Goal: Task Accomplishment & Management: Complete application form

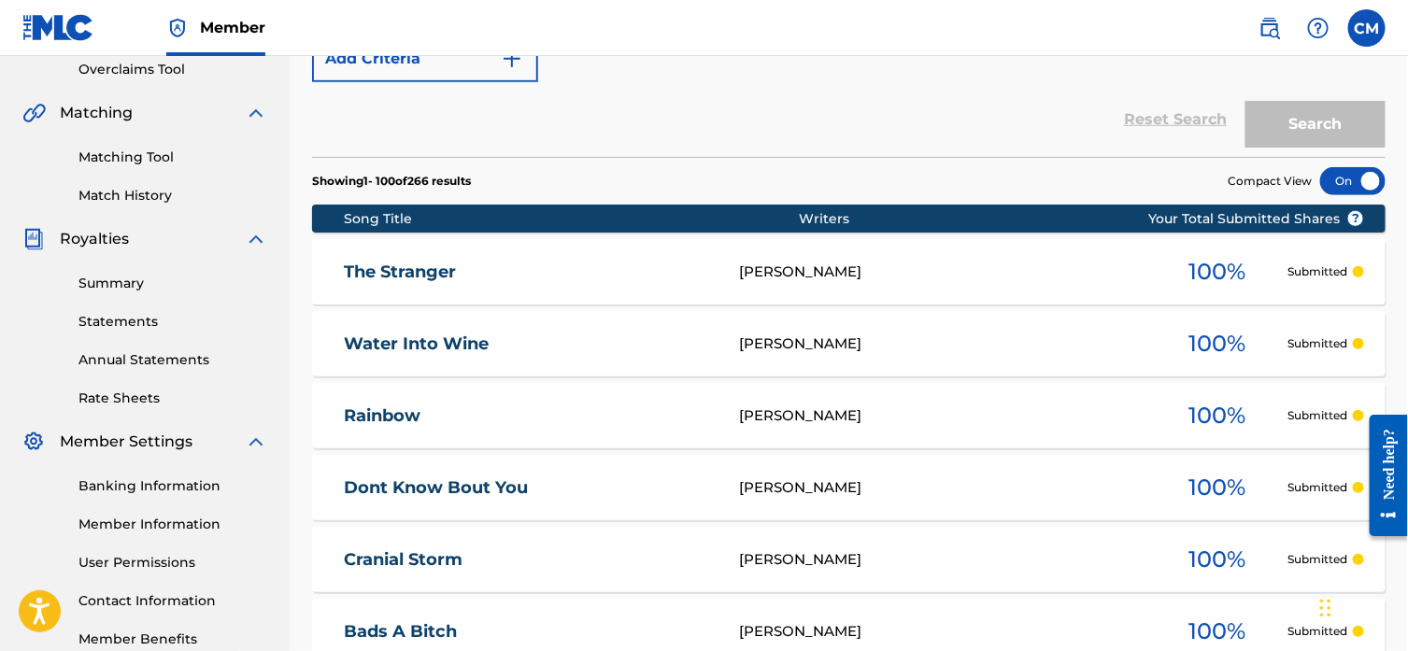
scroll to position [221, 0]
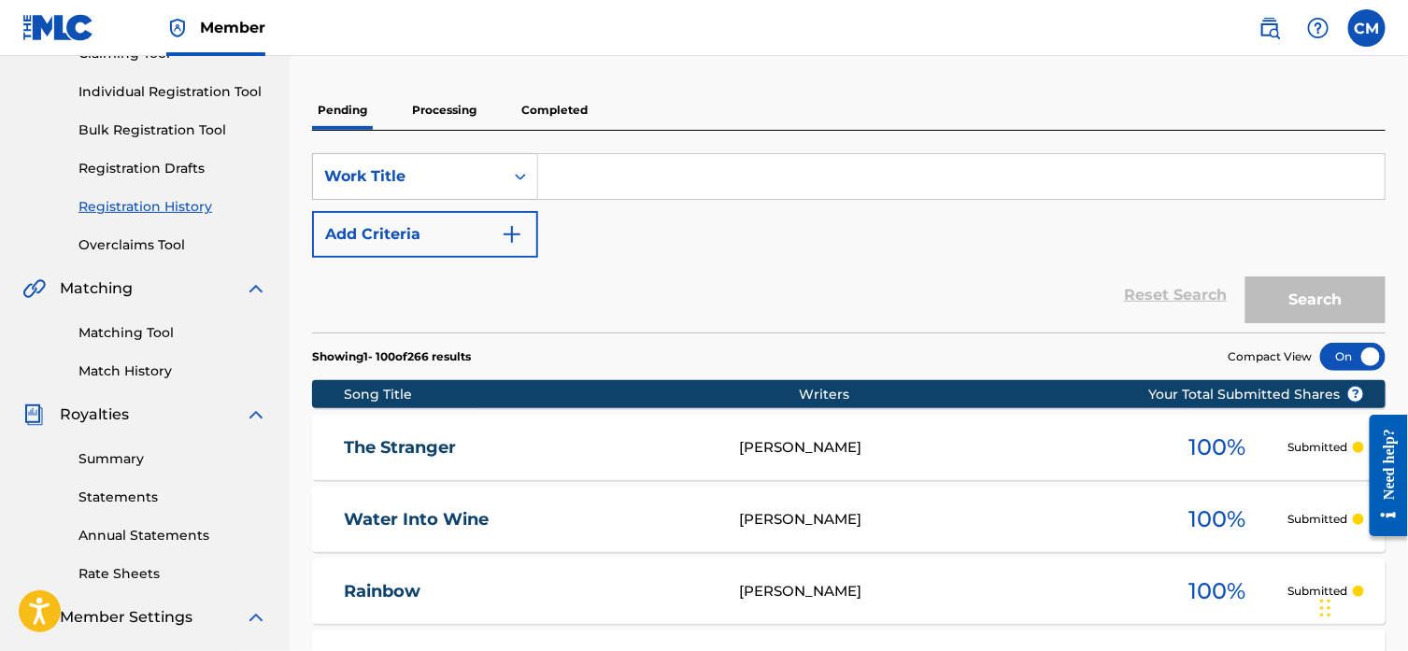
click at [146, 160] on link "Registration Drafts" at bounding box center [172, 169] width 189 height 20
click at [146, 160] on div "Summary Catalog Works Registration Claiming Tool Individual Registration Tool B…" at bounding box center [145, 366] width 290 height 961
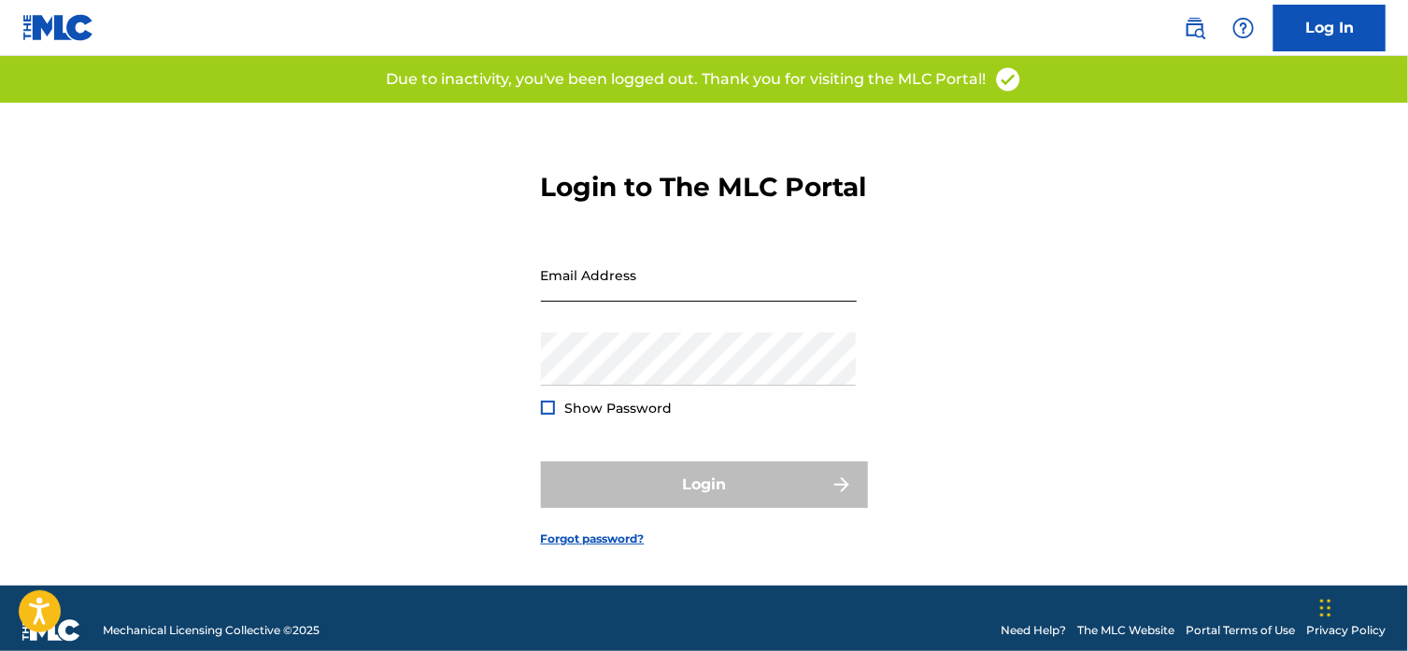
click at [697, 302] on input "Email Address" at bounding box center [699, 274] width 316 height 53
type input "[EMAIL_ADDRESS][DOMAIN_NAME]"
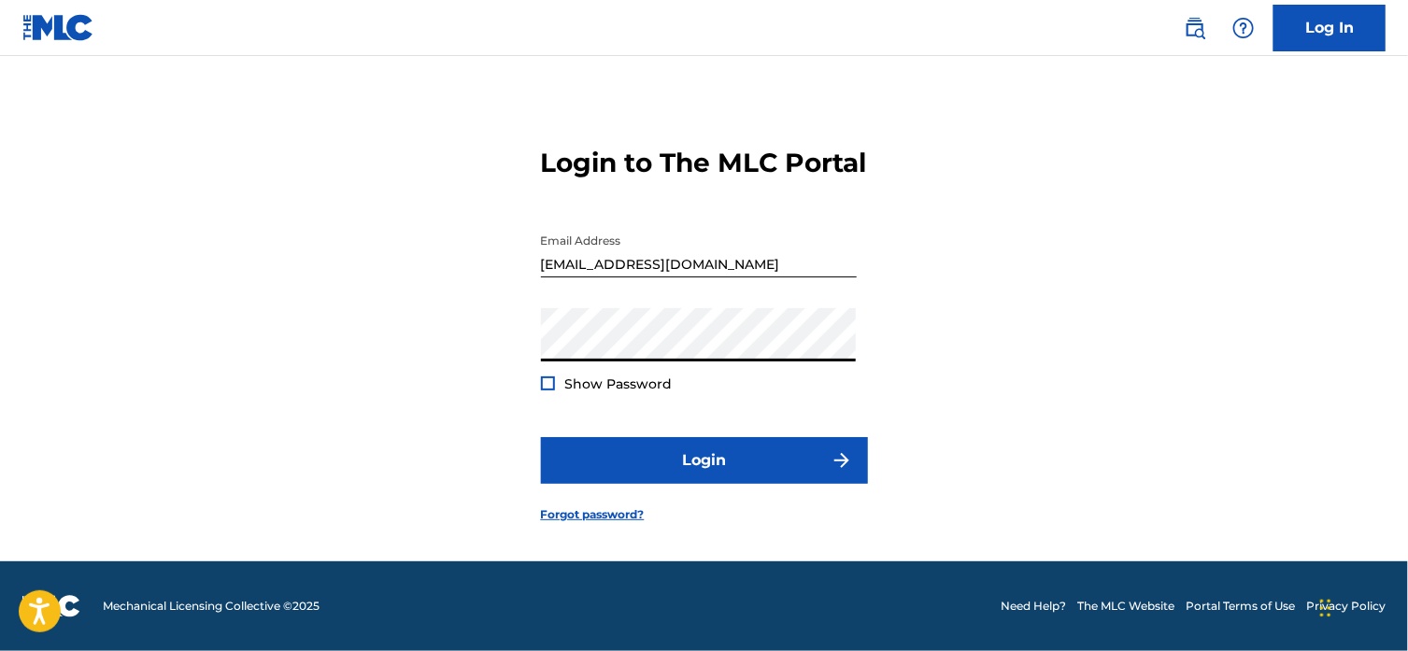
scroll to position [39, 0]
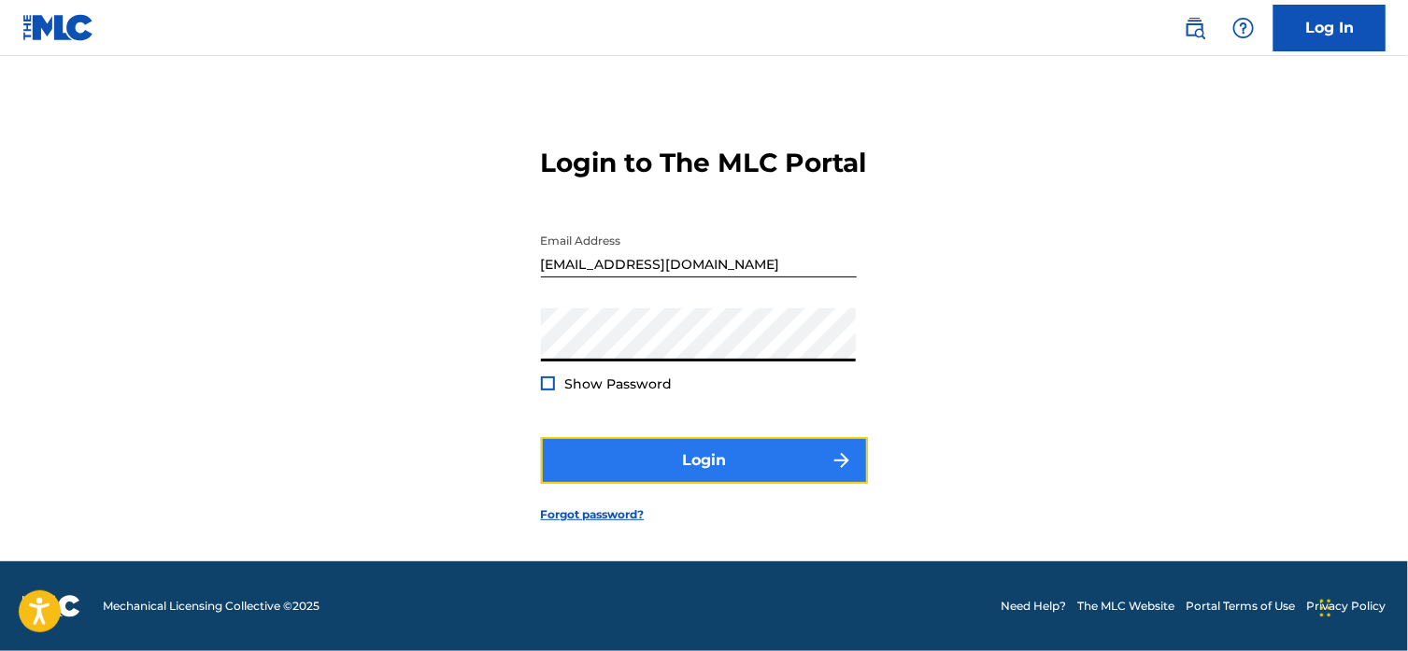
click at [688, 465] on button "Login" at bounding box center [704, 460] width 327 height 47
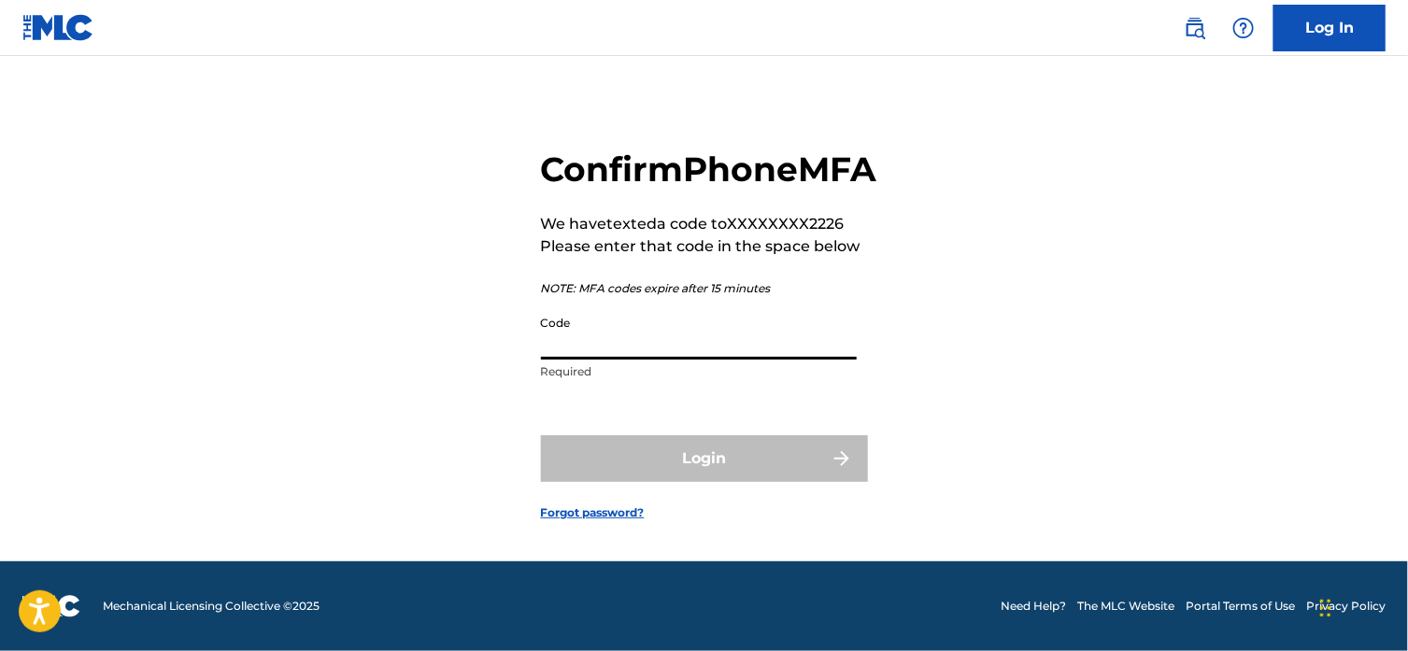
click at [732, 360] on input "Code" at bounding box center [699, 332] width 316 height 53
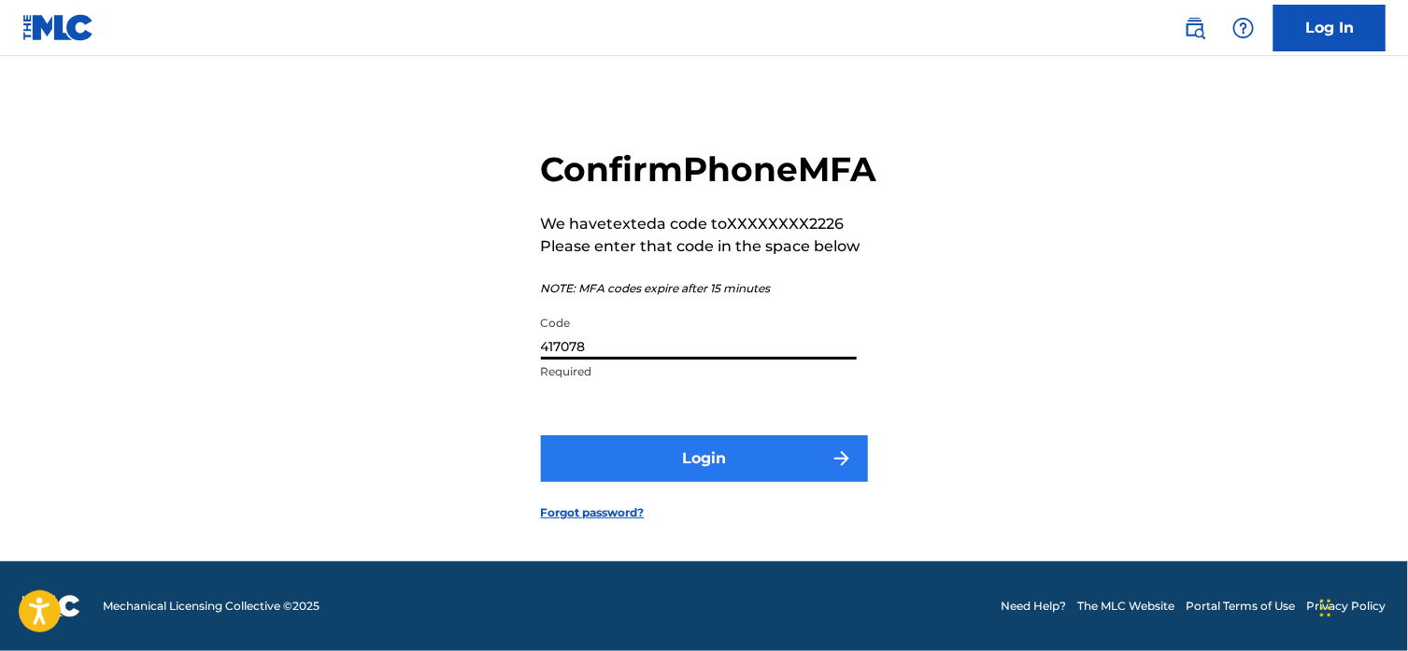
type input "417078"
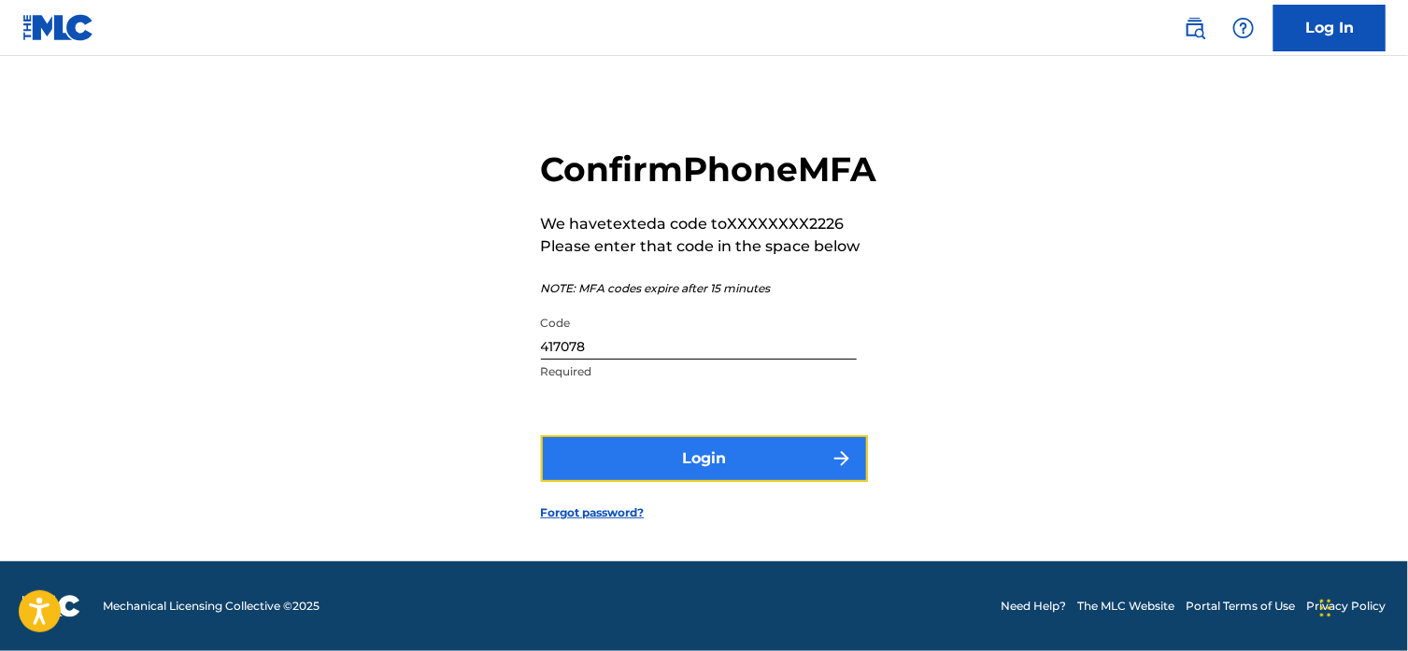
click at [711, 470] on button "Login" at bounding box center [704, 458] width 327 height 47
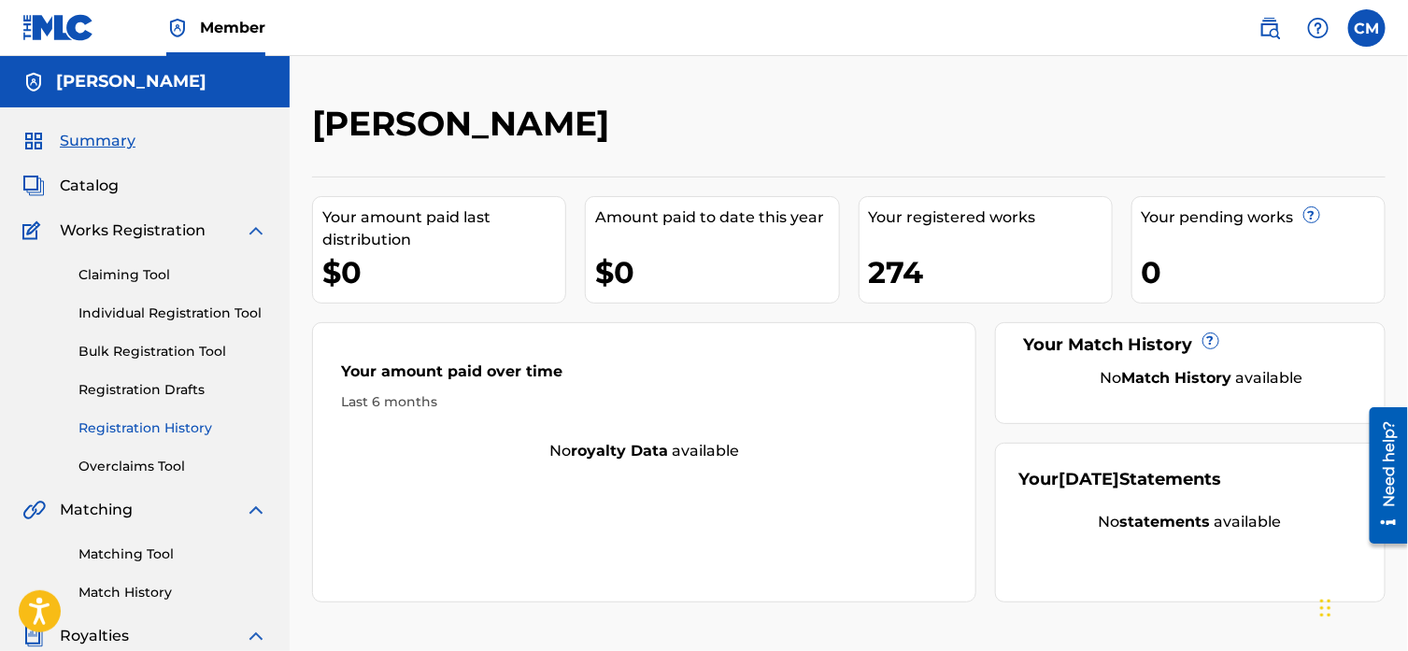
click at [117, 422] on link "Registration History" at bounding box center [172, 428] width 189 height 20
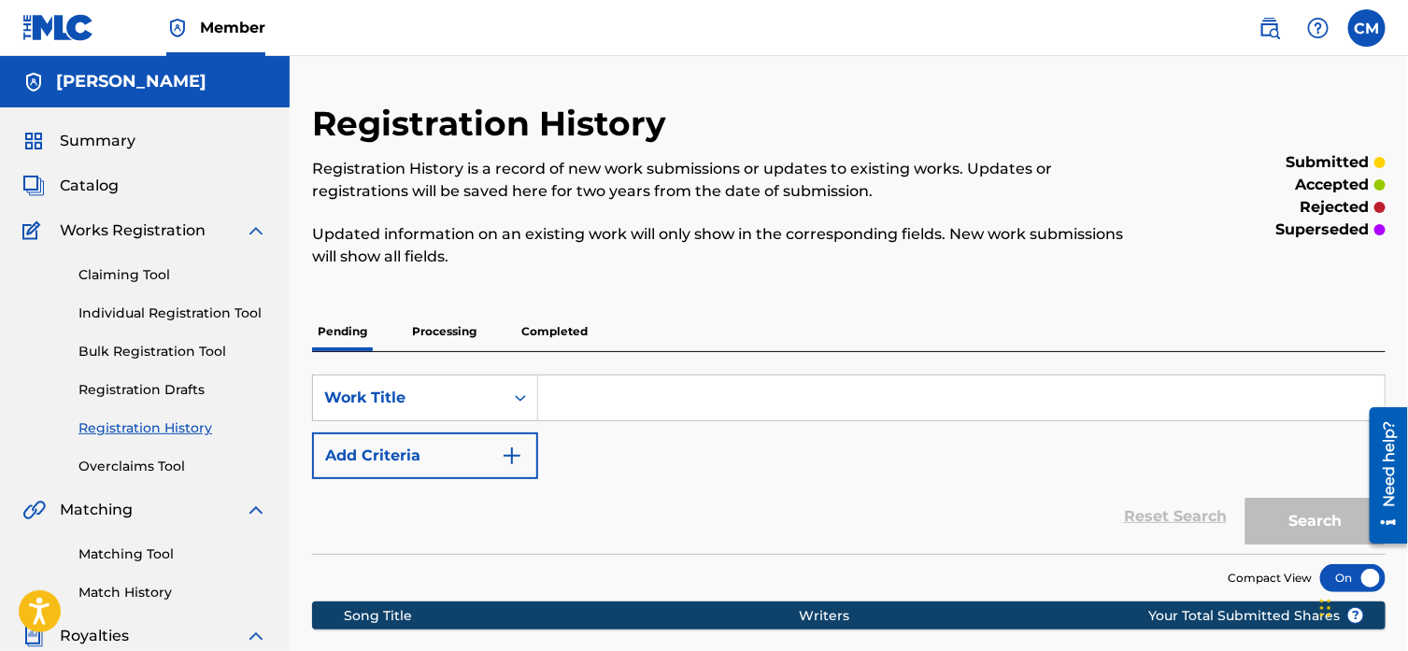
scroll to position [139, 0]
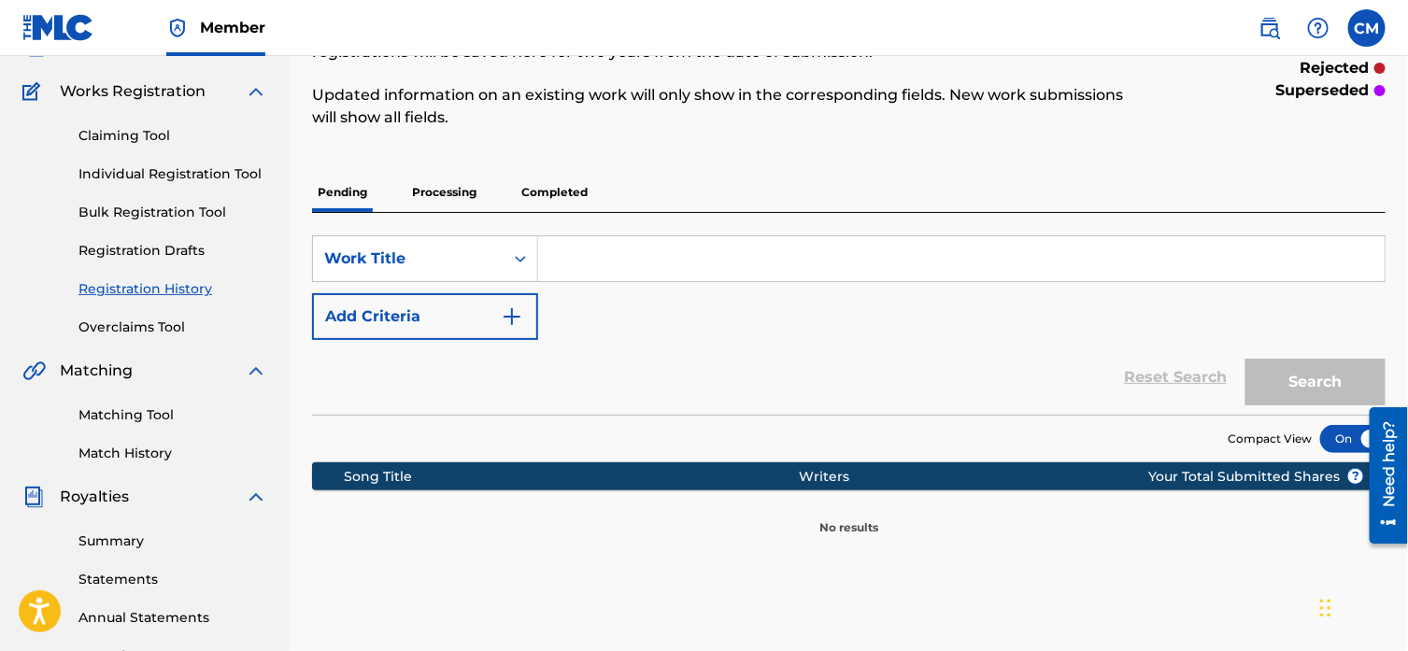
click at [444, 188] on p "Processing" at bounding box center [444, 192] width 76 height 39
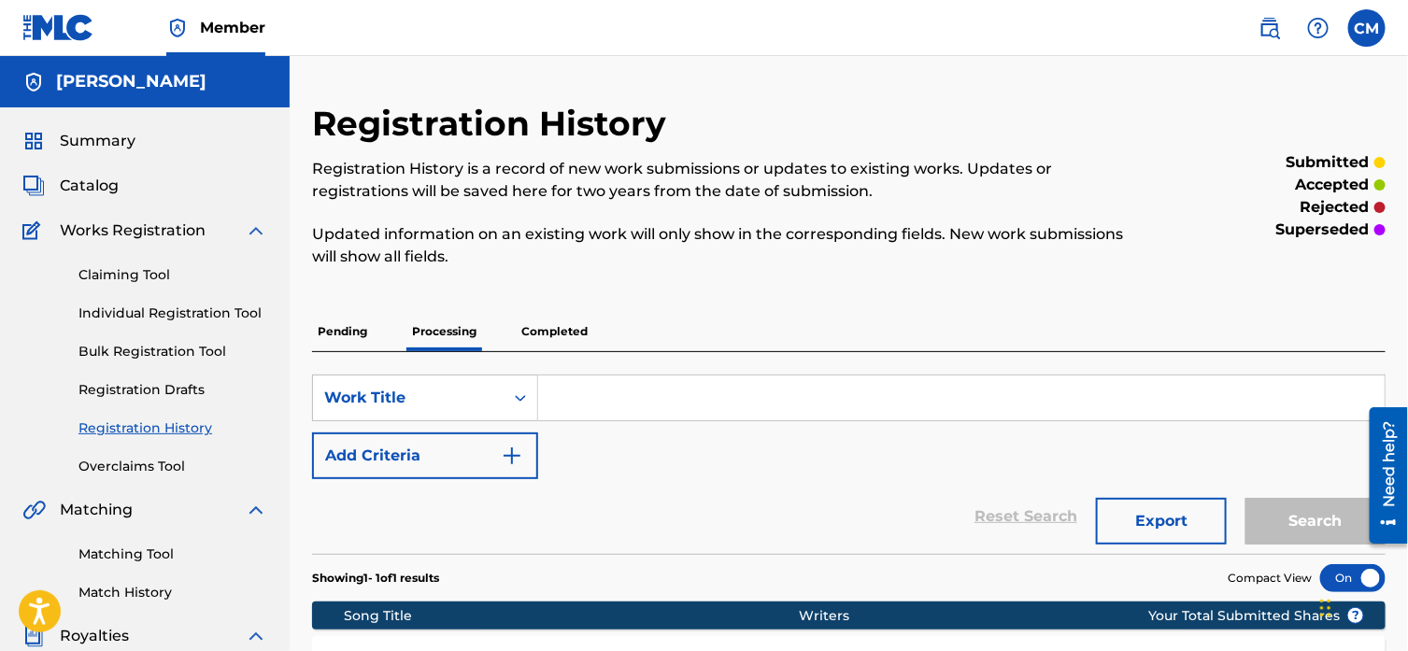
click at [565, 331] on p "Completed" at bounding box center [555, 331] width 78 height 39
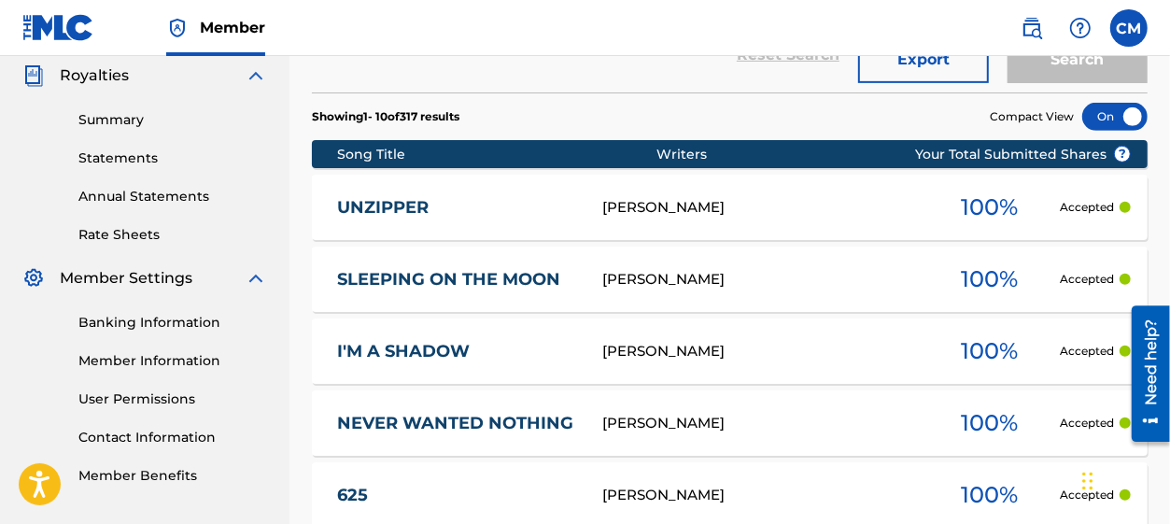
scroll to position [420, 0]
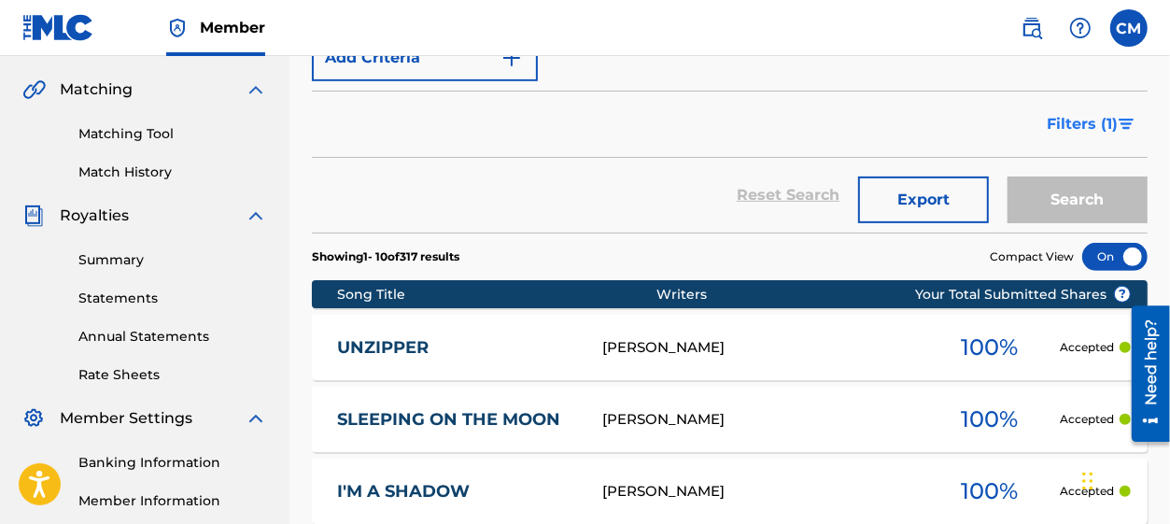
click at [1126, 123] on img "Search Form" at bounding box center [1127, 124] width 16 height 11
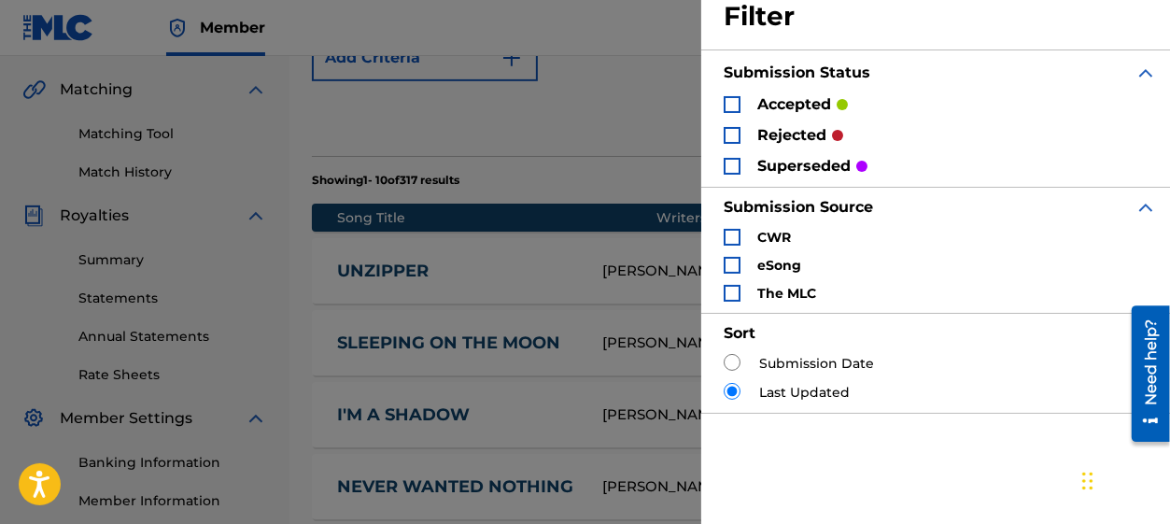
scroll to position [0, 0]
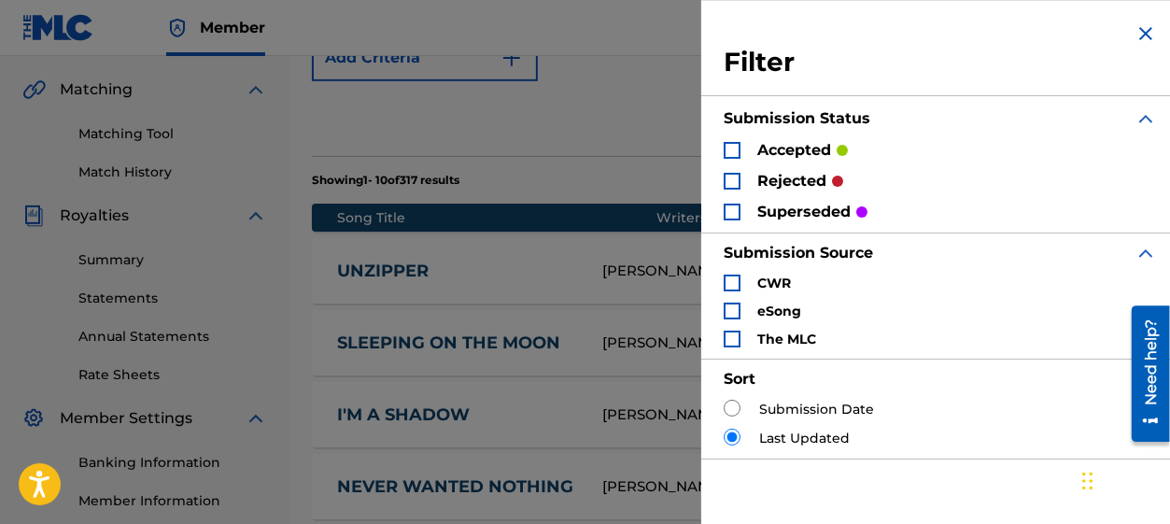
click at [1135, 30] on img "Search Form" at bounding box center [1146, 33] width 22 height 22
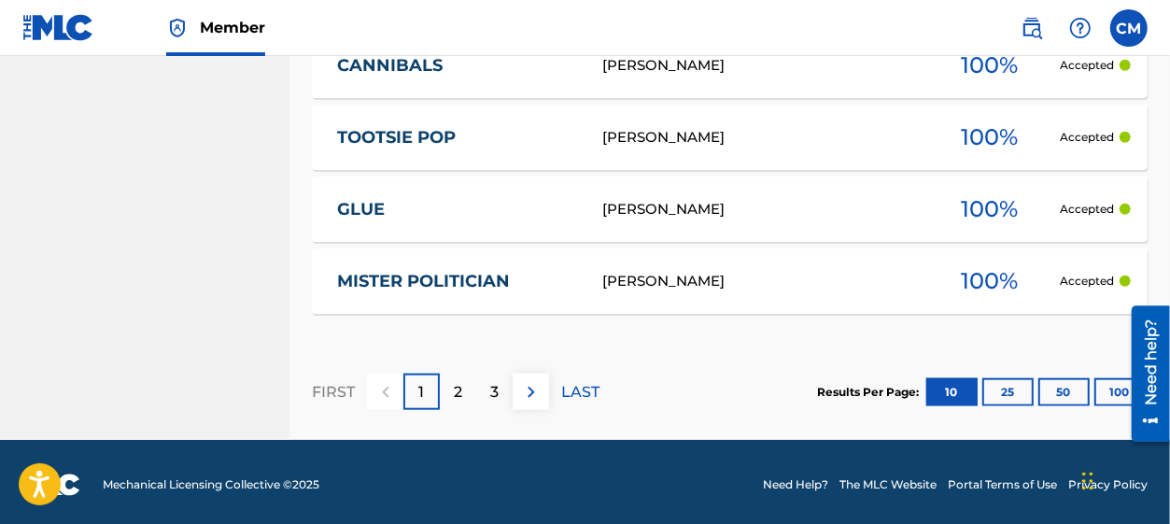
scroll to position [1138, 0]
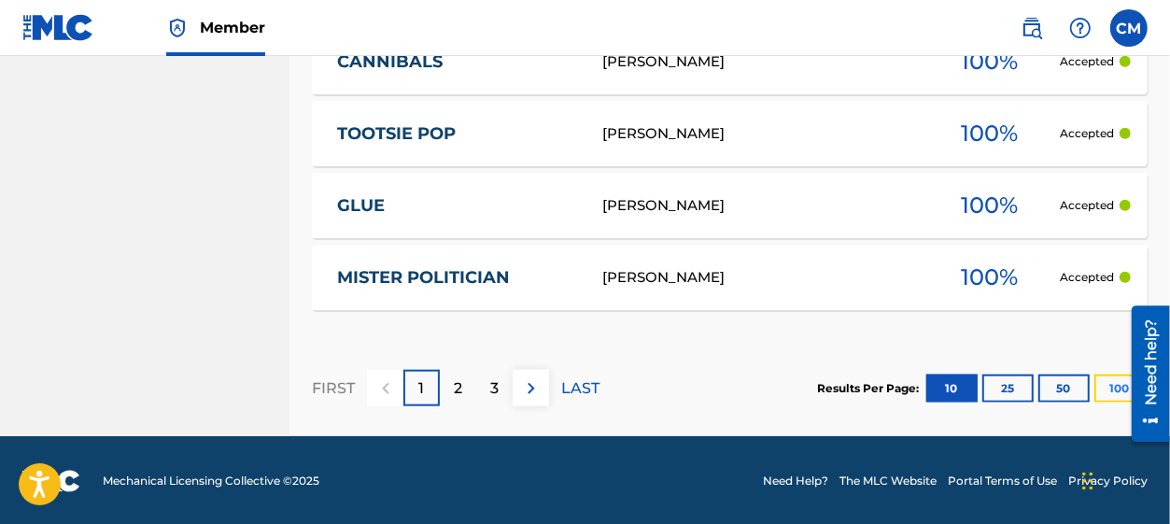
drag, startPoint x: 0, startPoint y: 92, endPoint x: 1114, endPoint y: 391, distance: 1153.6
click at [1114, 391] on button "100" at bounding box center [1120, 389] width 51 height 28
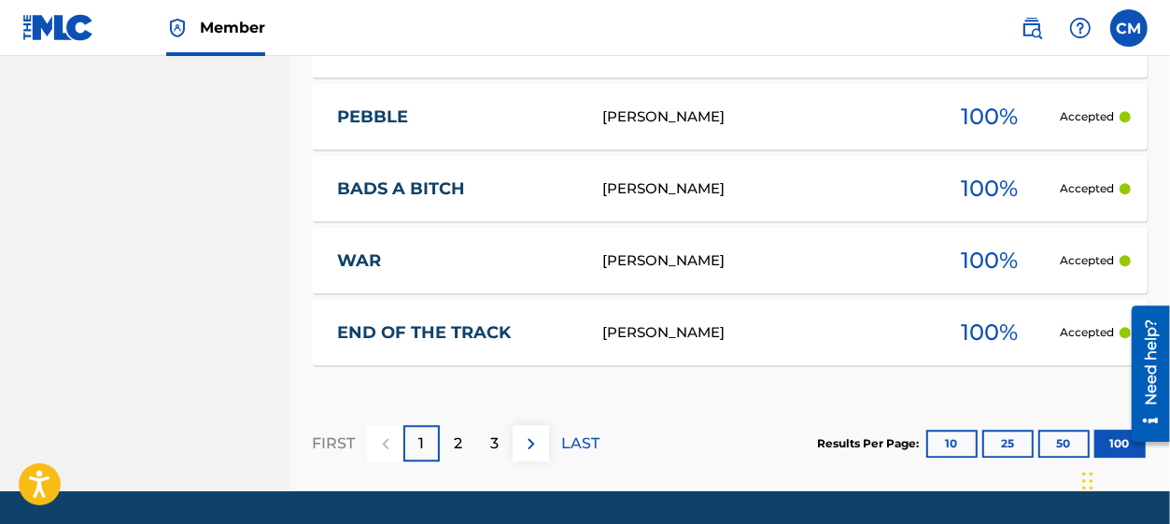
scroll to position [7582, 0]
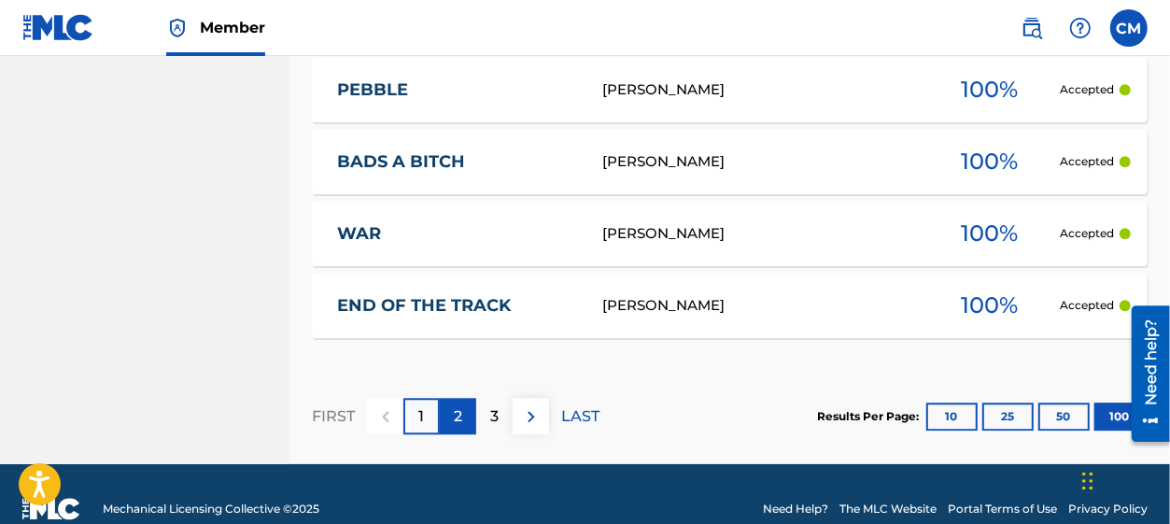
click at [461, 422] on p "2" at bounding box center [458, 416] width 8 height 22
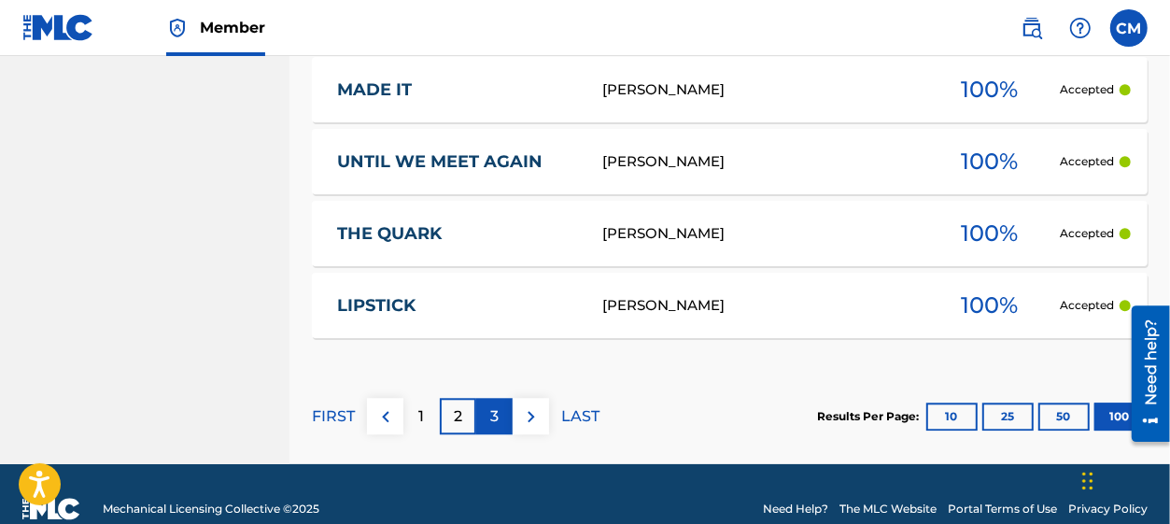
click at [506, 418] on div "3" at bounding box center [494, 416] width 36 height 36
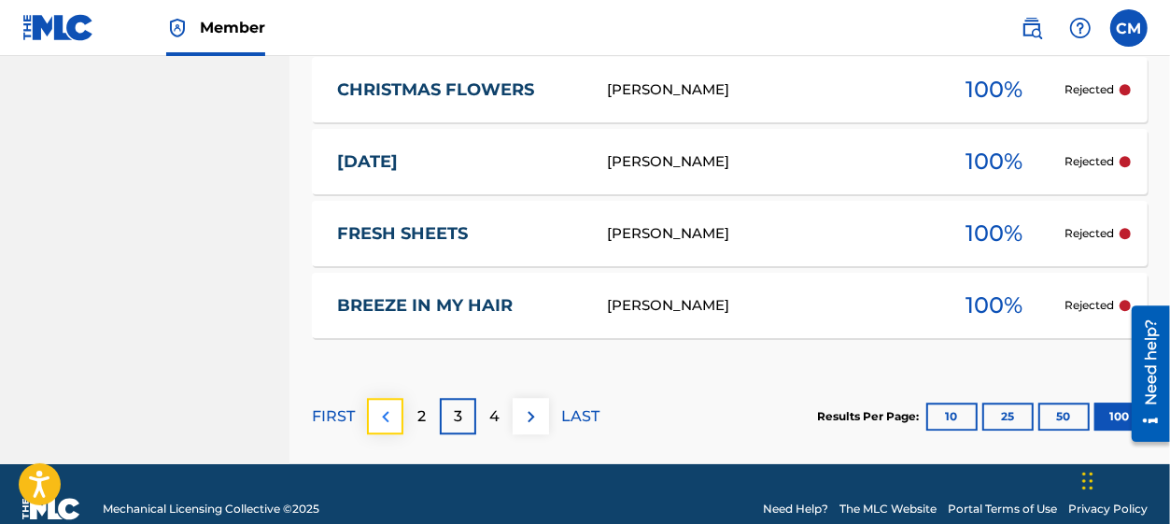
click at [381, 413] on img at bounding box center [386, 416] width 22 height 22
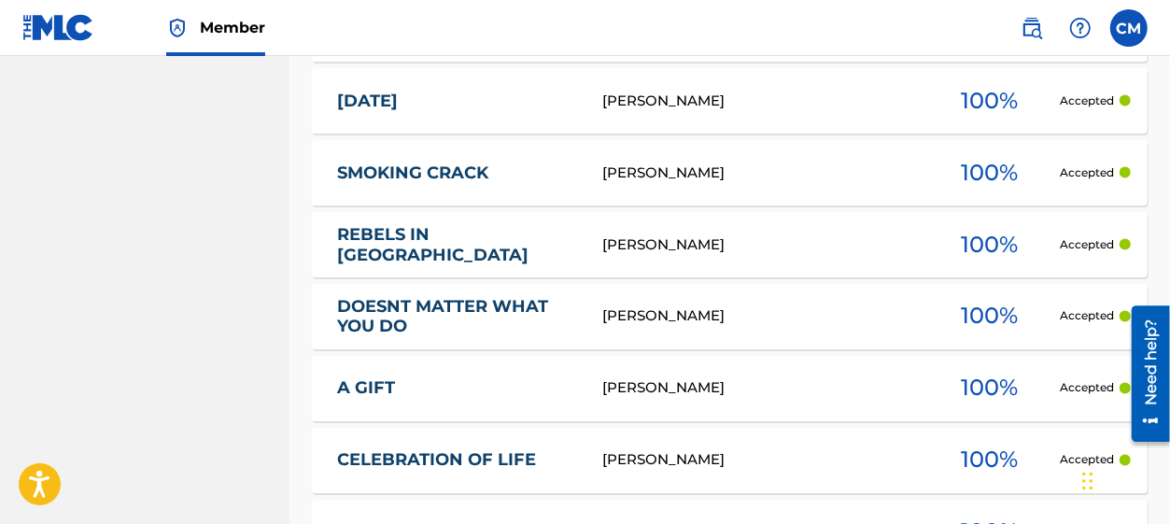
scroll to position [7610, 0]
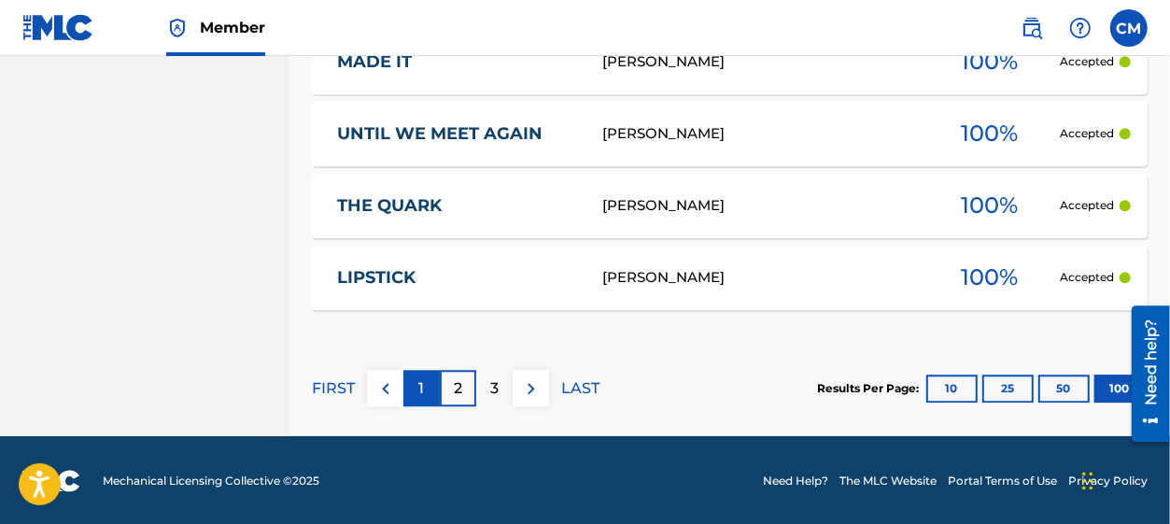
click at [432, 395] on div "1" at bounding box center [421, 388] width 36 height 36
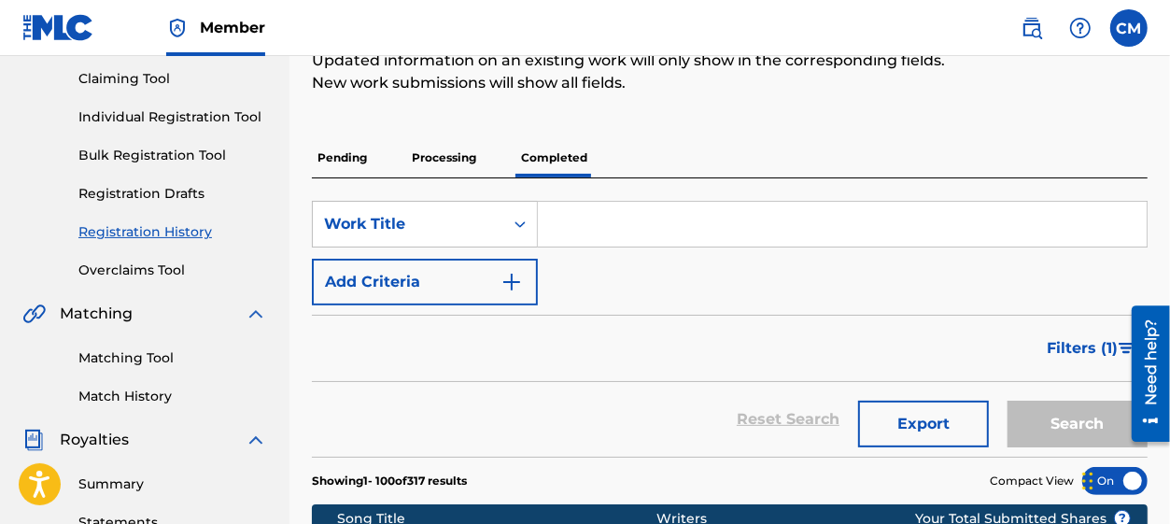
scroll to position [120, 0]
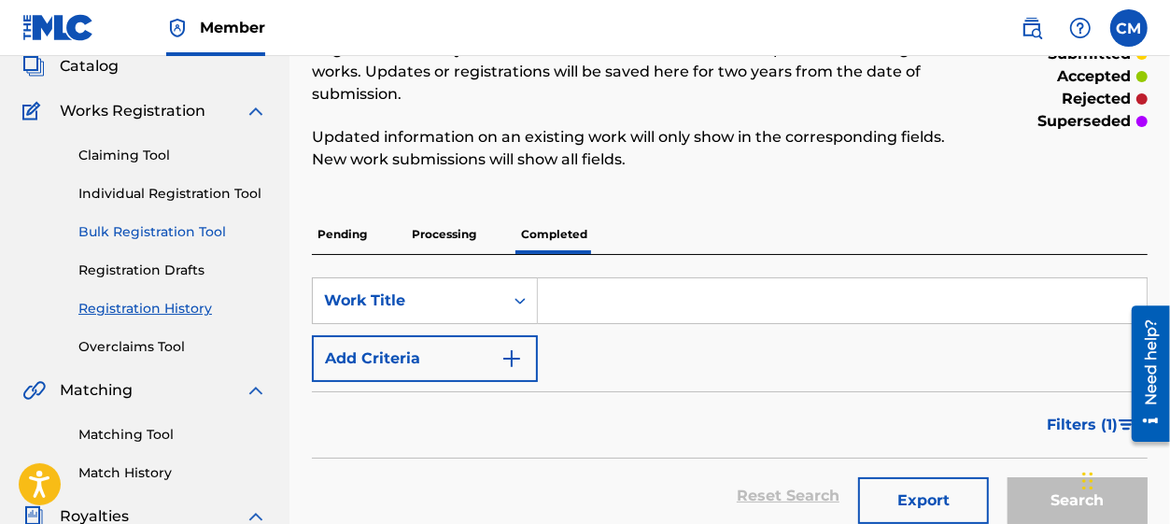
click at [177, 227] on link "Bulk Registration Tool" at bounding box center [172, 232] width 189 height 20
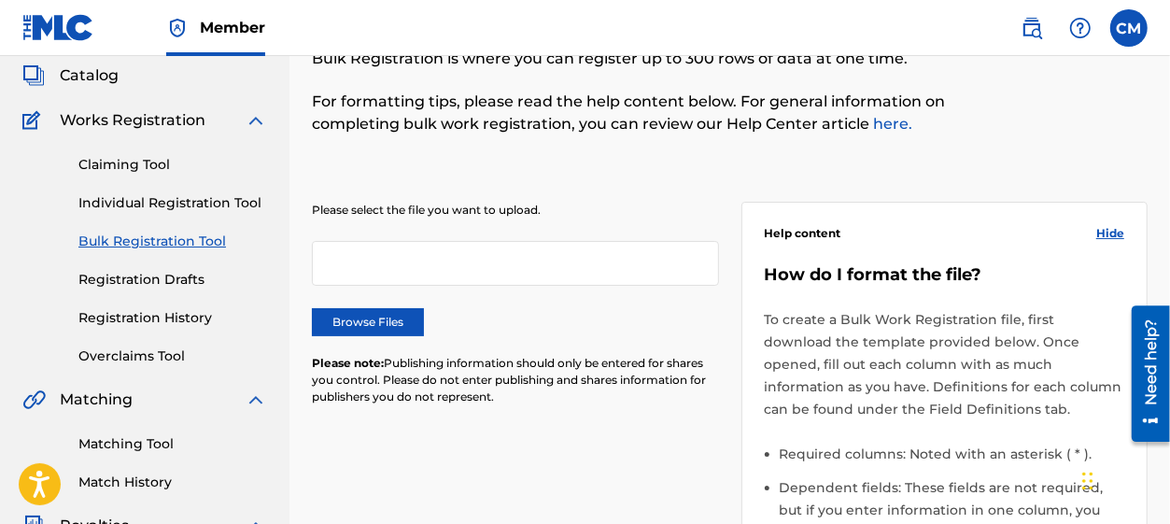
scroll to position [140, 0]
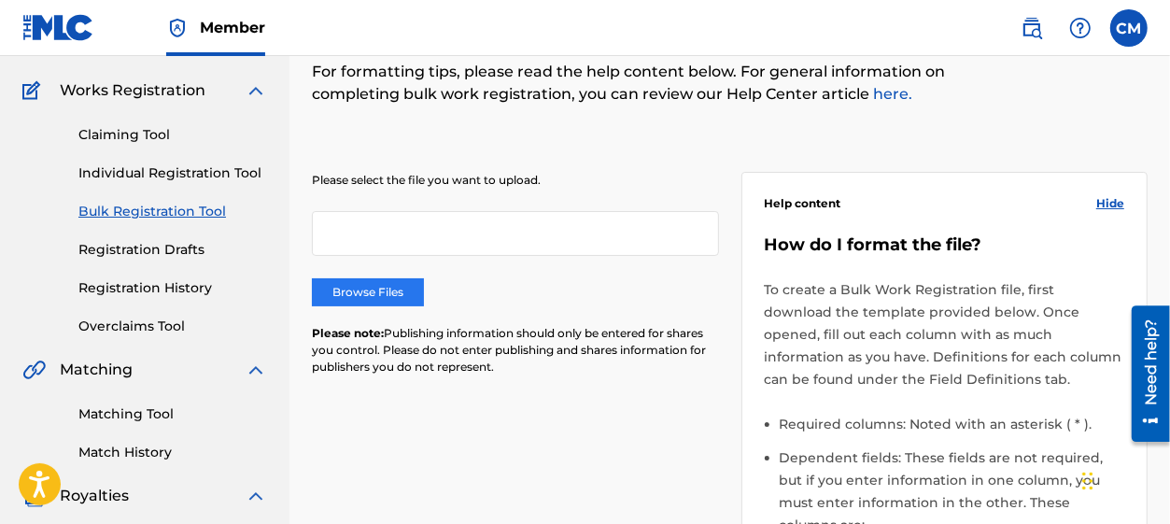
click at [397, 294] on label "Browse Files" at bounding box center [368, 292] width 112 height 28
click at [0, 0] on input "Browse Files" at bounding box center [0, 0] width 0 height 0
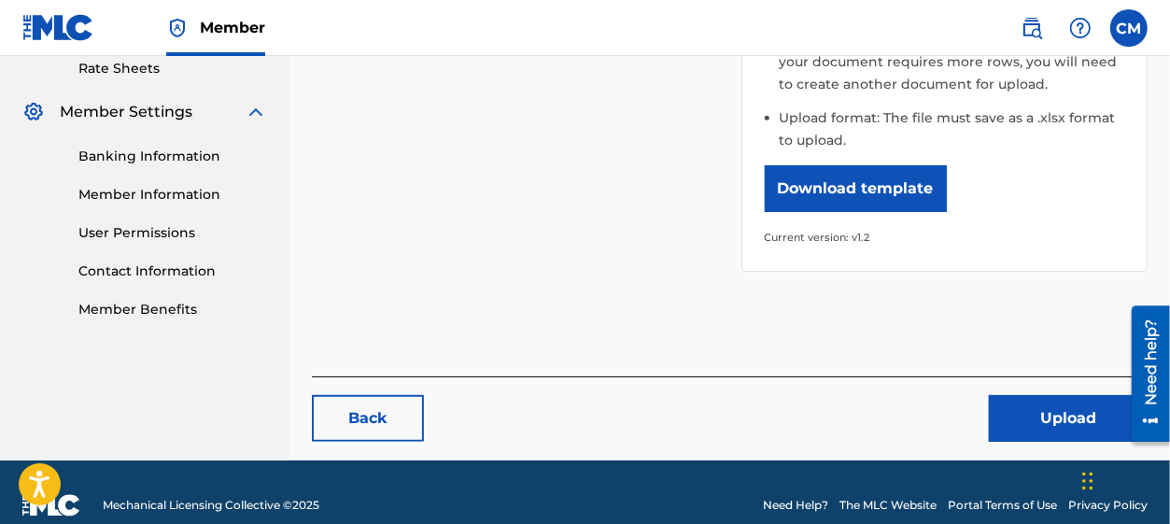
scroll to position [729, 0]
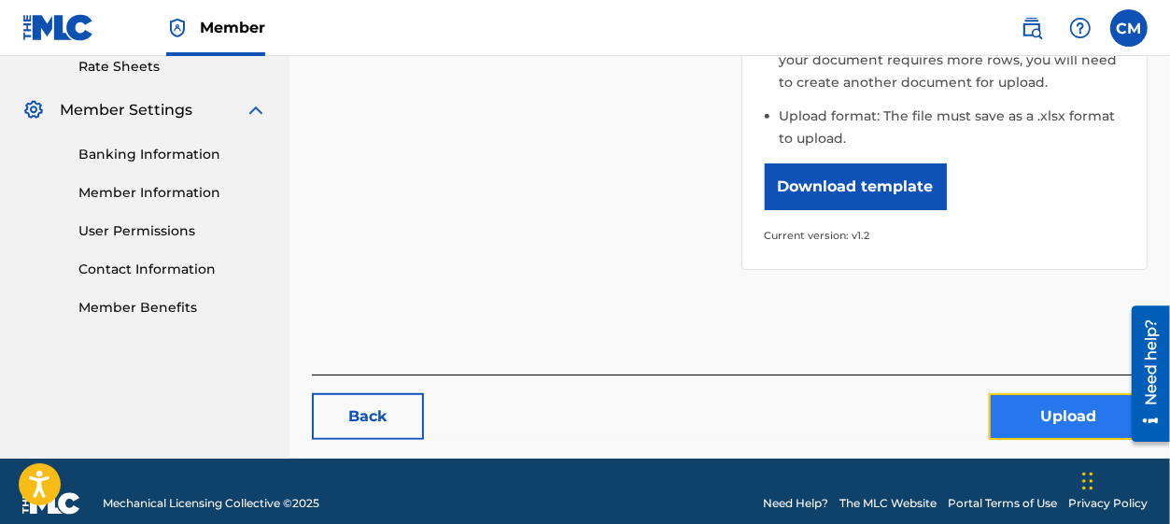
click at [1056, 393] on button "Upload" at bounding box center [1068, 416] width 159 height 47
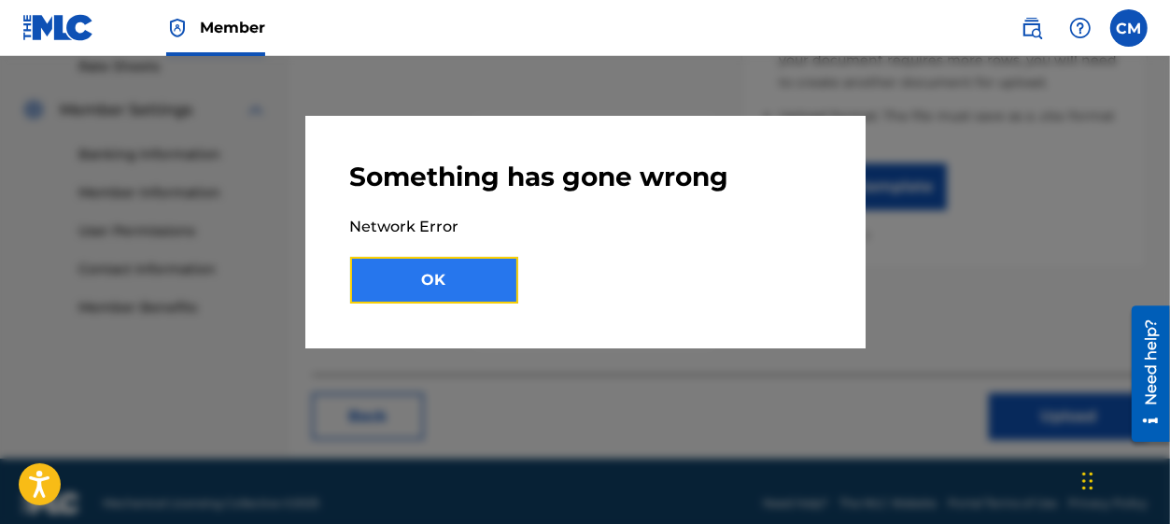
click at [490, 275] on button "OK" at bounding box center [434, 280] width 168 height 47
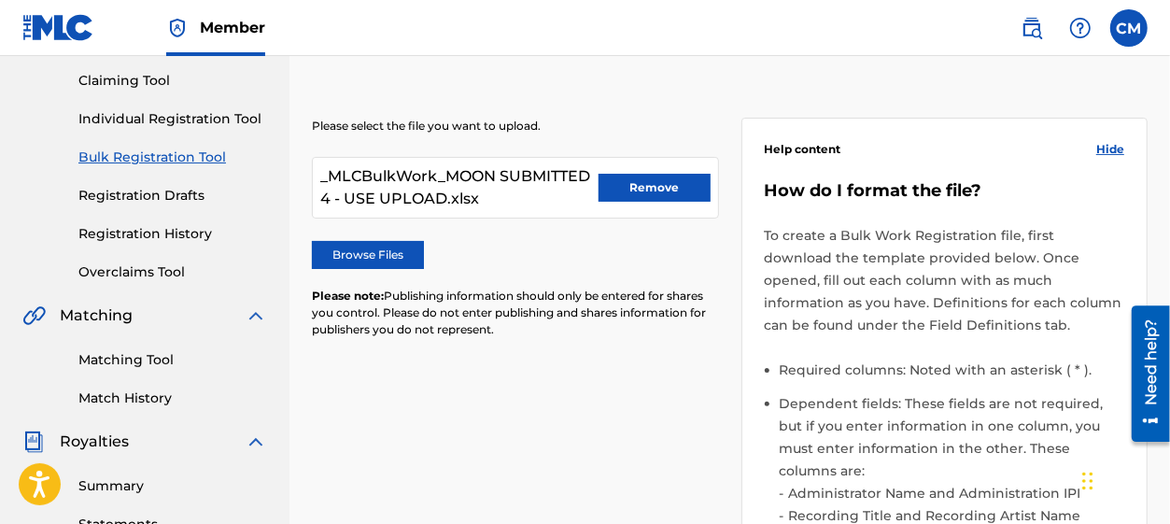
scroll to position [168, 0]
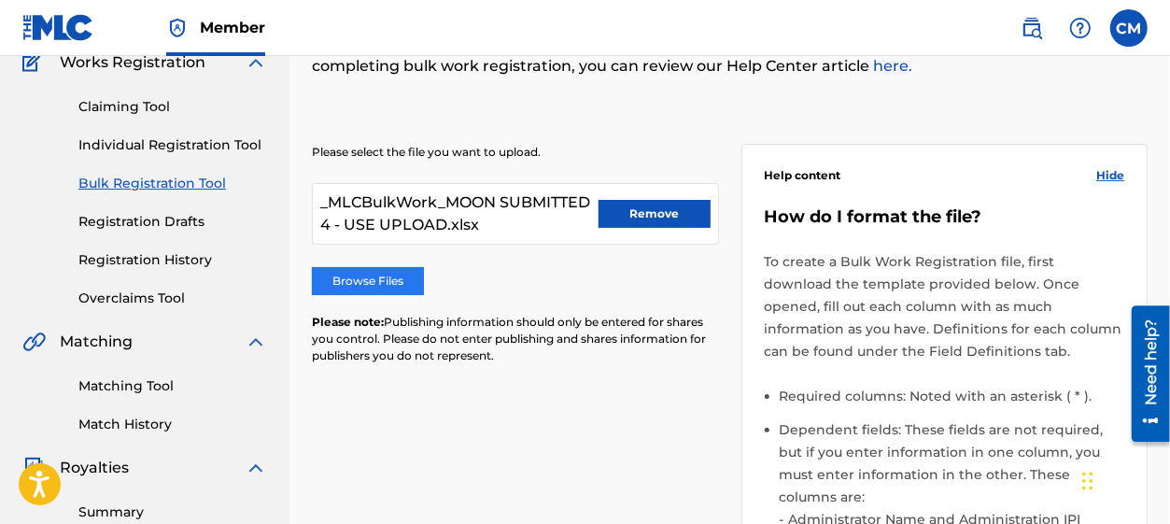
click at [391, 282] on label "Browse Files" at bounding box center [368, 281] width 112 height 28
click at [0, 0] on input "Browse Files" at bounding box center [0, 0] width 0 height 0
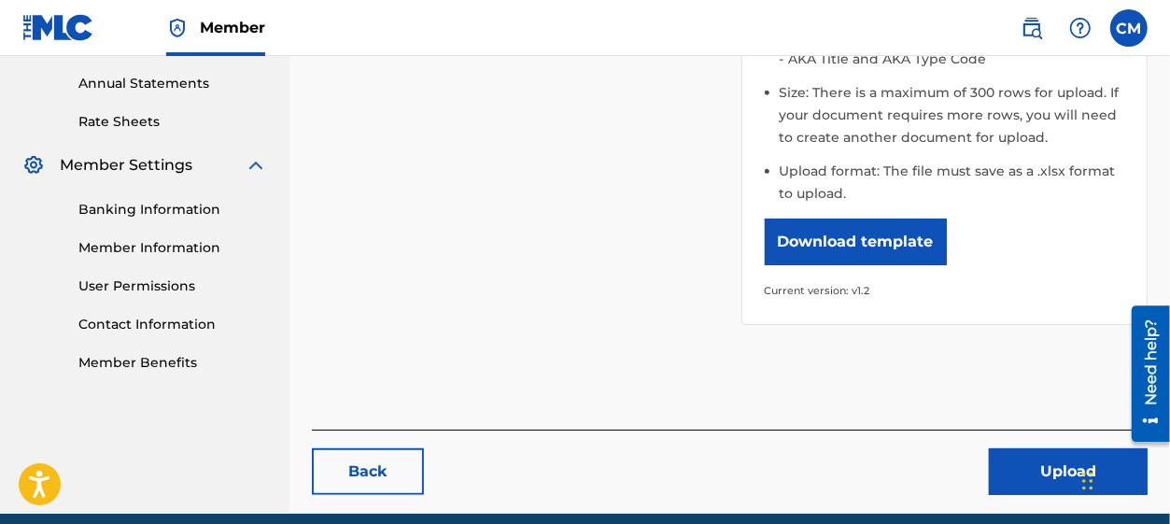
scroll to position [729, 0]
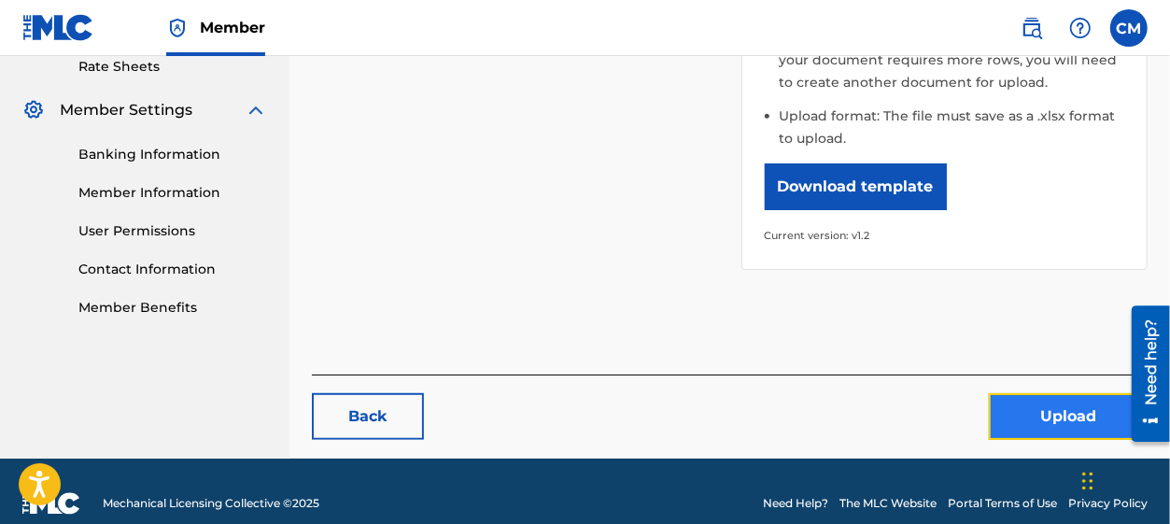
click at [1045, 393] on button "Upload" at bounding box center [1068, 416] width 159 height 47
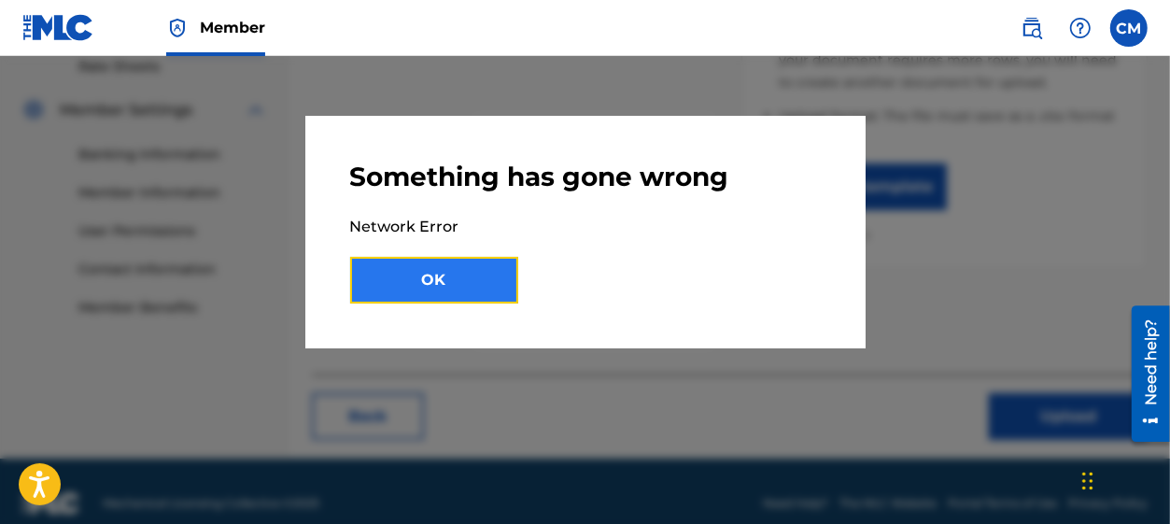
click at [485, 297] on button "OK" at bounding box center [434, 280] width 168 height 47
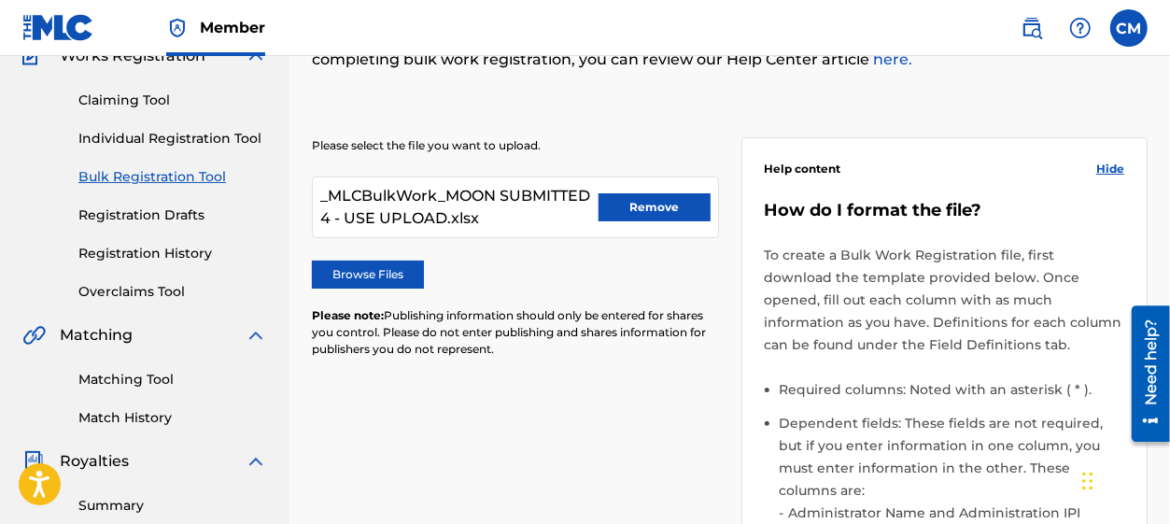
scroll to position [168, 0]
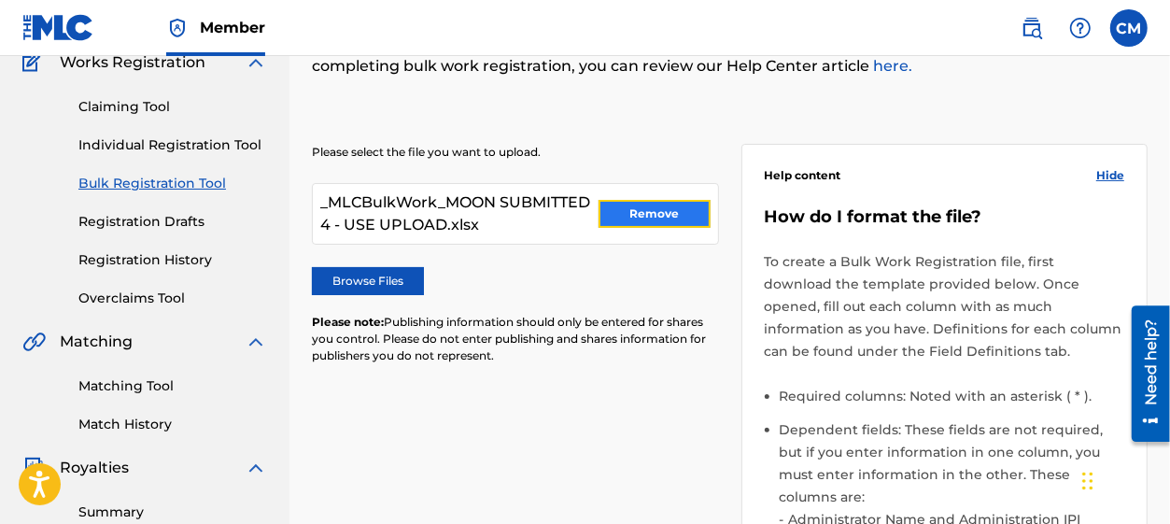
click at [629, 212] on button "Remove" at bounding box center [655, 214] width 112 height 28
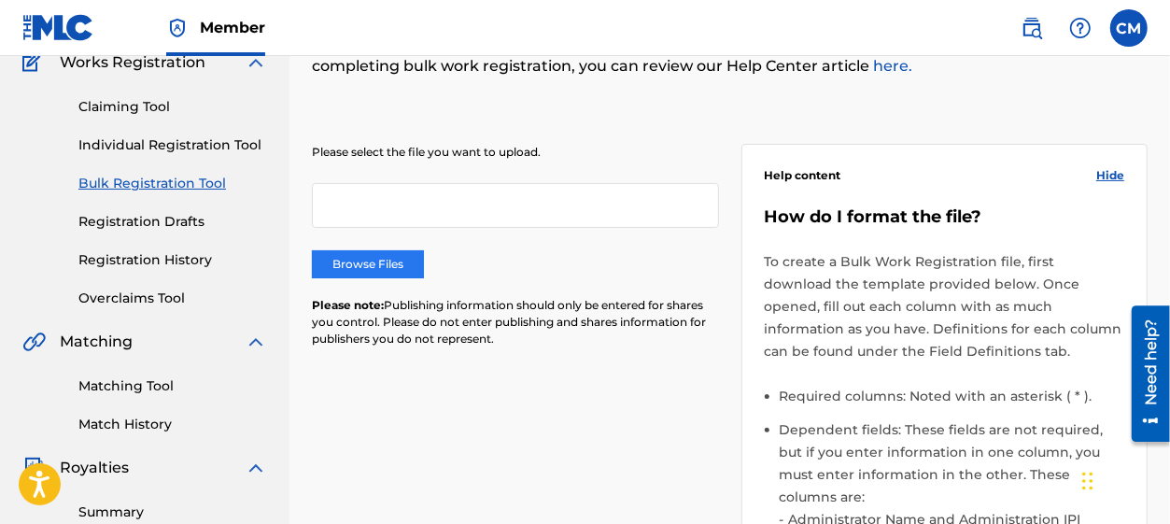
click at [350, 255] on label "Browse Files" at bounding box center [368, 264] width 112 height 28
click at [0, 0] on input "Browse Files" at bounding box center [0, 0] width 0 height 0
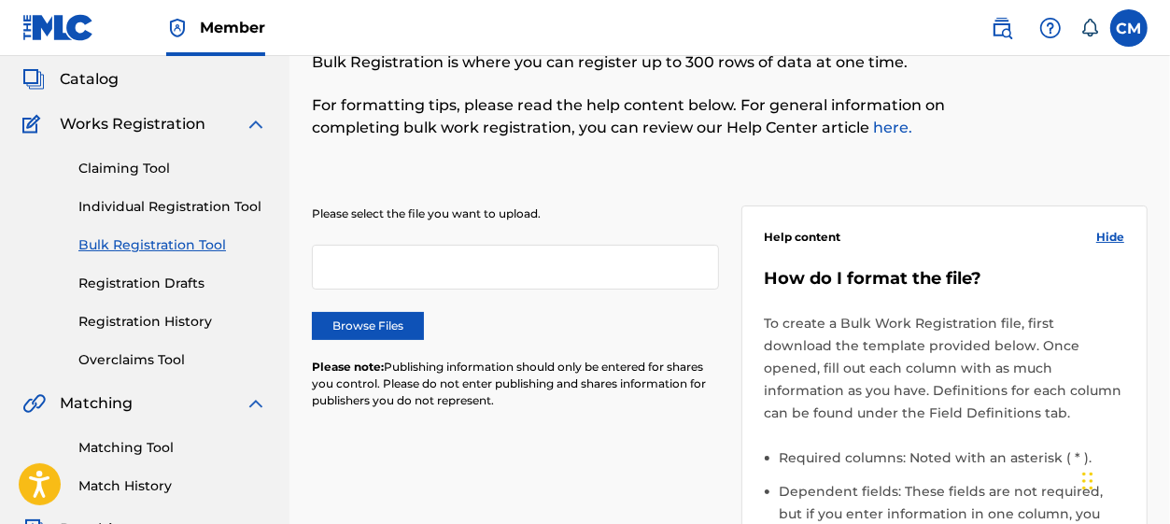
scroll to position [140, 0]
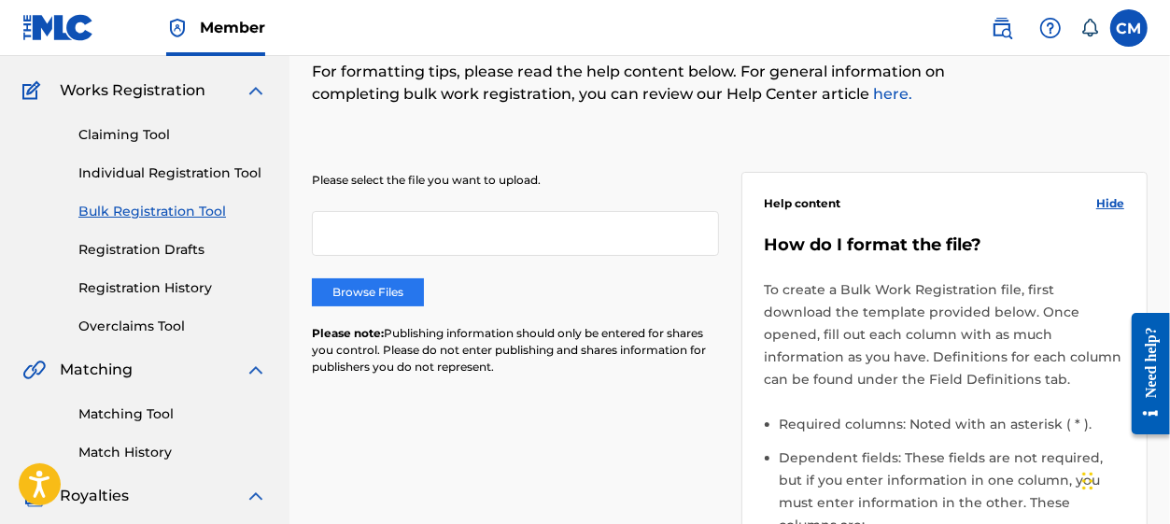
click at [392, 289] on label "Browse Files" at bounding box center [368, 292] width 112 height 28
click at [0, 0] on input "Browse Files" at bounding box center [0, 0] width 0 height 0
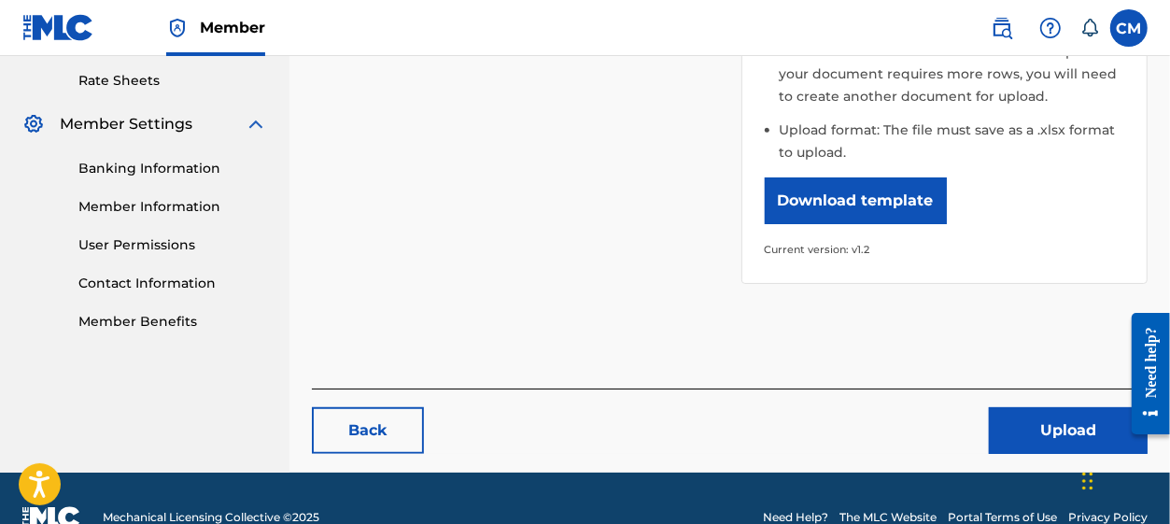
scroll to position [729, 0]
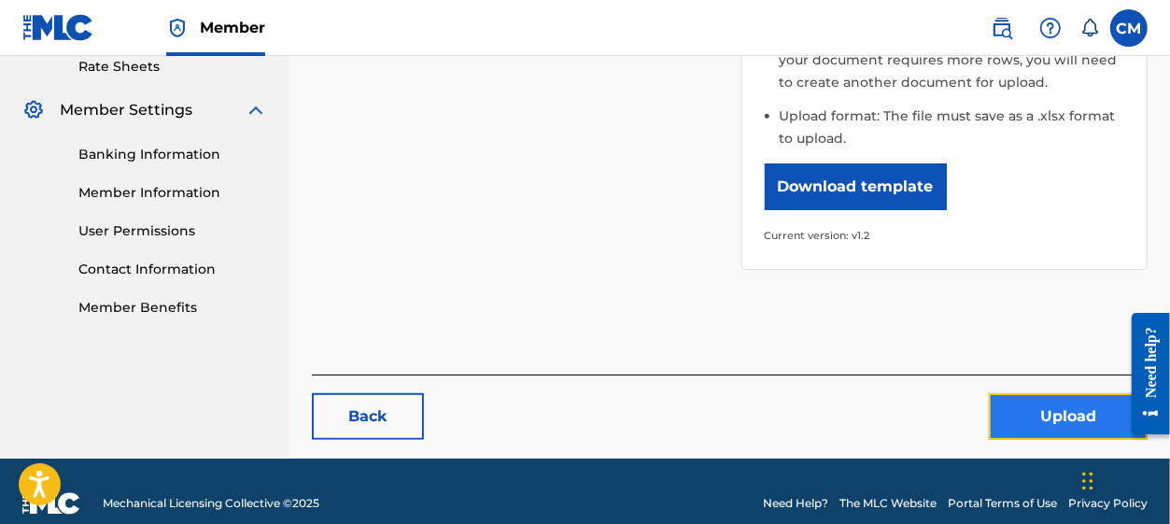
click at [1037, 393] on button "Upload" at bounding box center [1068, 416] width 159 height 47
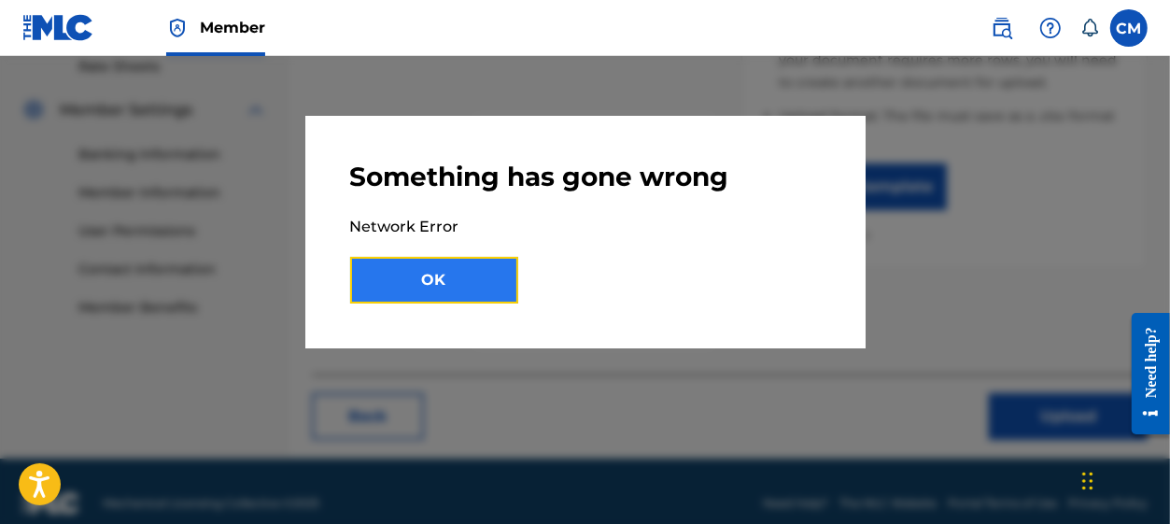
click at [453, 280] on button "OK" at bounding box center [434, 280] width 168 height 47
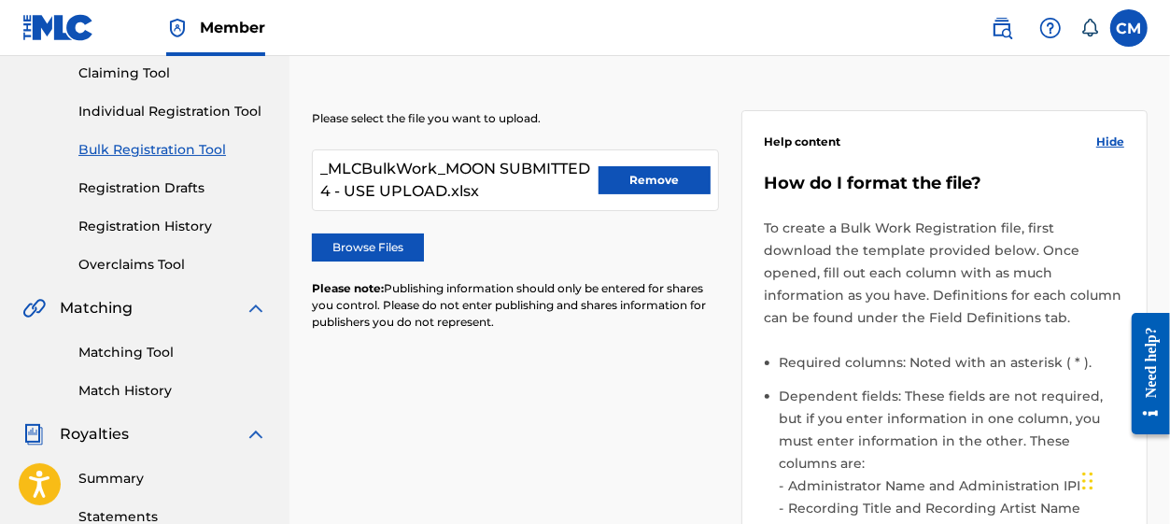
scroll to position [168, 0]
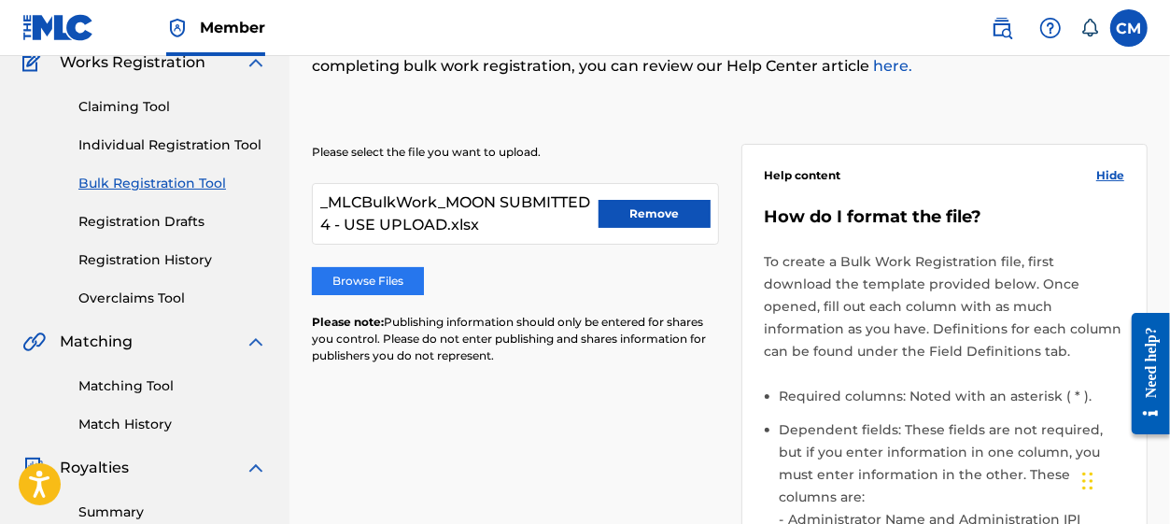
click at [406, 288] on label "Browse Files" at bounding box center [368, 281] width 112 height 28
click at [0, 0] on input "Browse Files" at bounding box center [0, 0] width 0 height 0
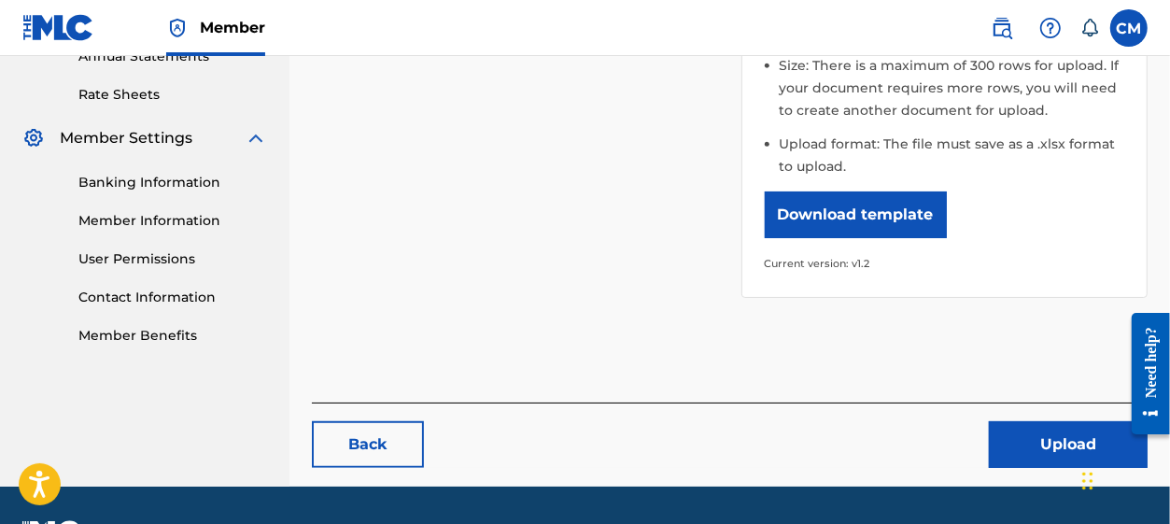
scroll to position [729, 0]
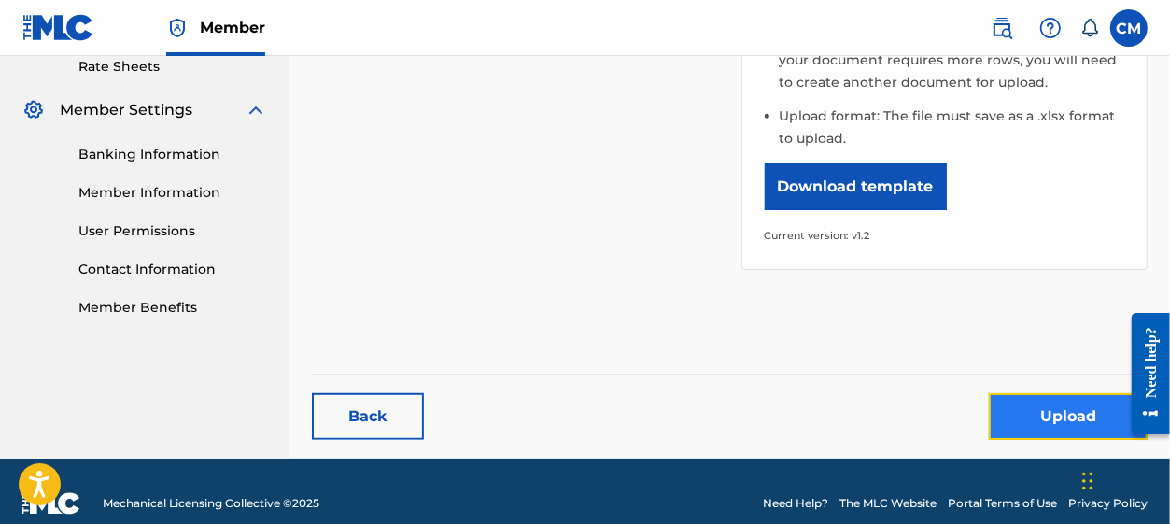
click at [1044, 401] on button "Upload" at bounding box center [1068, 416] width 159 height 47
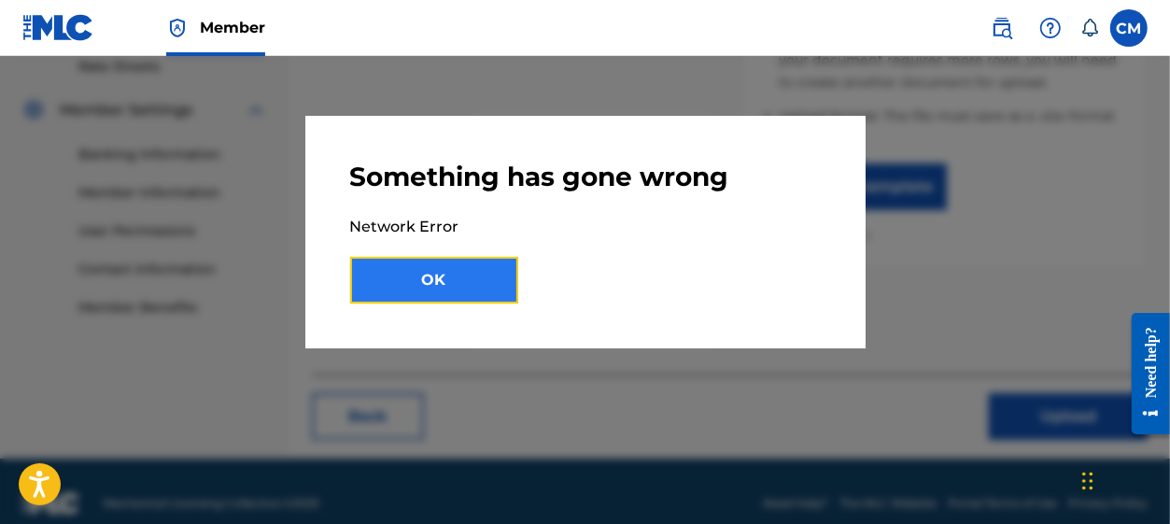
click at [483, 290] on button "OK" at bounding box center [434, 280] width 168 height 47
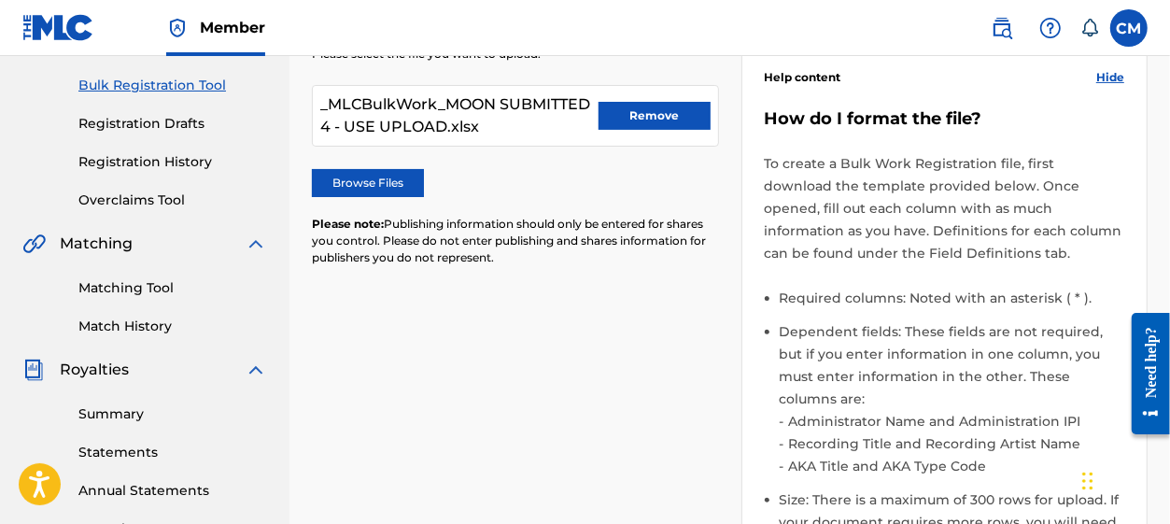
scroll to position [168, 0]
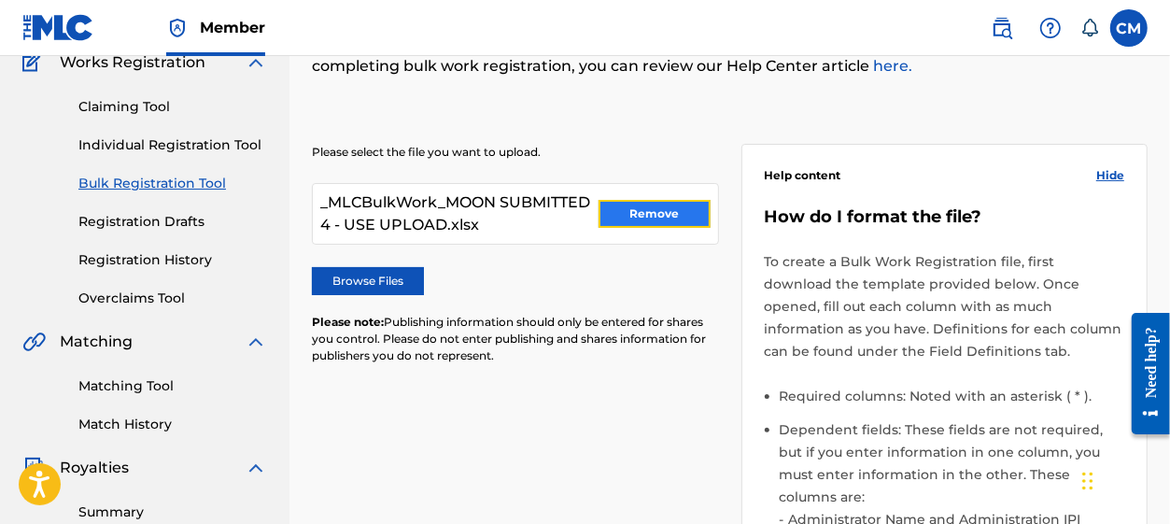
click at [617, 213] on button "Remove" at bounding box center [655, 214] width 112 height 28
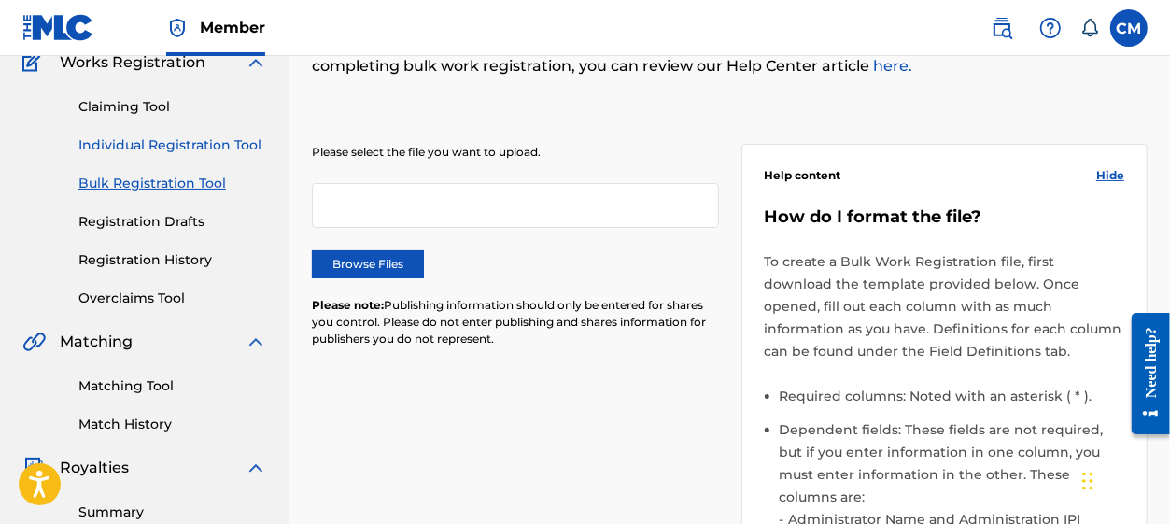
click at [172, 149] on link "Individual Registration Tool" at bounding box center [172, 145] width 189 height 20
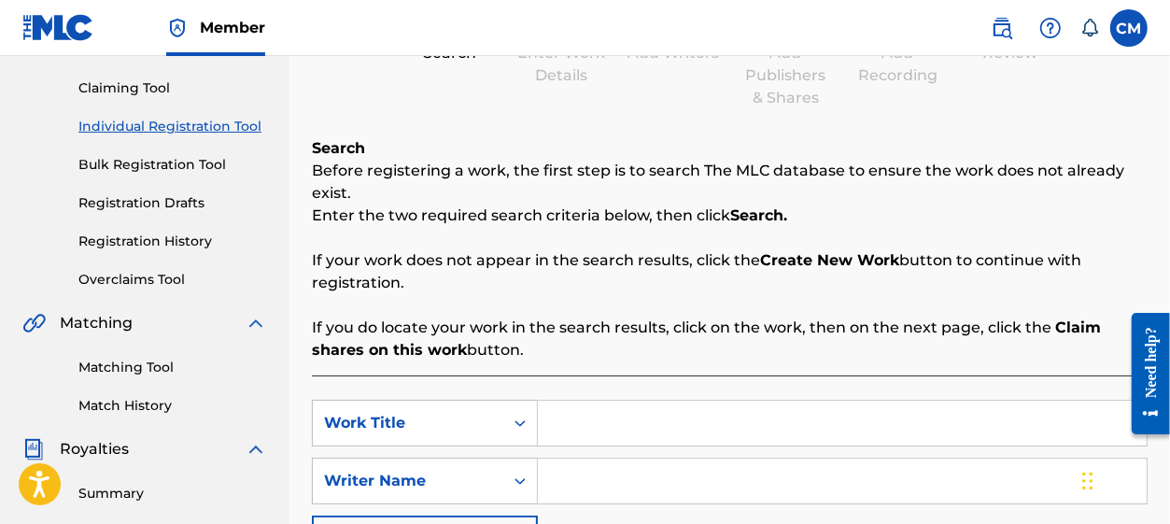
scroll to position [140, 0]
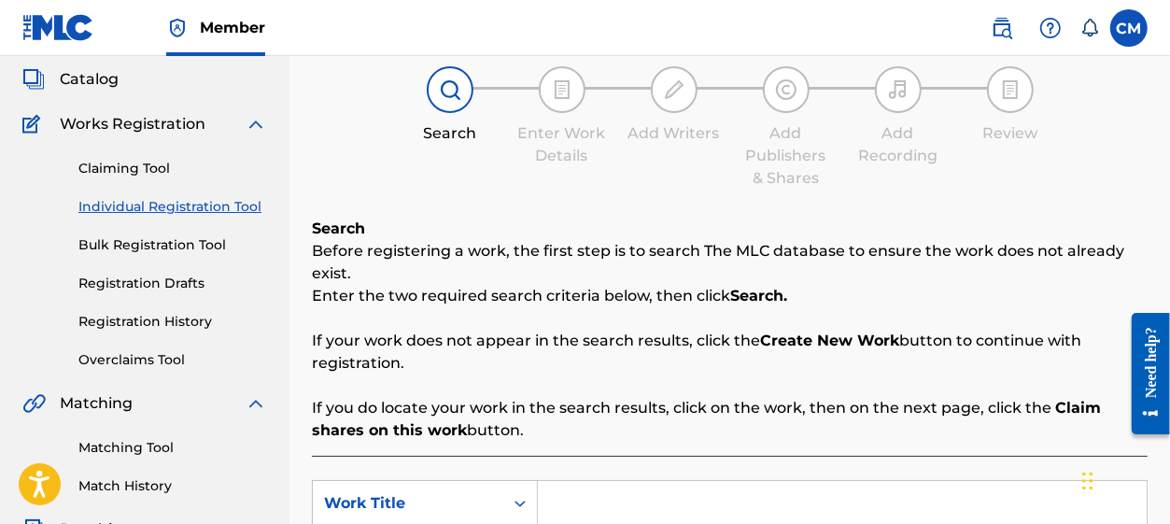
scroll to position [140, 0]
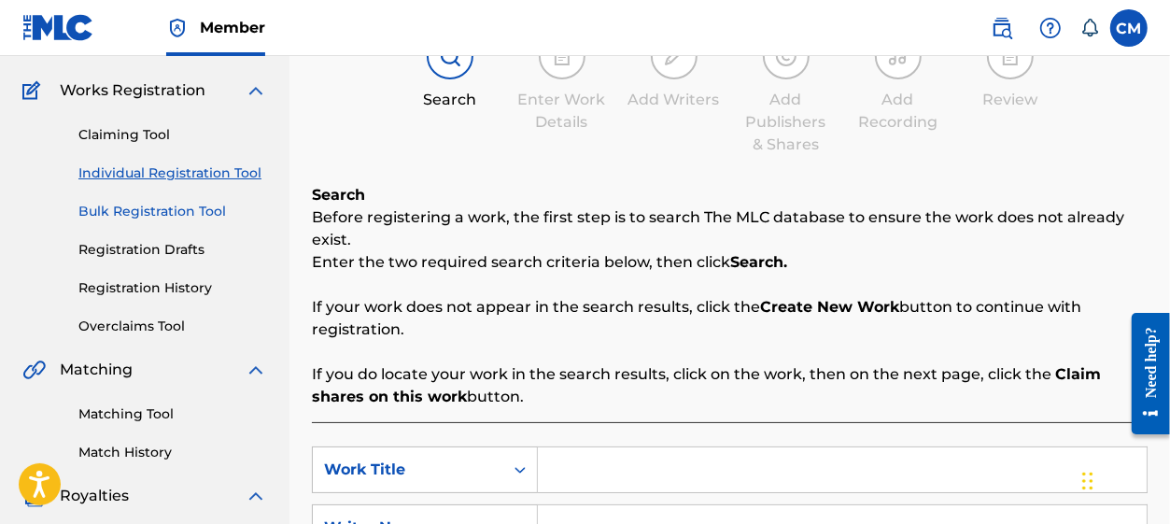
click at [204, 216] on link "Bulk Registration Tool" at bounding box center [172, 212] width 189 height 20
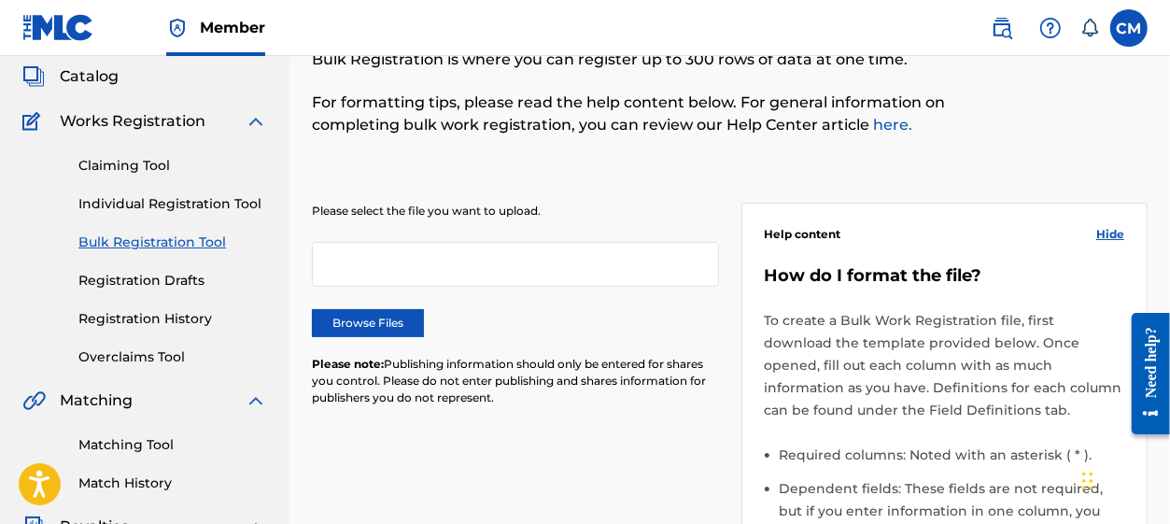
scroll to position [140, 0]
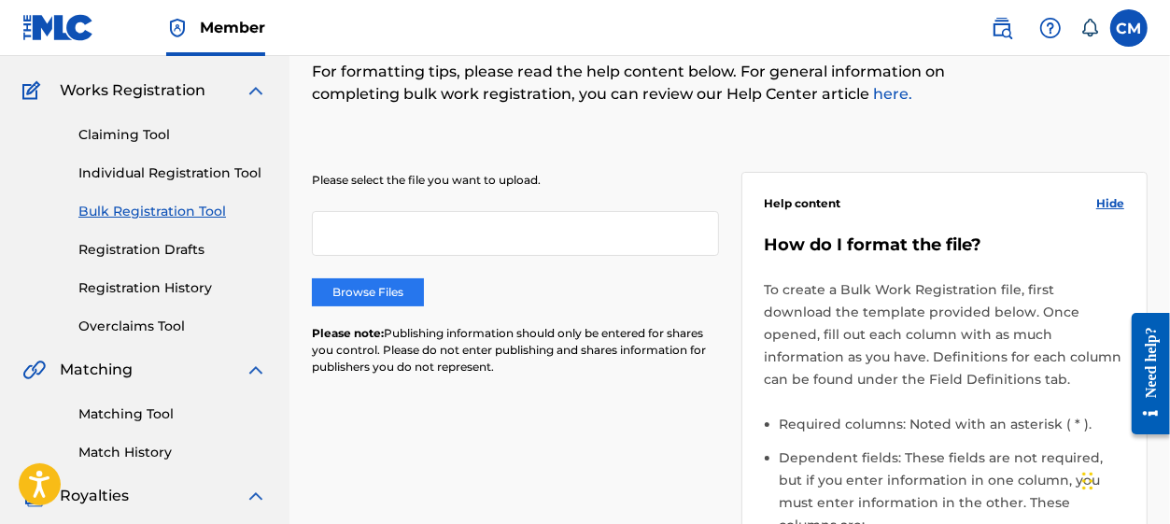
click at [405, 300] on label "Browse Files" at bounding box center [368, 292] width 112 height 28
click at [0, 0] on input "Browse Files" at bounding box center [0, 0] width 0 height 0
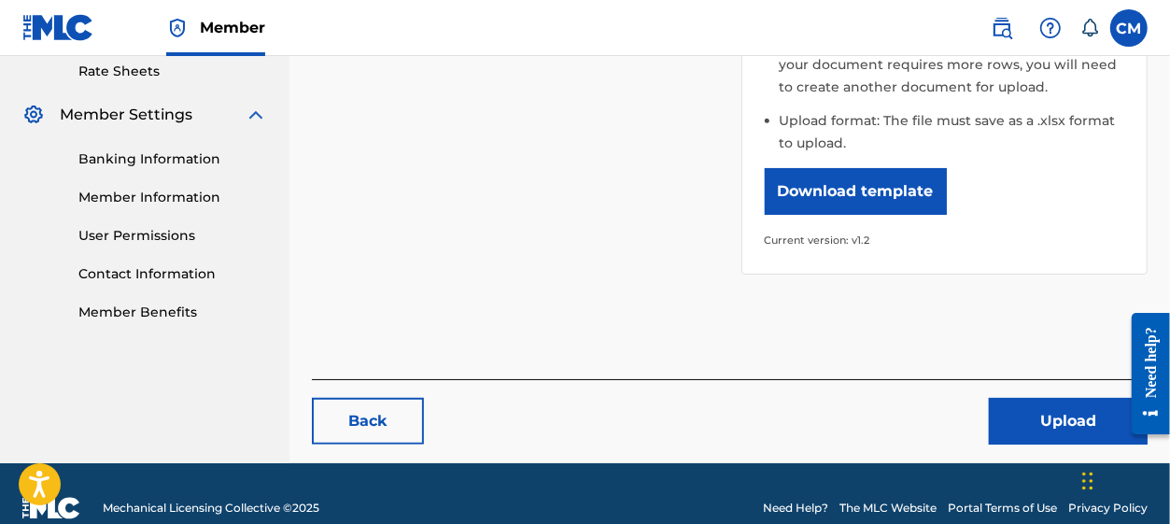
scroll to position [729, 0]
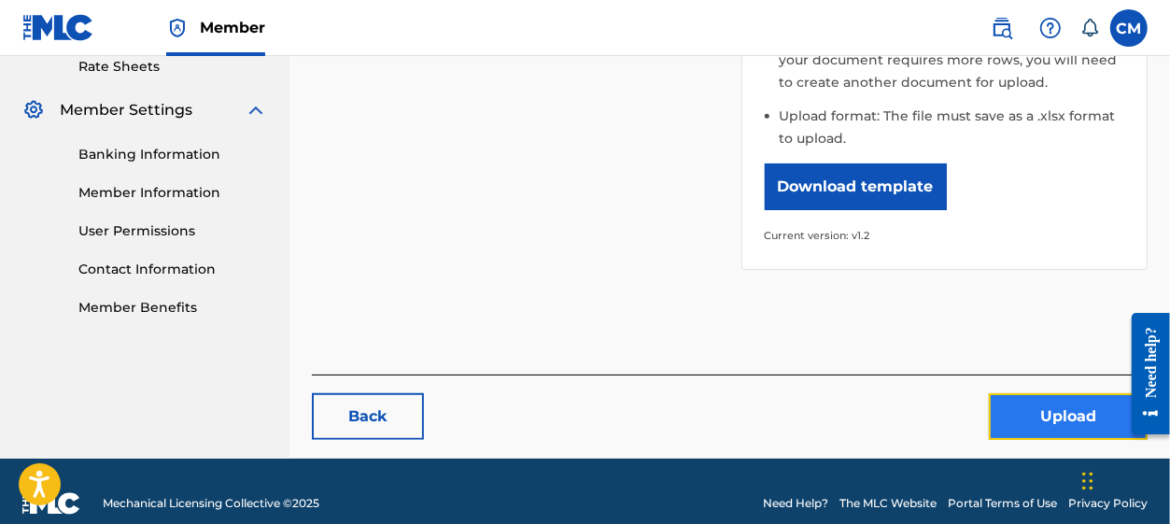
click at [1076, 401] on button "Upload" at bounding box center [1068, 416] width 159 height 47
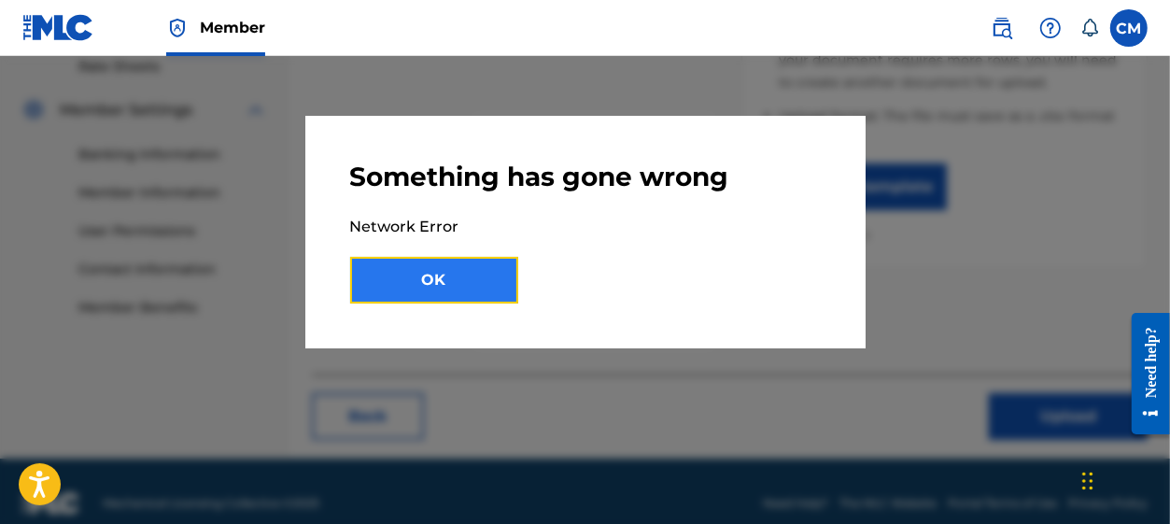
click at [462, 269] on button "OK" at bounding box center [434, 280] width 168 height 47
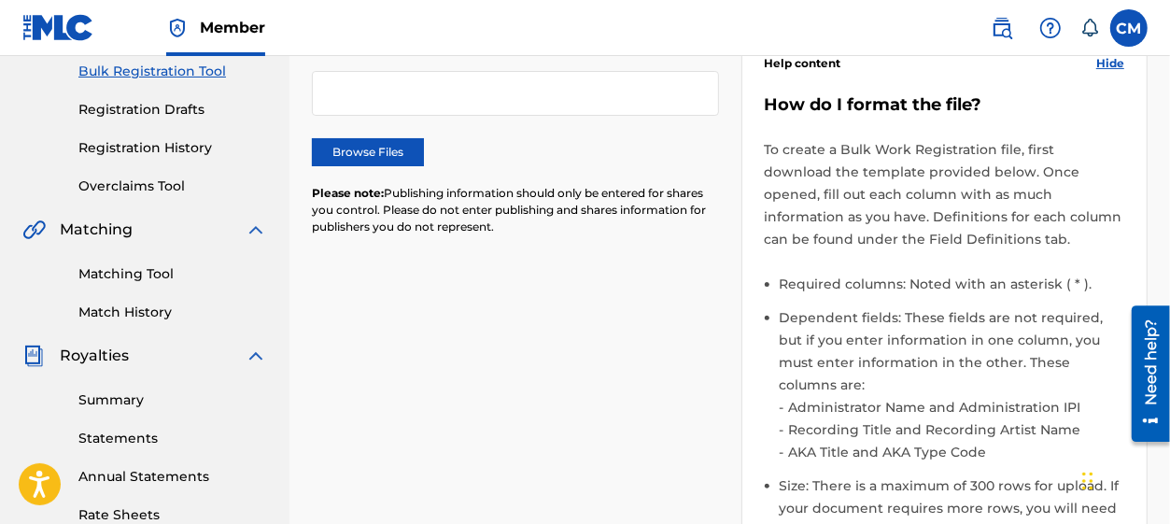
scroll to position [140, 0]
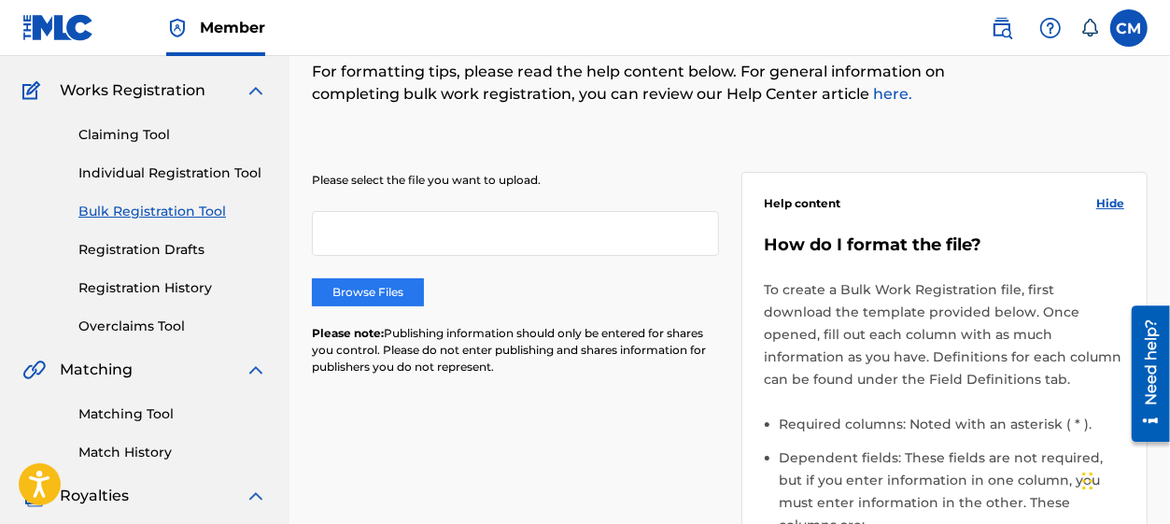
click at [384, 290] on label "Browse Files" at bounding box center [368, 292] width 112 height 28
click at [0, 0] on input "Browse Files" at bounding box center [0, 0] width 0 height 0
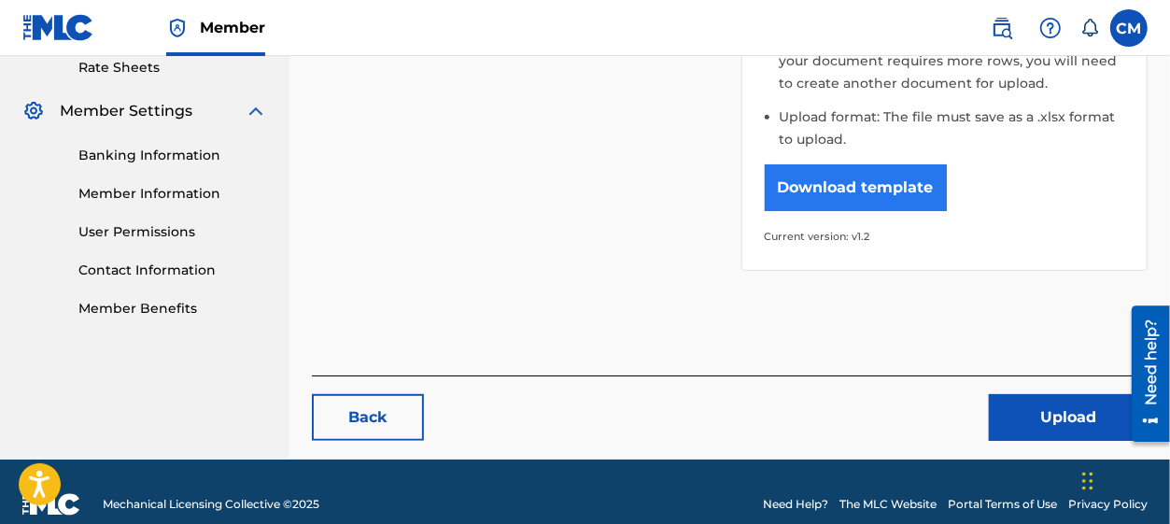
scroll to position [729, 0]
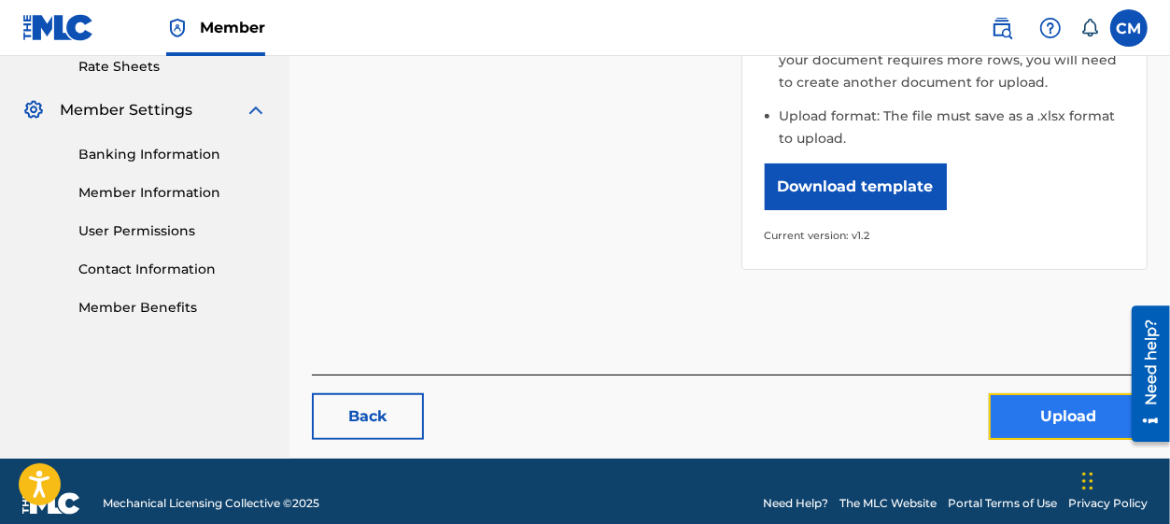
click at [1031, 393] on button "Upload" at bounding box center [1068, 416] width 159 height 47
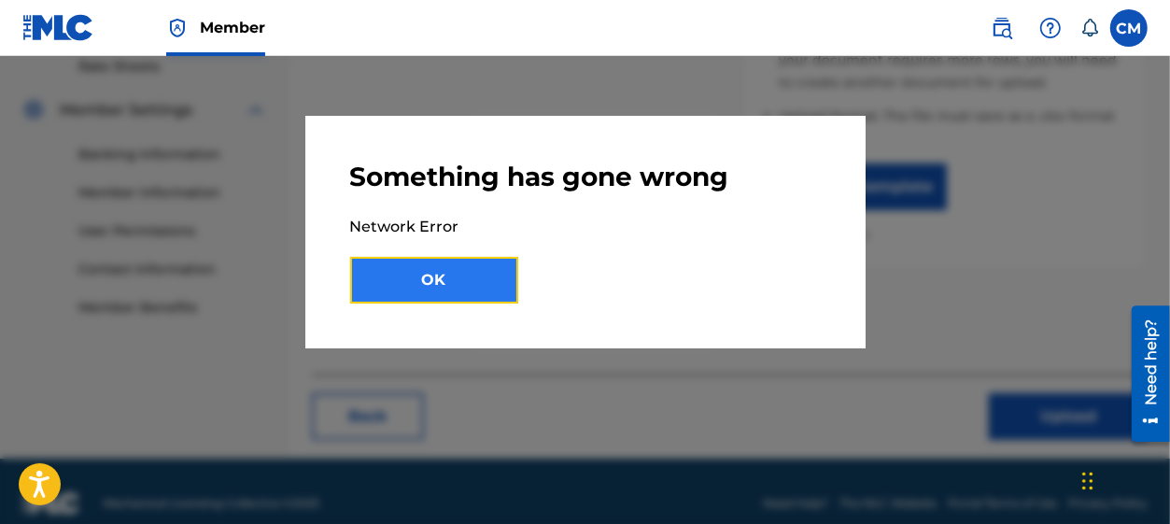
click at [473, 285] on button "OK" at bounding box center [434, 280] width 168 height 47
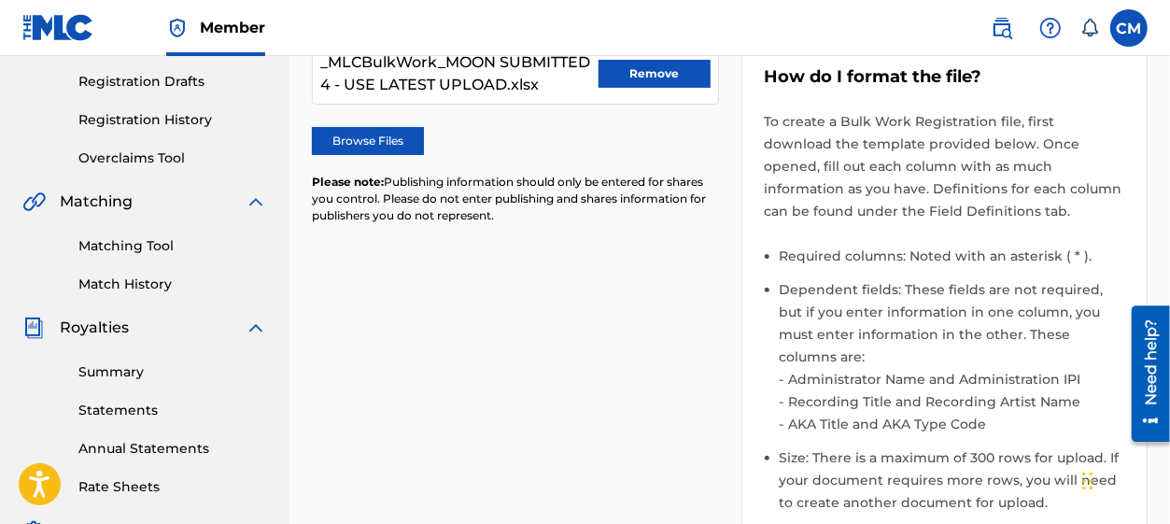
scroll to position [168, 0]
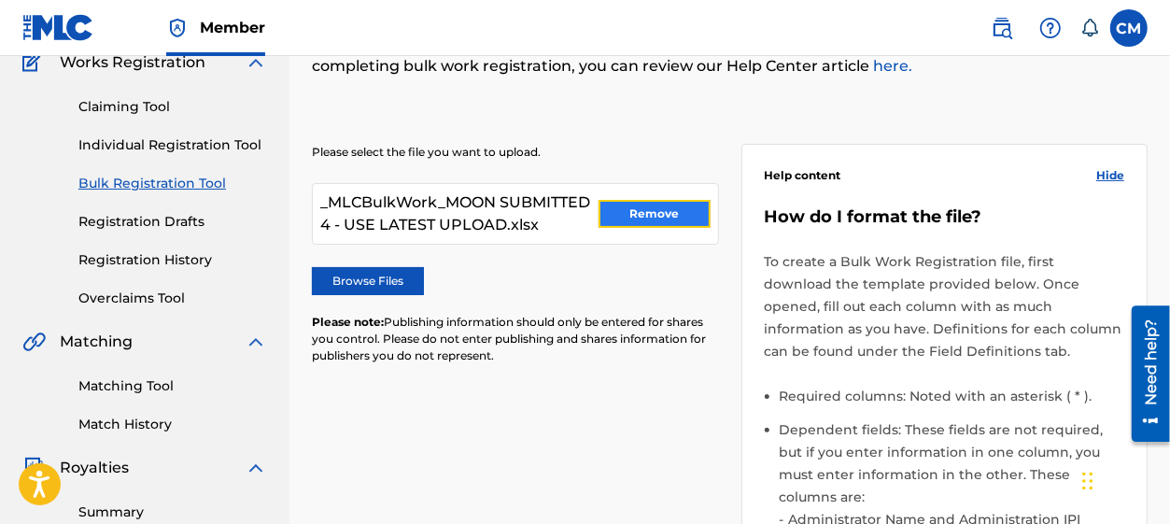
click at [630, 210] on button "Remove" at bounding box center [655, 214] width 112 height 28
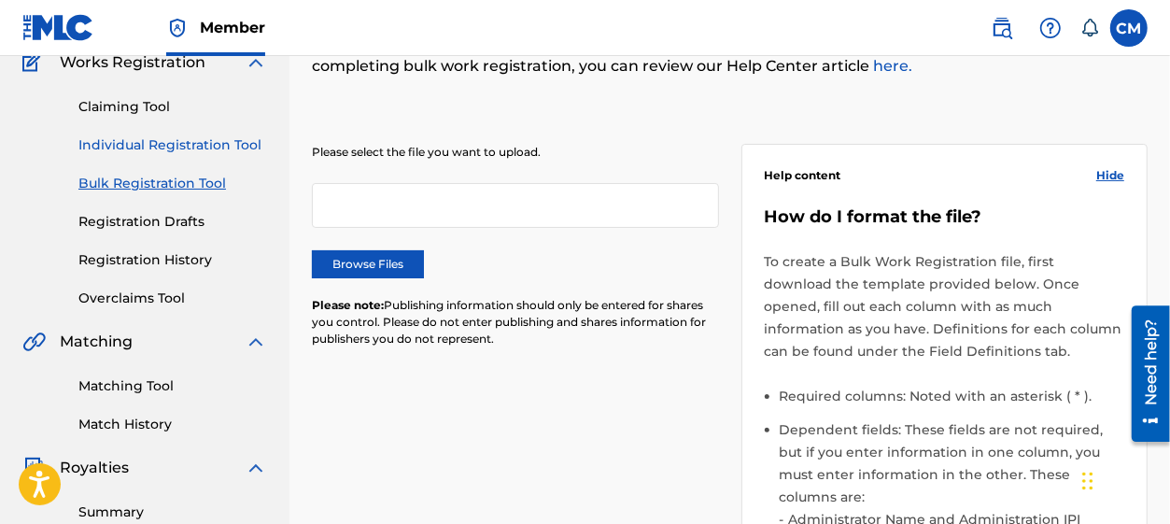
click at [175, 143] on link "Individual Registration Tool" at bounding box center [172, 145] width 189 height 20
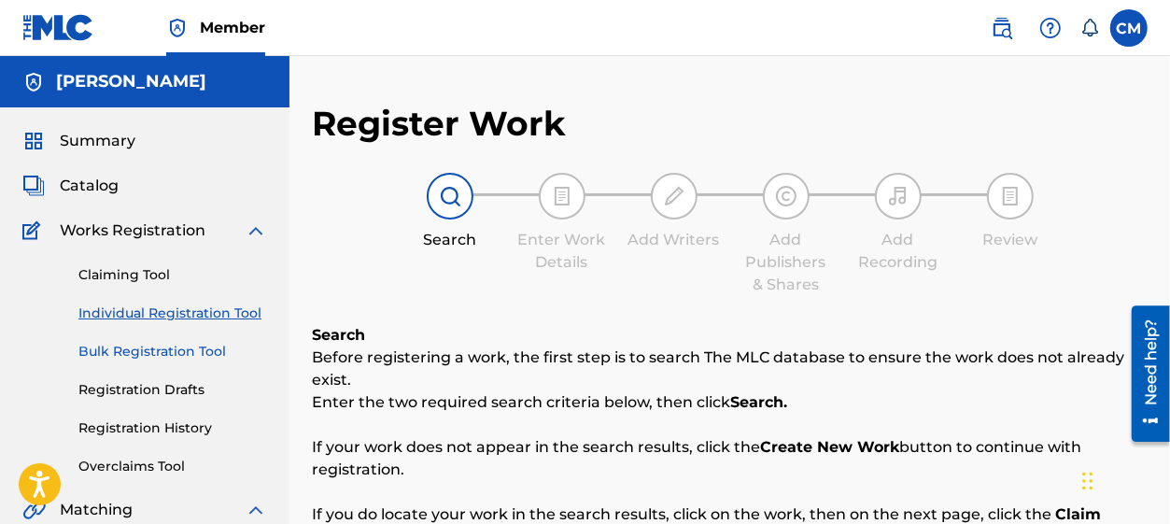
click at [153, 357] on link "Bulk Registration Tool" at bounding box center [172, 352] width 189 height 20
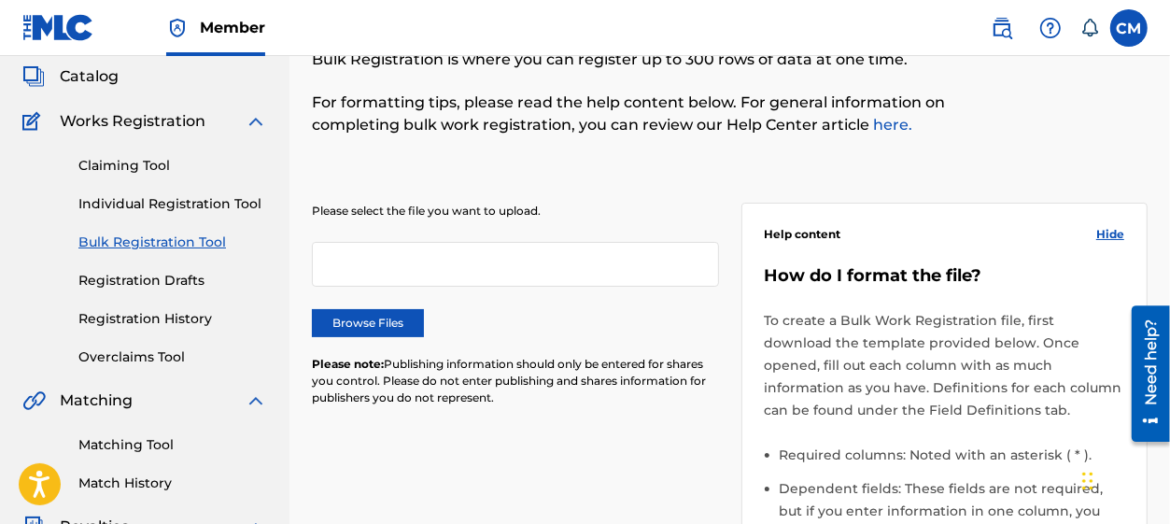
scroll to position [140, 0]
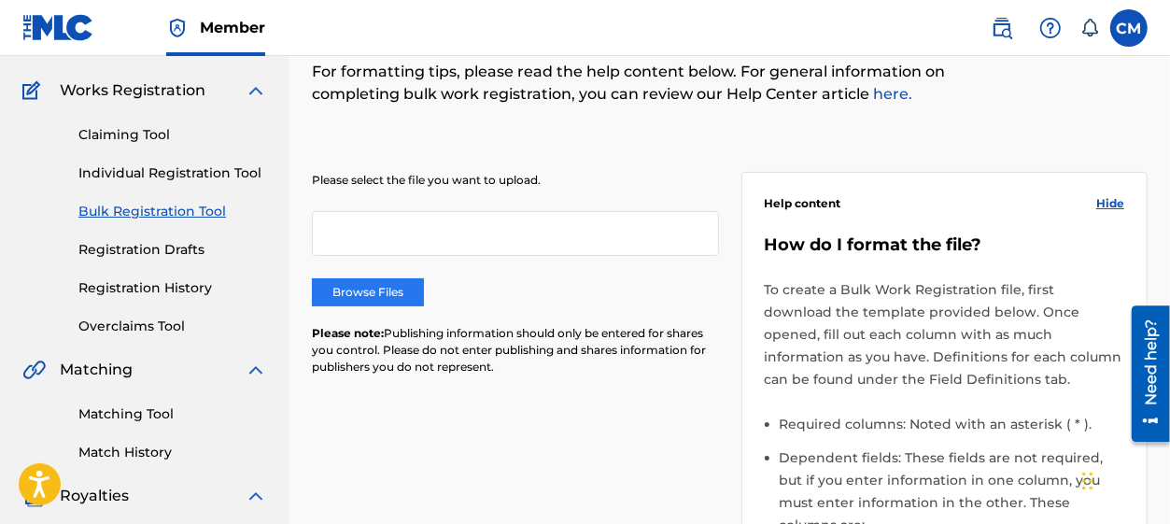
click at [399, 293] on label "Browse Files" at bounding box center [368, 292] width 112 height 28
click at [0, 0] on input "Browse Files" at bounding box center [0, 0] width 0 height 0
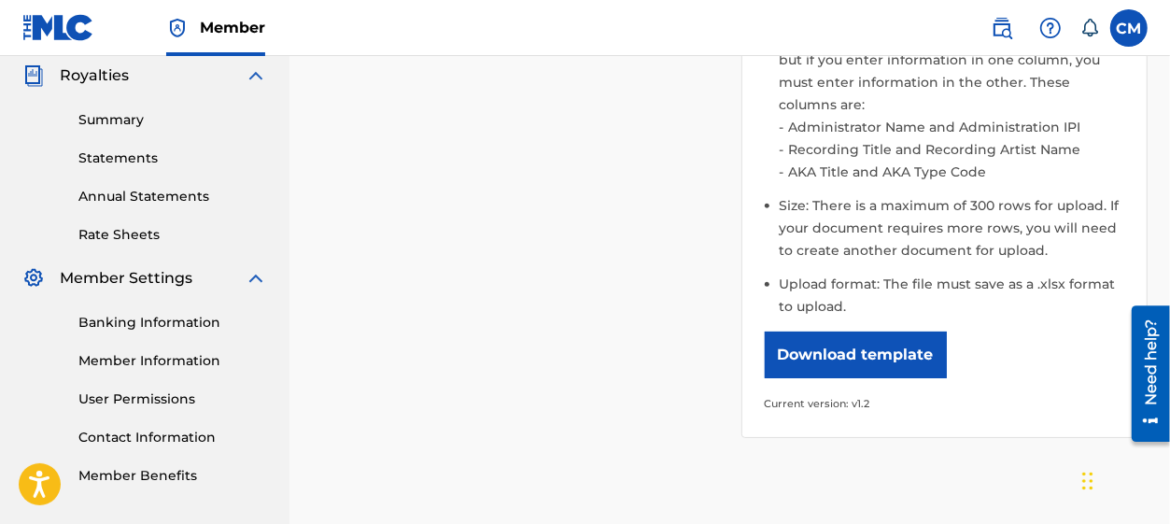
scroll to position [729, 0]
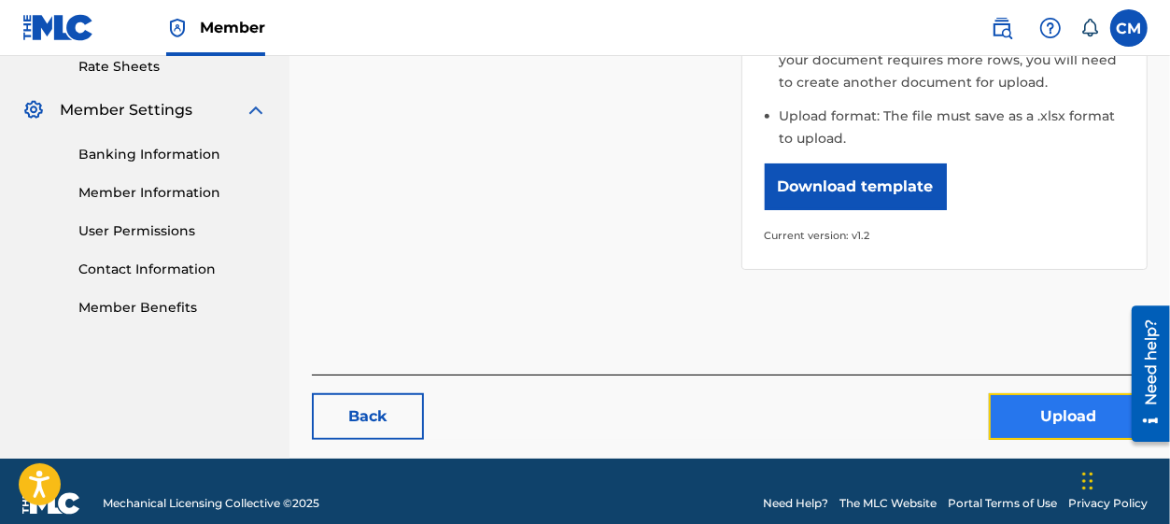
click at [1056, 393] on button "Upload" at bounding box center [1068, 416] width 159 height 47
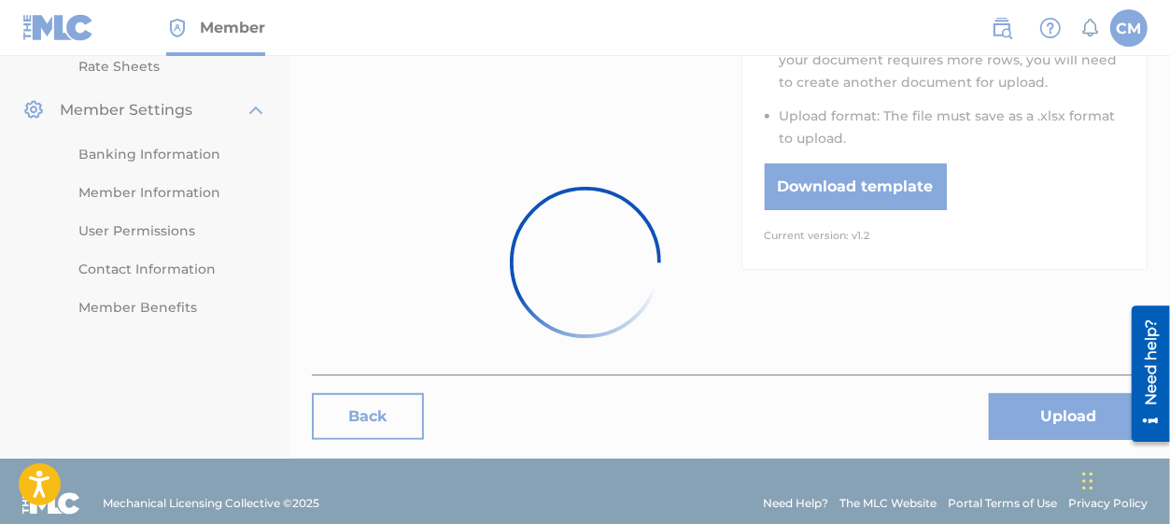
click at [1056, 382] on div at bounding box center [585, 262] width 1170 height 524
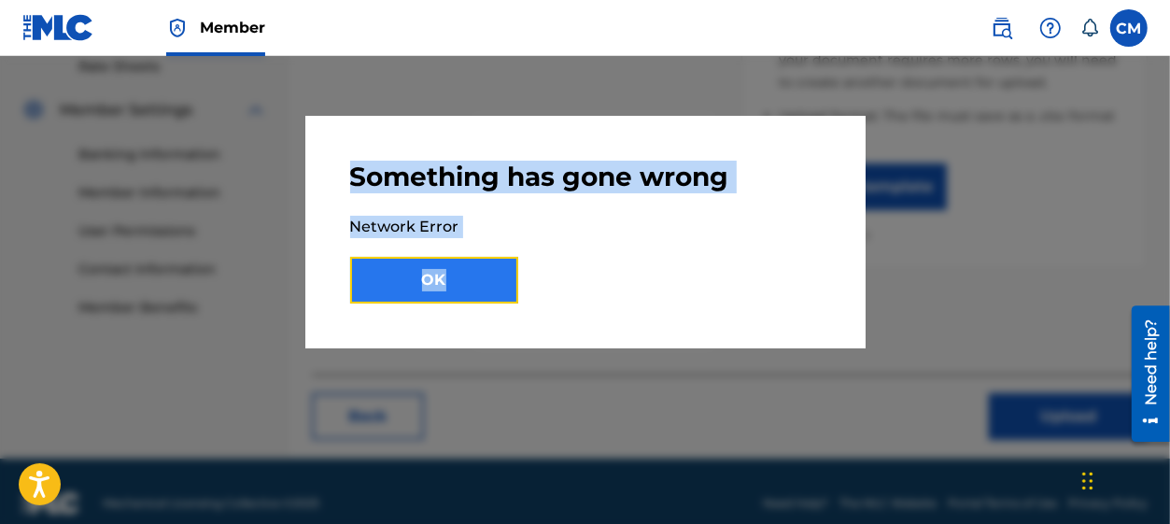
click at [430, 296] on button "OK" at bounding box center [434, 280] width 168 height 47
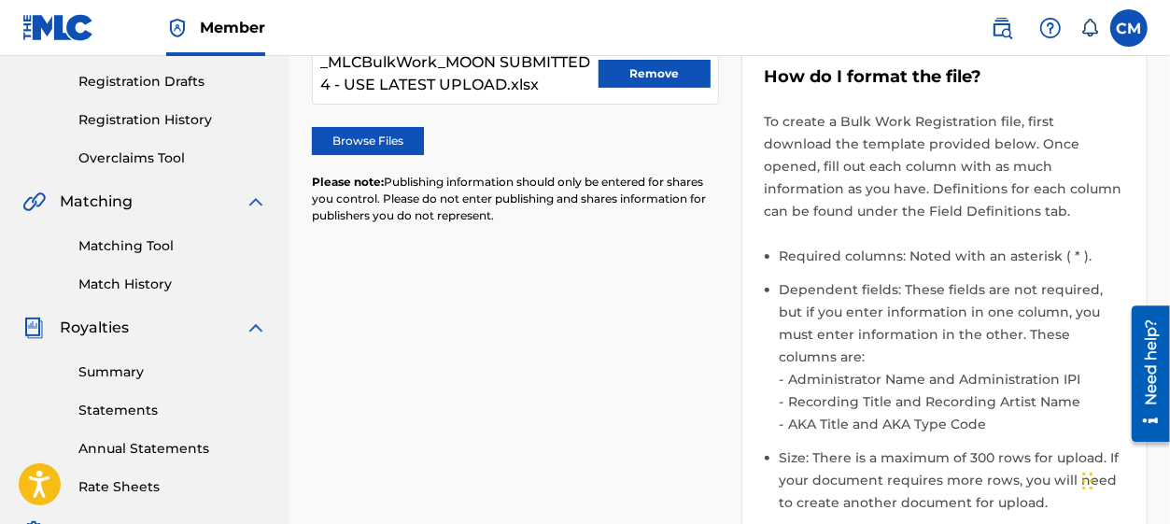
scroll to position [168, 0]
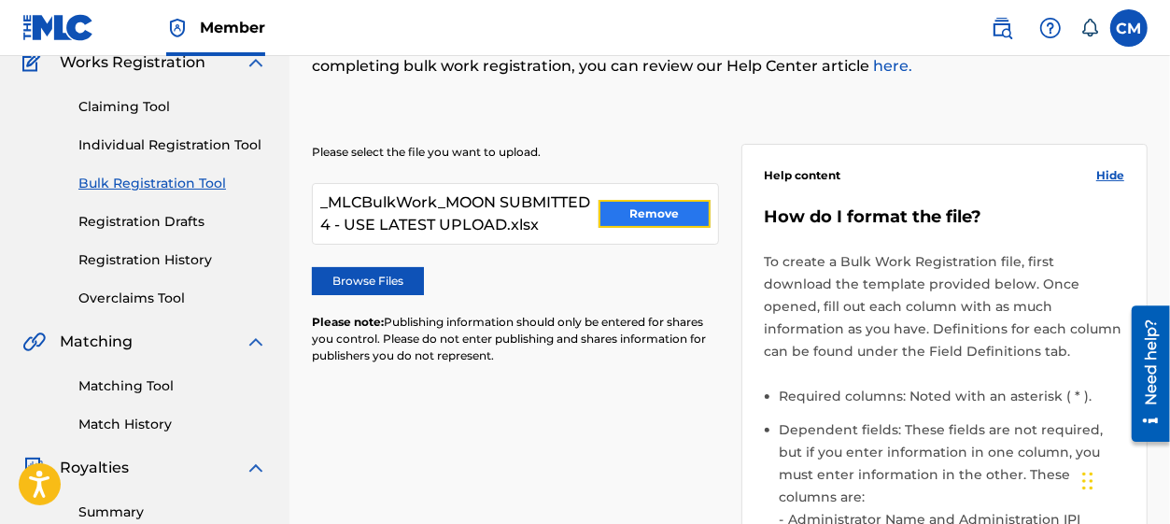
click at [623, 214] on button "Remove" at bounding box center [655, 214] width 112 height 28
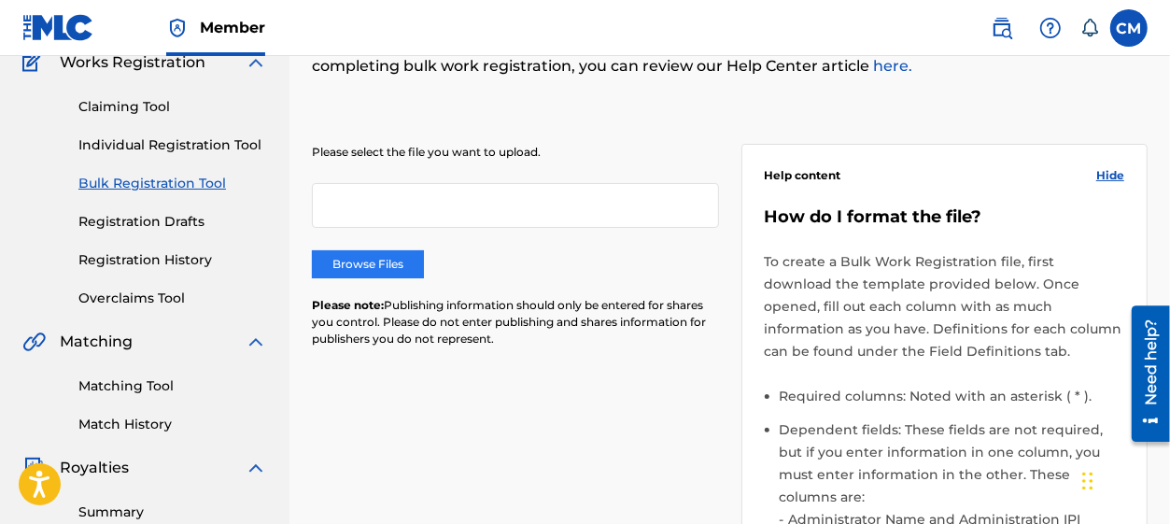
click at [397, 267] on label "Browse Files" at bounding box center [368, 264] width 112 height 28
click at [0, 0] on input "Browse Files" at bounding box center [0, 0] width 0 height 0
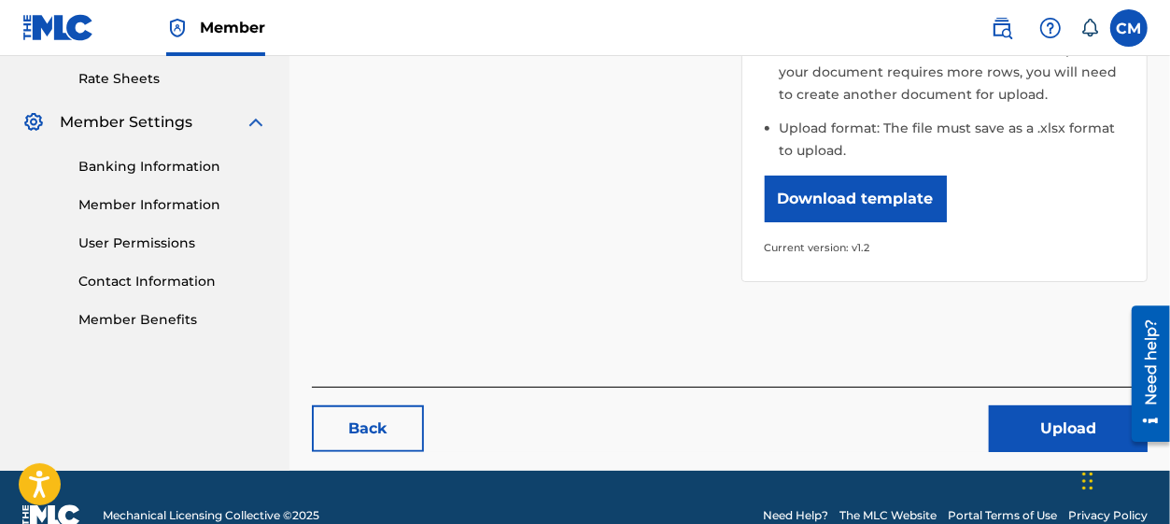
scroll to position [729, 0]
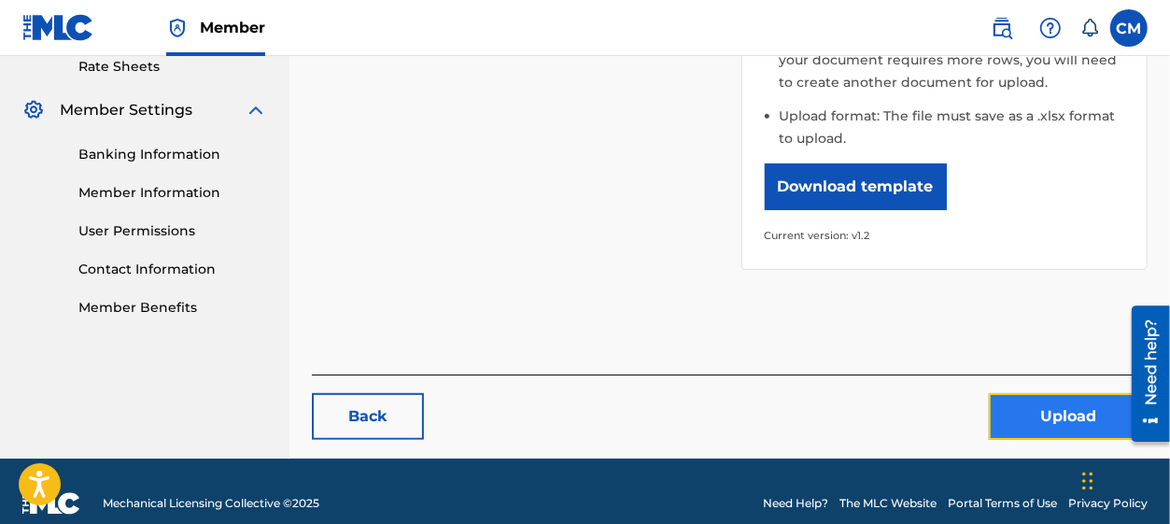
click at [1028, 393] on button "Upload" at bounding box center [1068, 416] width 159 height 47
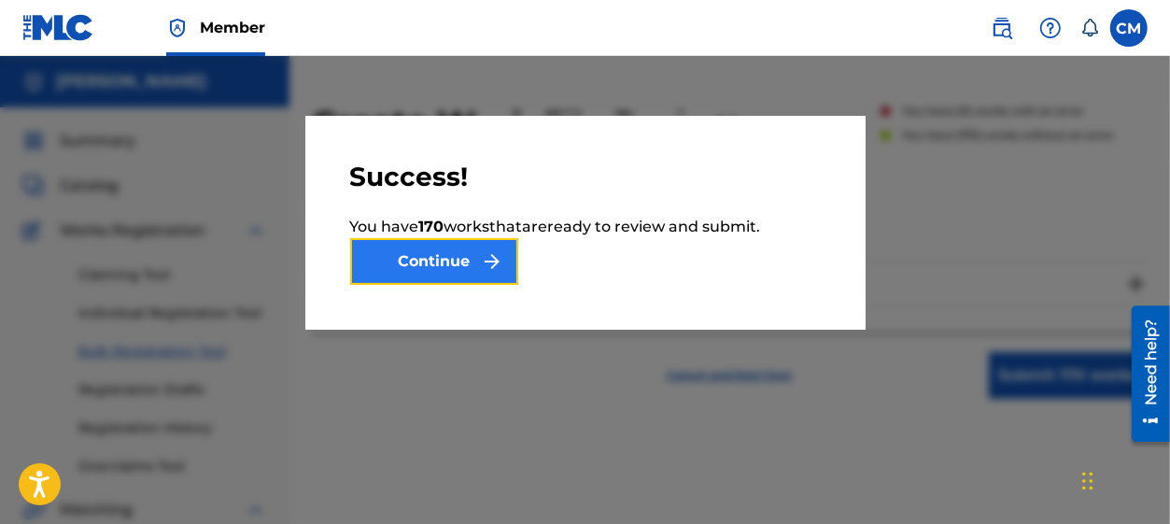
click at [429, 267] on button "Continue" at bounding box center [434, 261] width 168 height 47
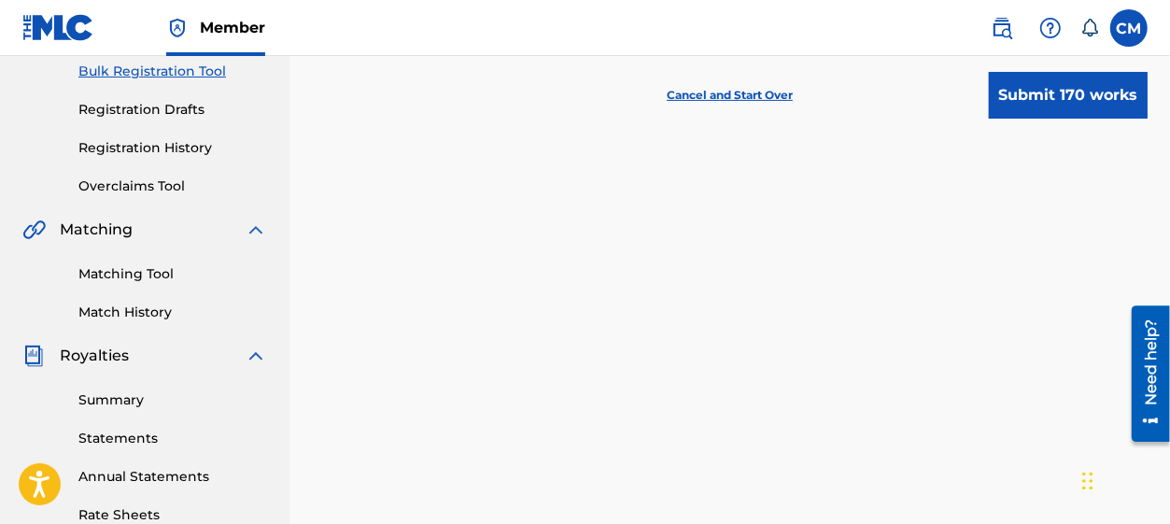
scroll to position [140, 0]
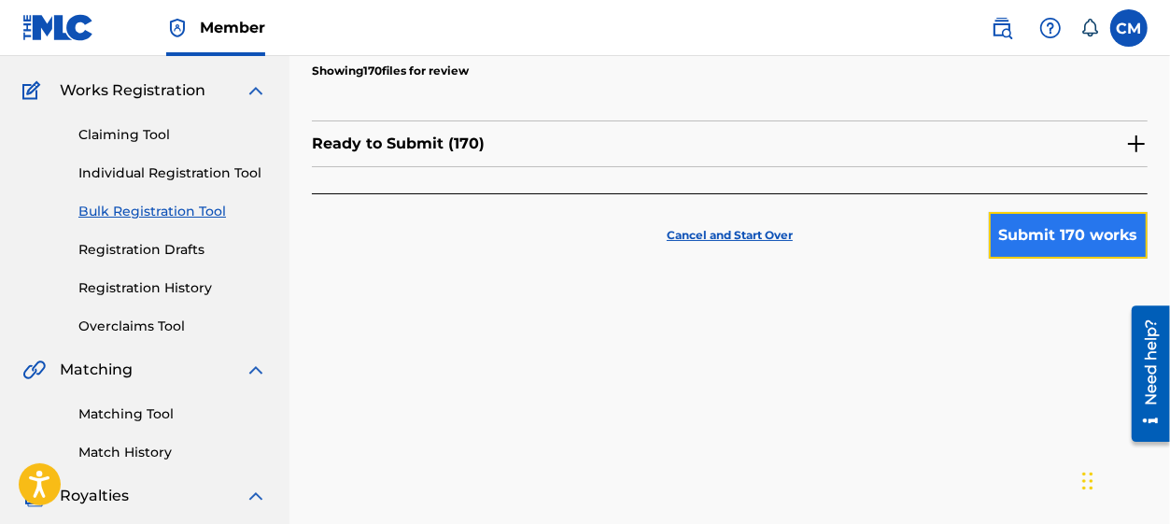
click at [1049, 222] on button "Submit 170 works" at bounding box center [1068, 235] width 159 height 47
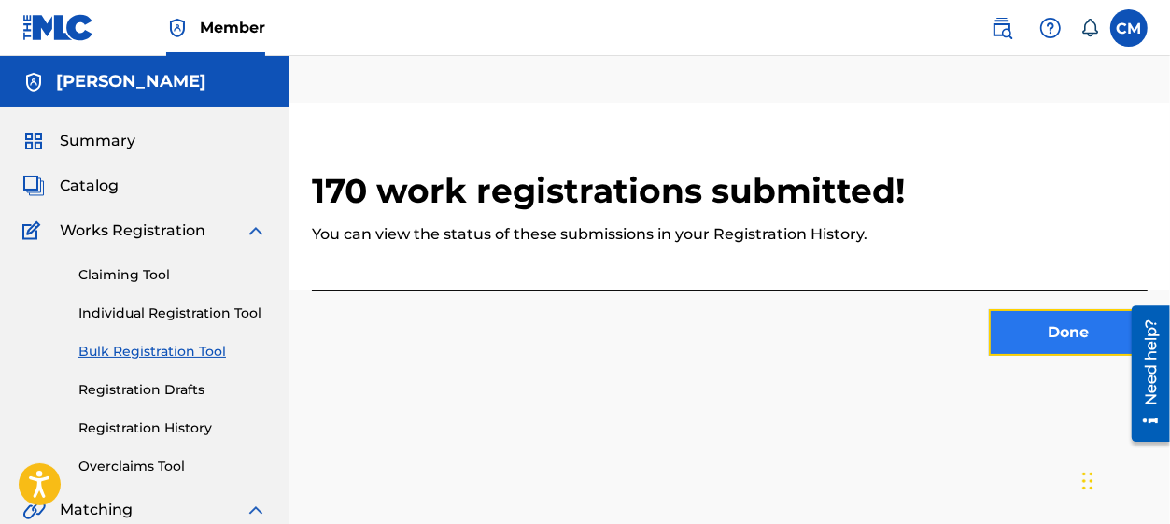
click at [1039, 316] on button "Done" at bounding box center [1068, 332] width 159 height 47
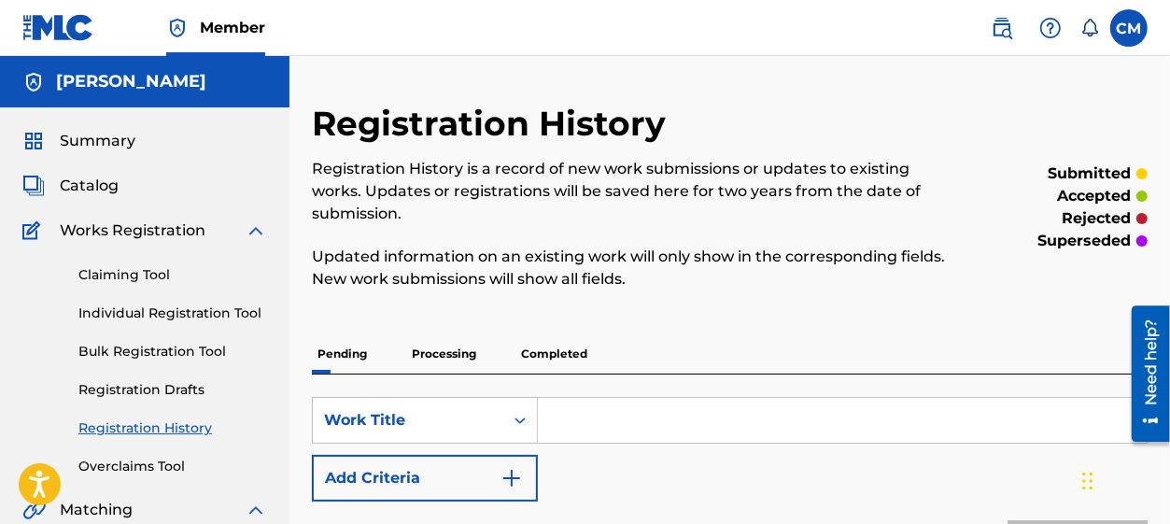
click at [1039, 316] on div "Registration History Registration History is a record of new work submissions o…" at bounding box center [730, 399] width 836 height 593
click at [187, 384] on link "Registration Drafts" at bounding box center [172, 390] width 189 height 20
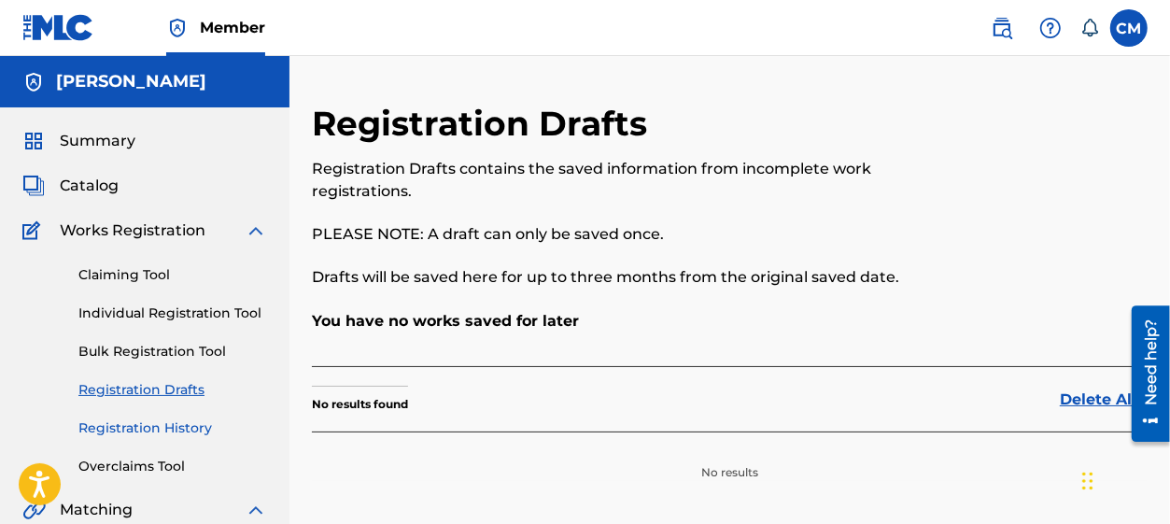
click at [157, 420] on link "Registration History" at bounding box center [172, 428] width 189 height 20
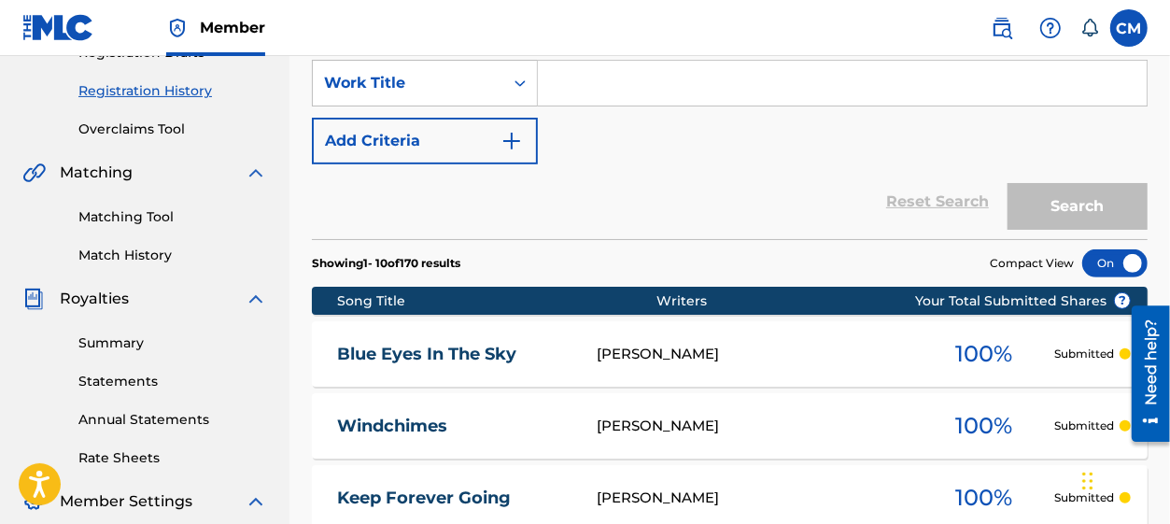
scroll to position [280, 0]
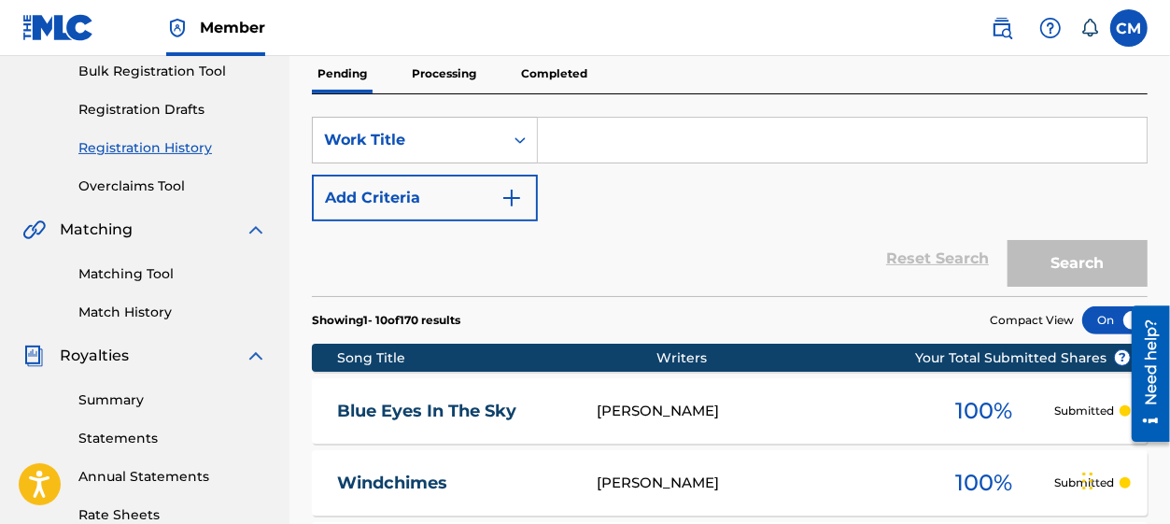
click at [546, 73] on p "Completed" at bounding box center [555, 73] width 78 height 39
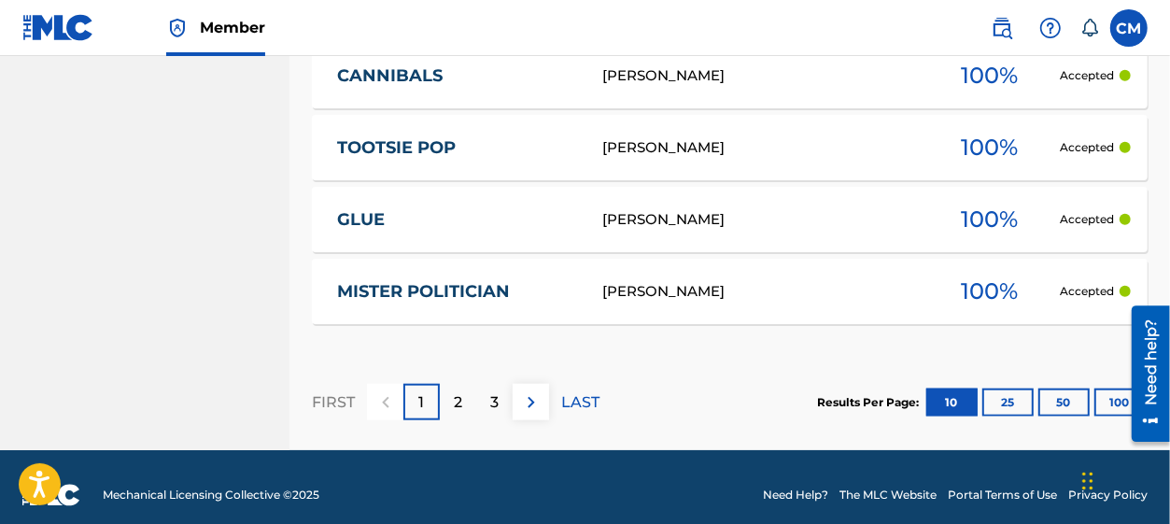
scroll to position [1138, 0]
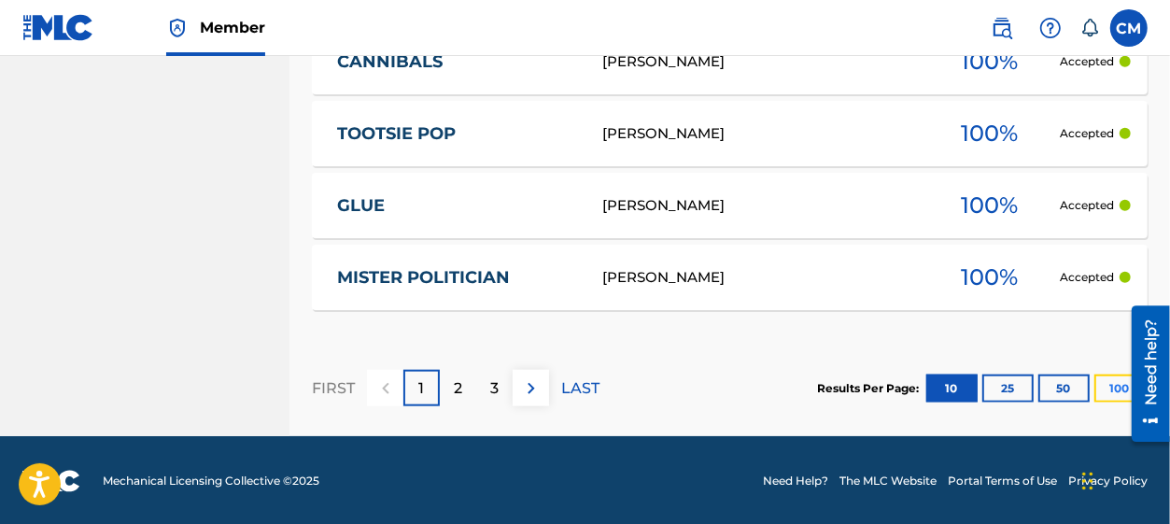
click at [1116, 380] on button "100" at bounding box center [1120, 389] width 51 height 28
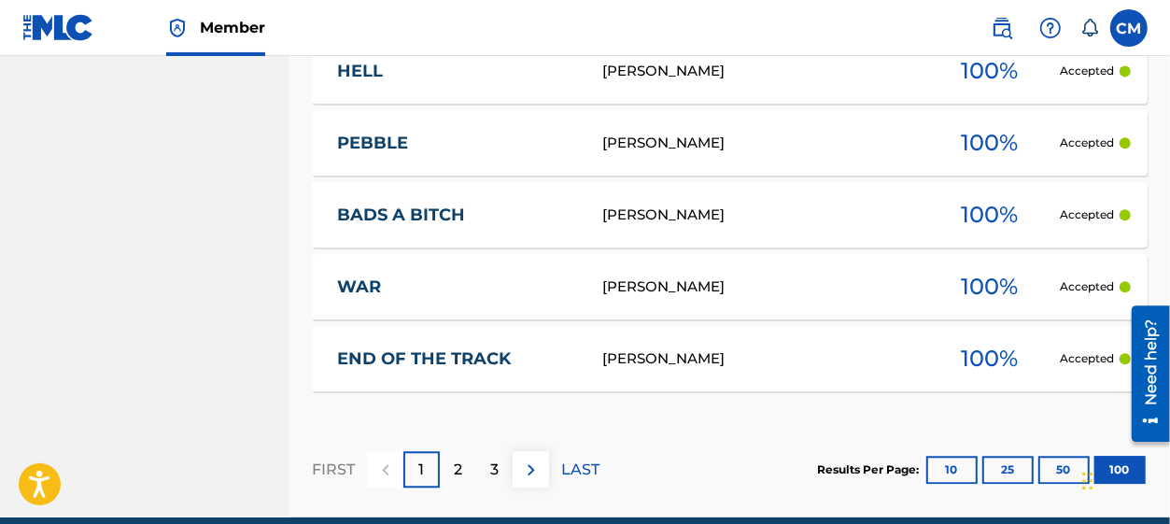
scroll to position [7582, 0]
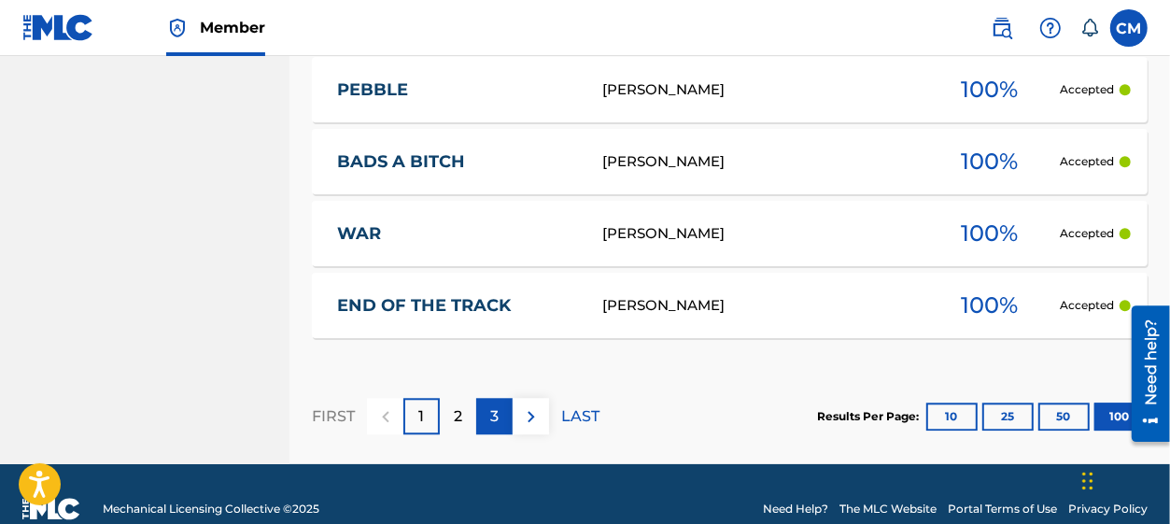
click at [492, 417] on p "3" at bounding box center [494, 416] width 8 height 22
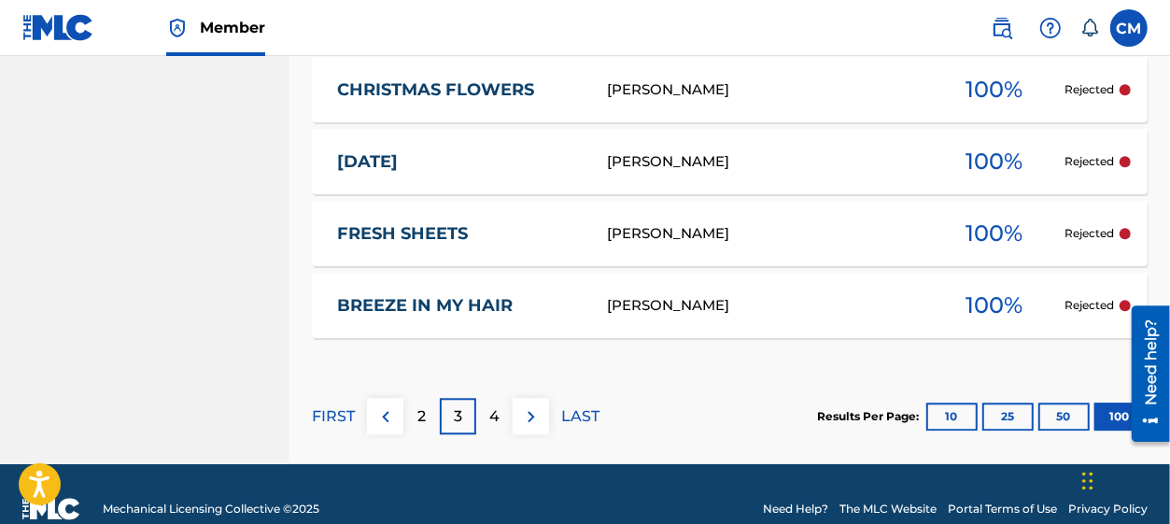
click at [492, 295] on link "BREEZE IN MY HAIR" at bounding box center [459, 305] width 245 height 21
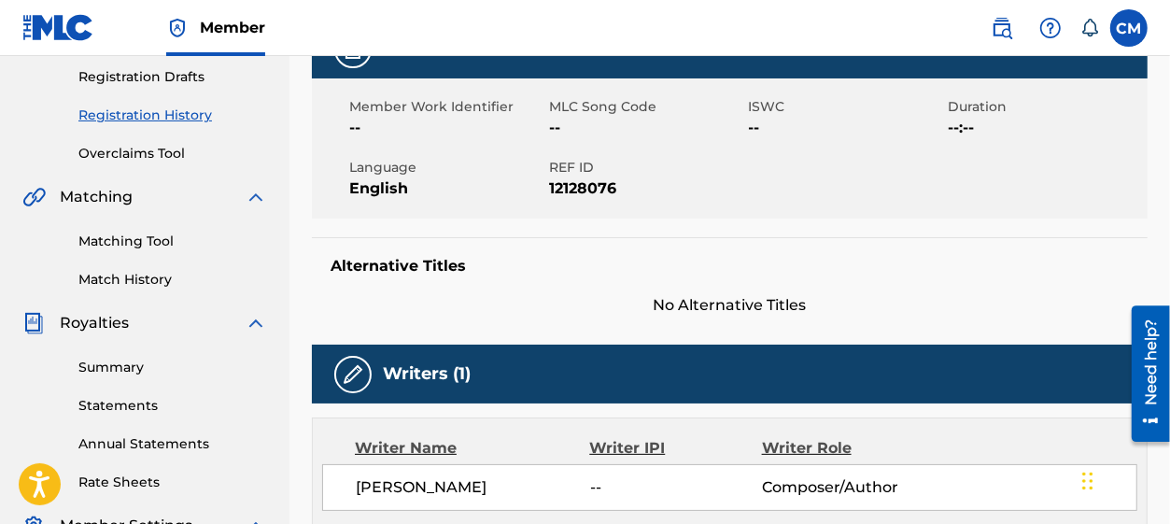
scroll to position [252, 0]
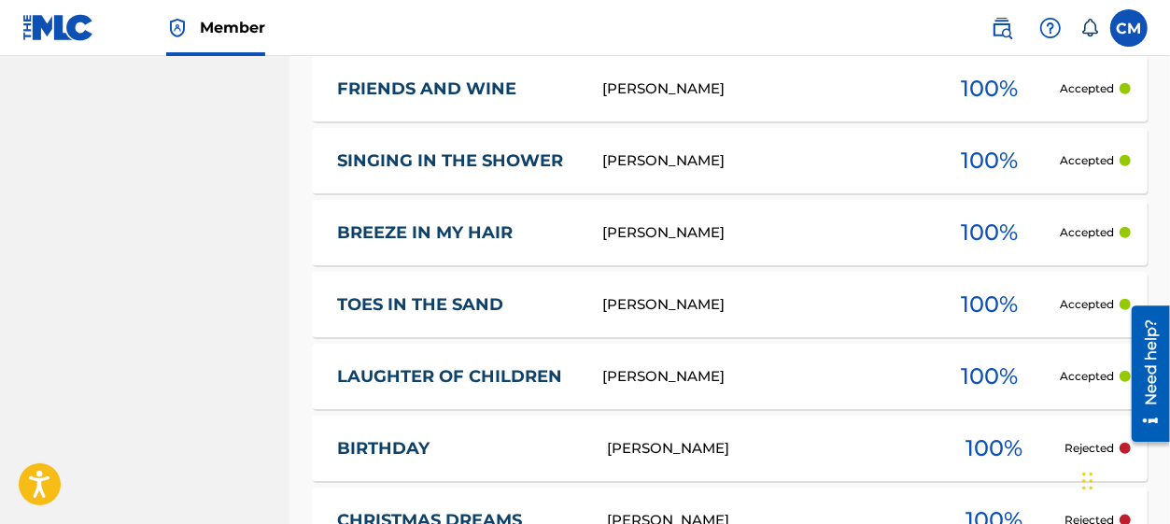
scroll to position [6209, 0]
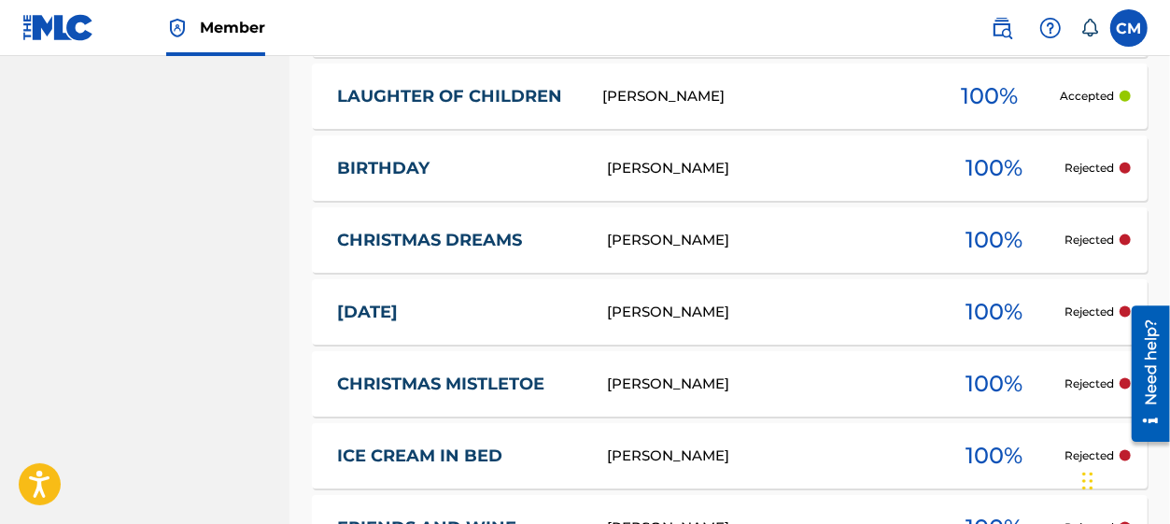
click at [769, 175] on div "[PERSON_NAME]" at bounding box center [766, 168] width 318 height 21
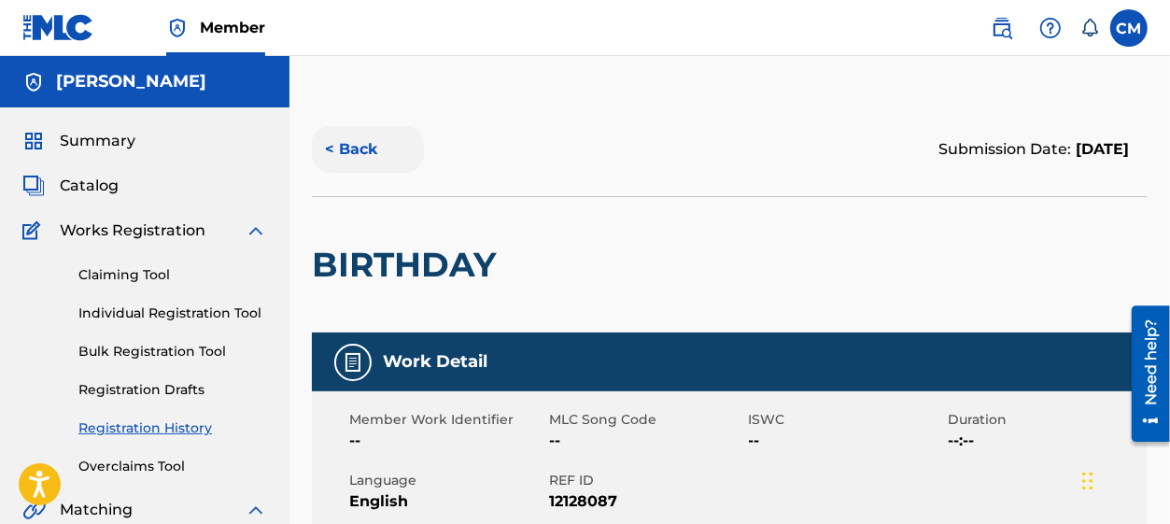
click at [353, 148] on button "< Back" at bounding box center [368, 149] width 112 height 47
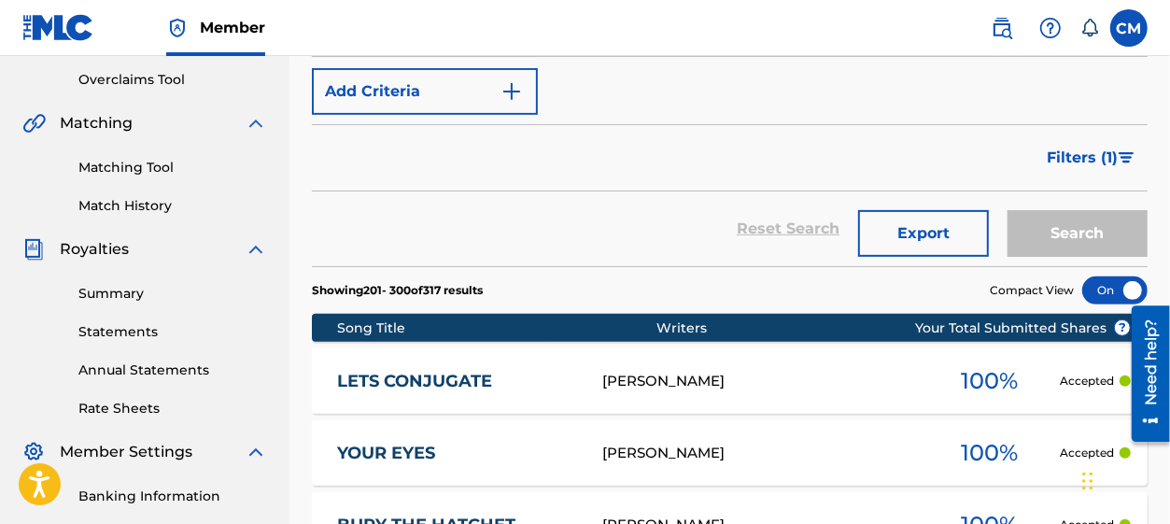
scroll to position [420, 0]
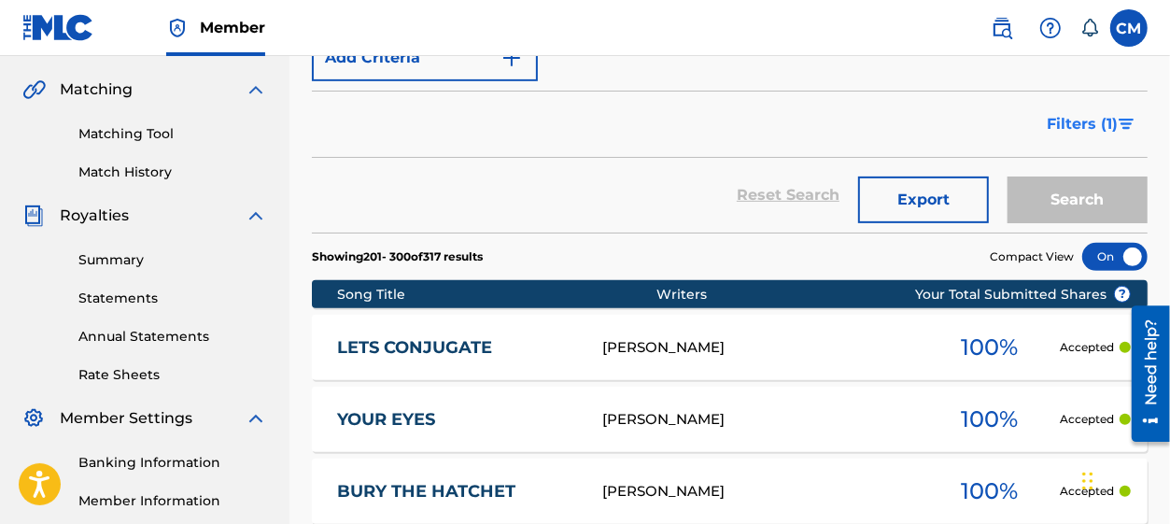
click at [1125, 129] on img "Search Form" at bounding box center [1127, 124] width 16 height 11
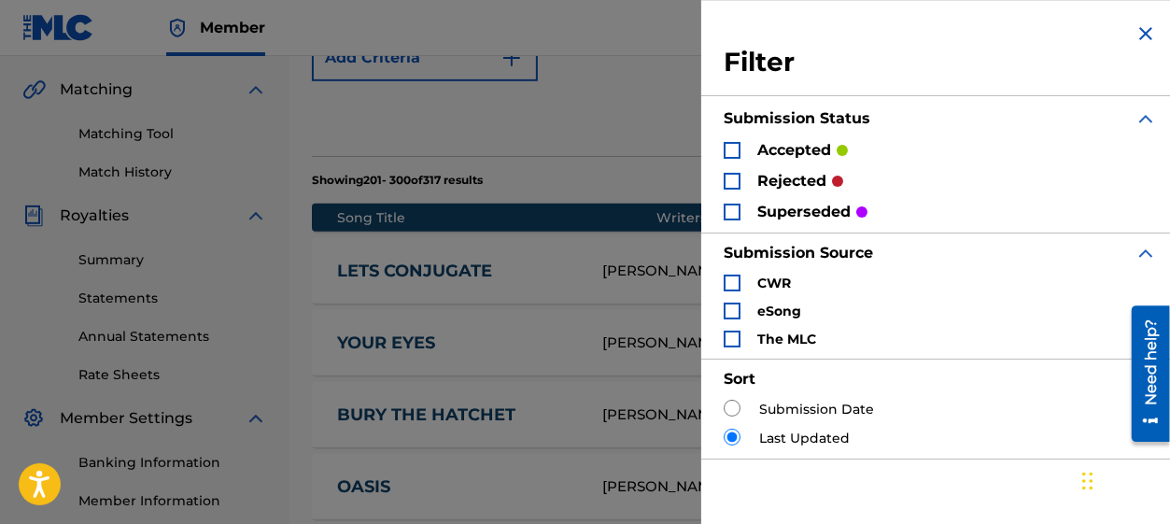
click at [761, 149] on p "accepted" at bounding box center [794, 150] width 74 height 22
click at [735, 152] on div "Search Form" at bounding box center [732, 150] width 17 height 17
click at [736, 152] on img "Search Form" at bounding box center [732, 150] width 13 height 13
click at [736, 152] on div "Search Form" at bounding box center [732, 150] width 17 height 17
click at [587, 128] on div "Reset Search Export Search" at bounding box center [730, 118] width 836 height 75
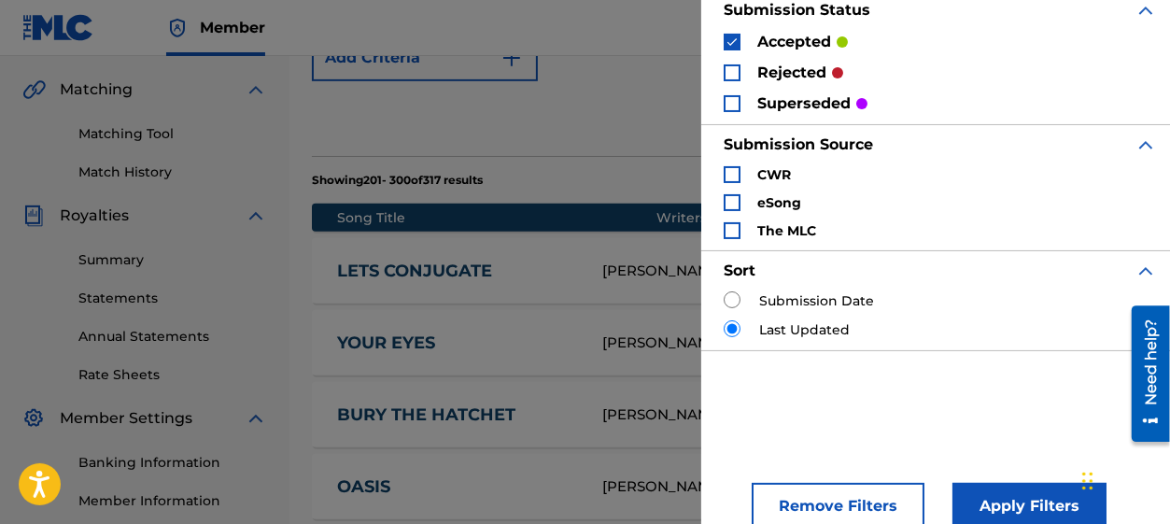
scroll to position [134, 0]
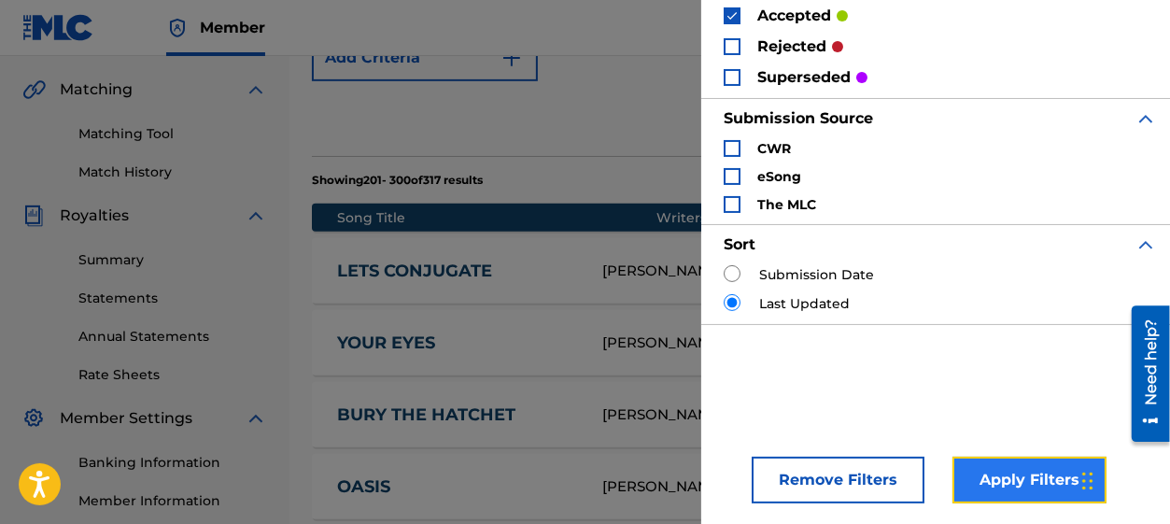
click at [1016, 485] on button "Apply Filters" at bounding box center [1030, 480] width 154 height 47
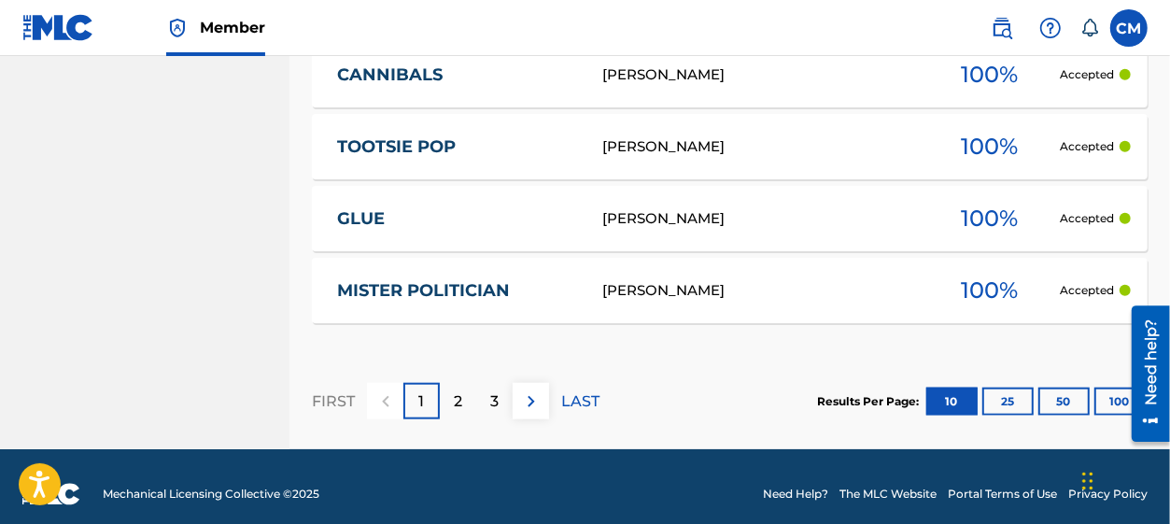
scroll to position [1138, 0]
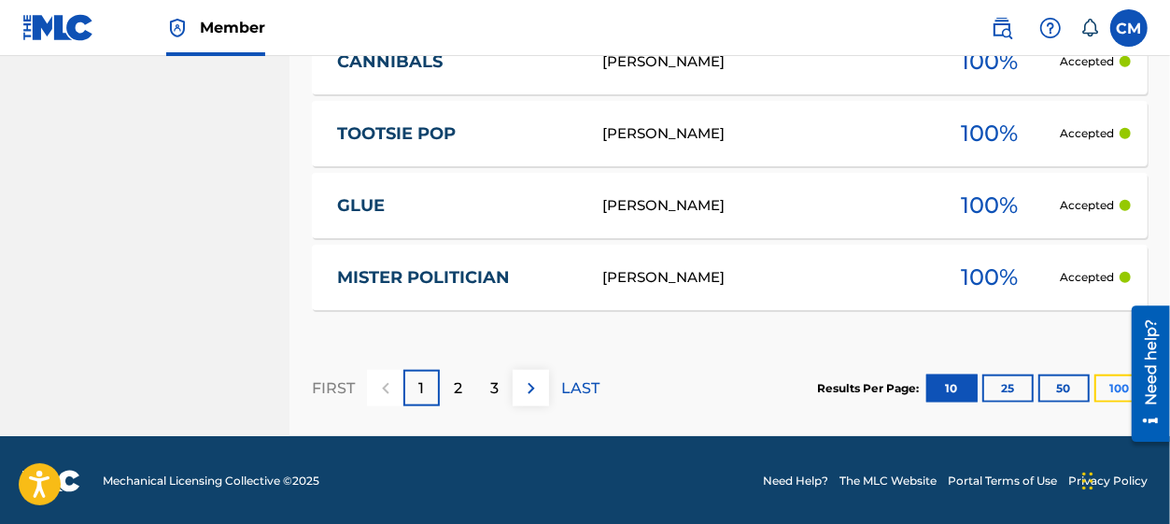
click at [1115, 381] on button "100" at bounding box center [1120, 389] width 51 height 28
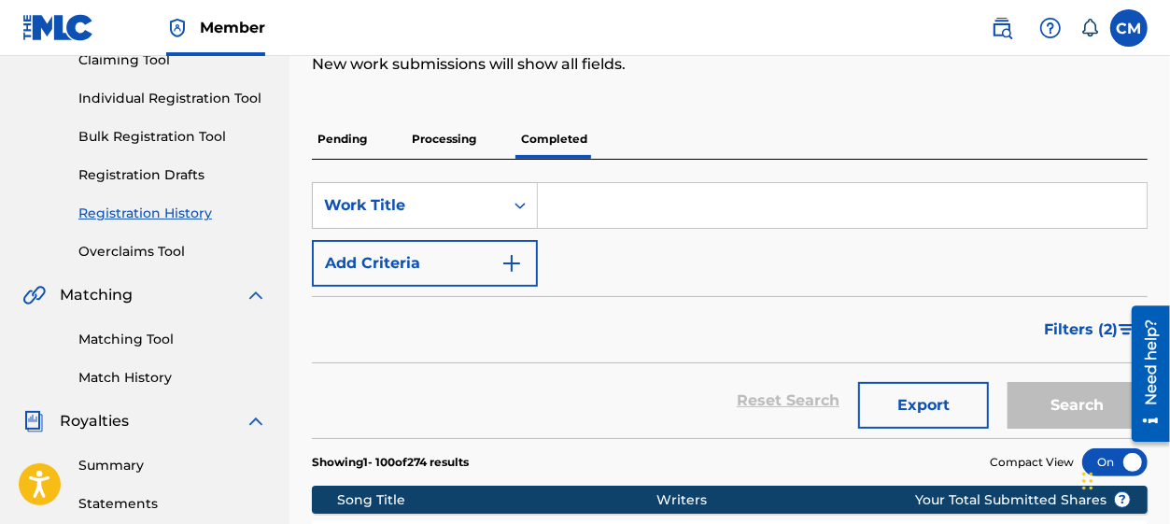
scroll to position [185, 0]
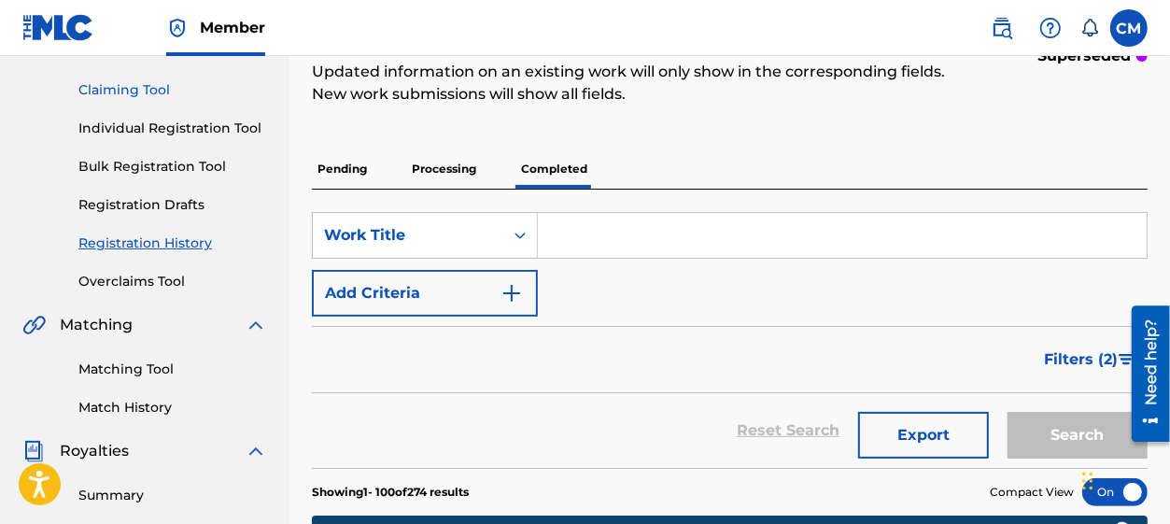
click at [141, 91] on link "Claiming Tool" at bounding box center [172, 90] width 189 height 20
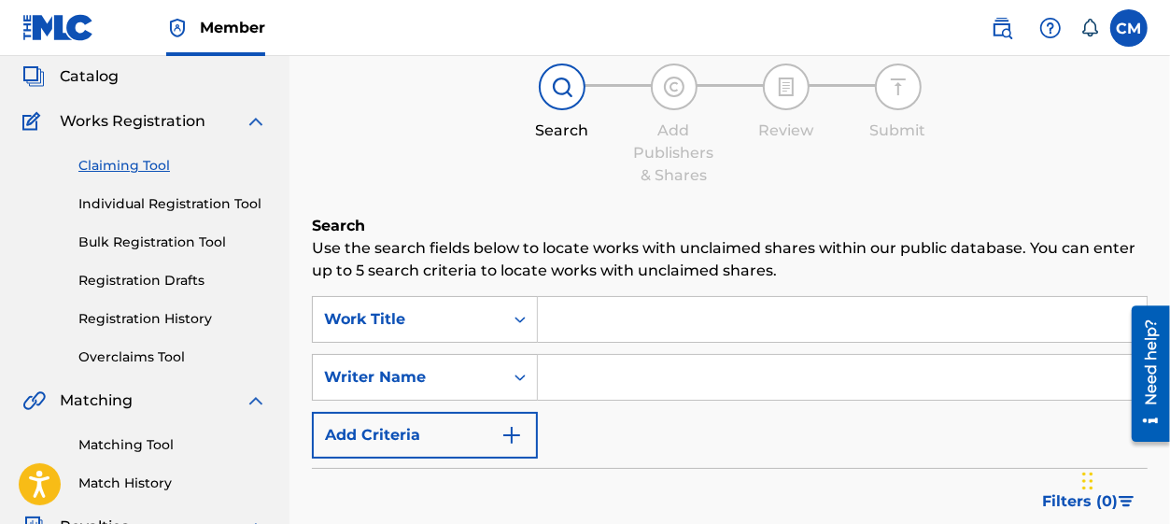
scroll to position [140, 0]
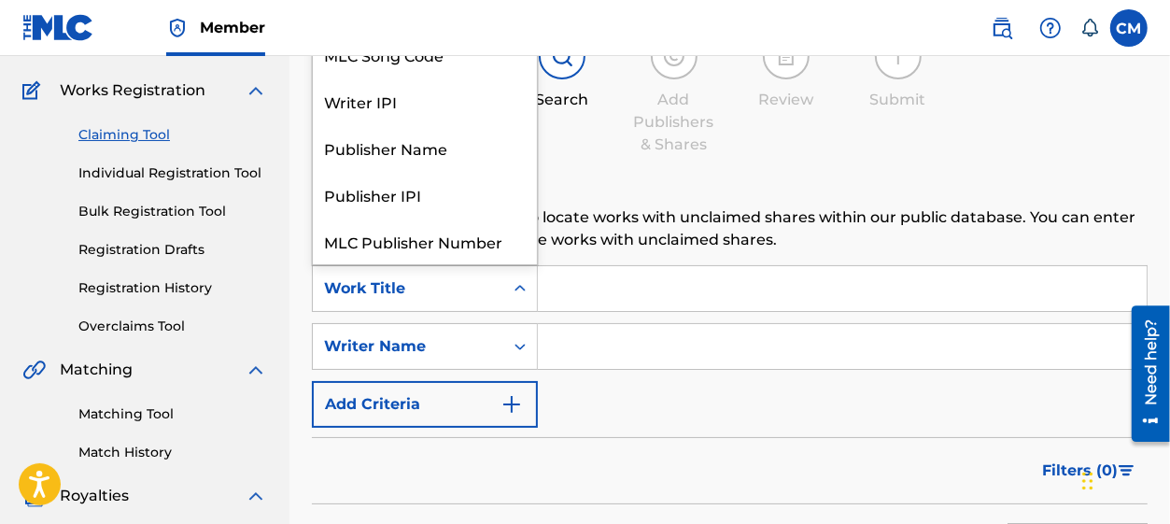
click at [512, 289] on icon "Search Form" at bounding box center [520, 288] width 19 height 19
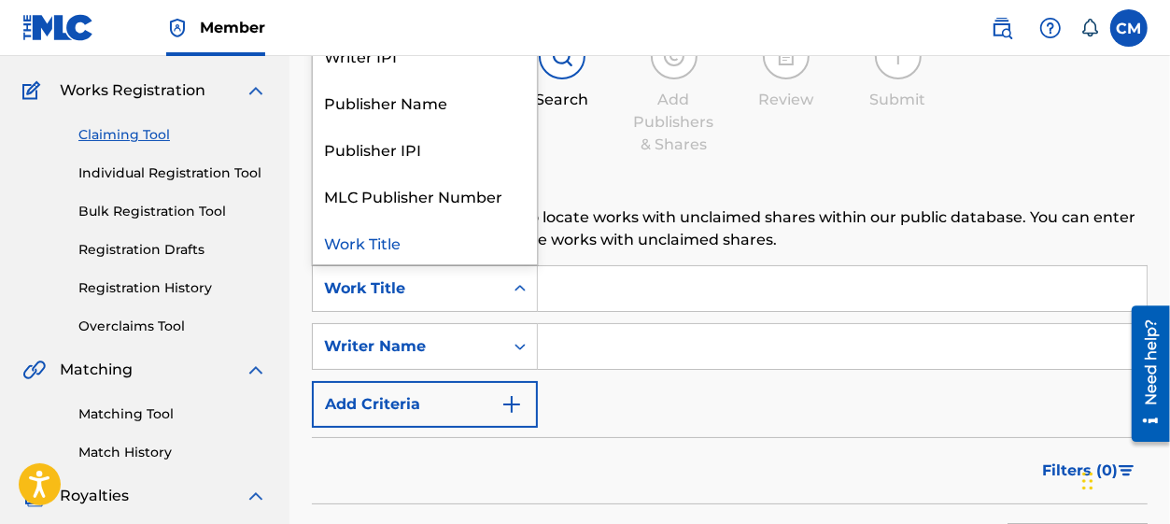
click at [502, 248] on div "Work Title" at bounding box center [425, 242] width 224 height 47
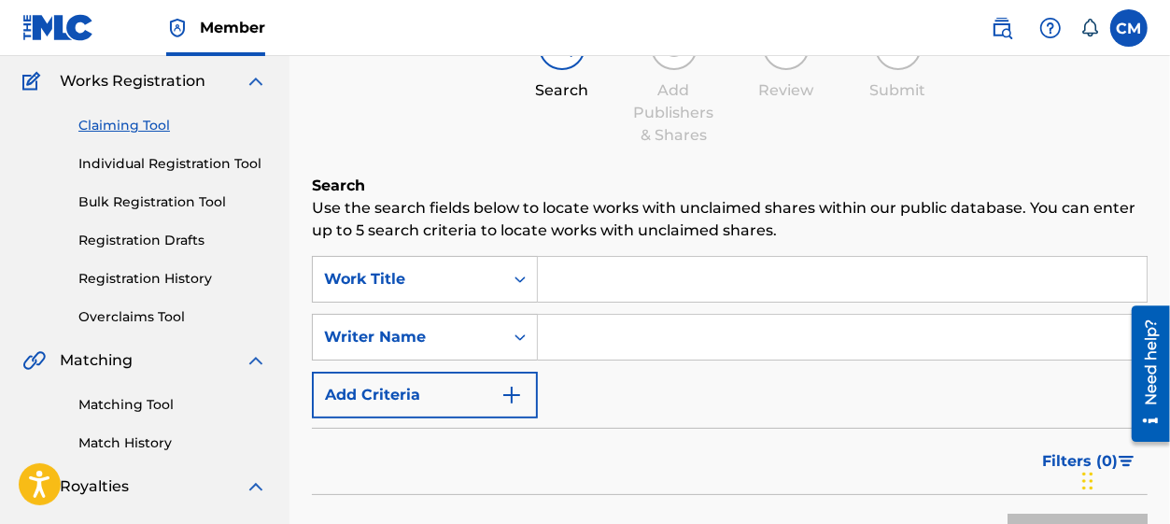
scroll to position [140, 0]
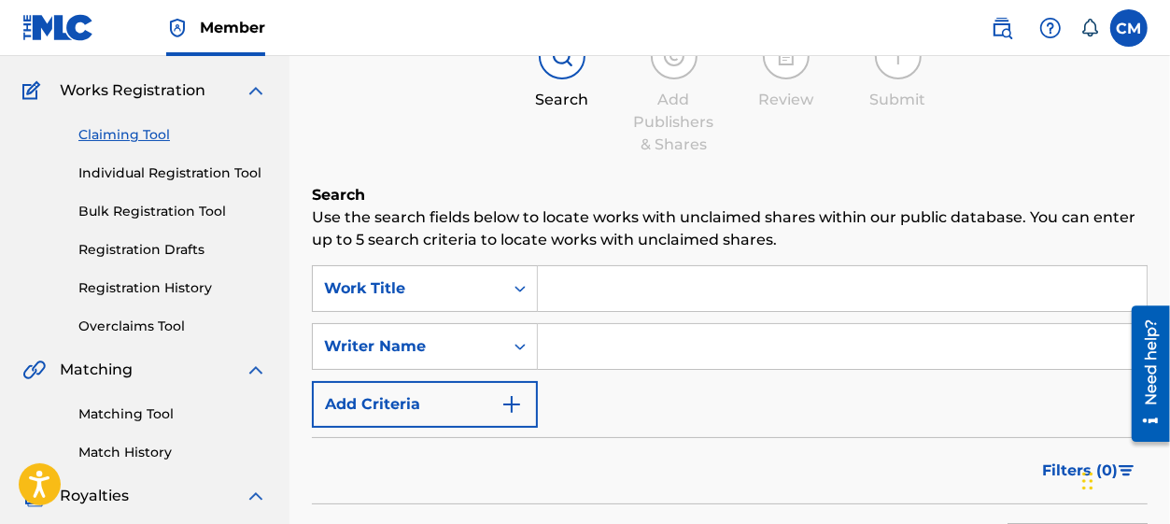
click at [583, 289] on input "Search Form" at bounding box center [842, 288] width 609 height 45
click at [489, 294] on div "Work Title" at bounding box center [408, 288] width 168 height 22
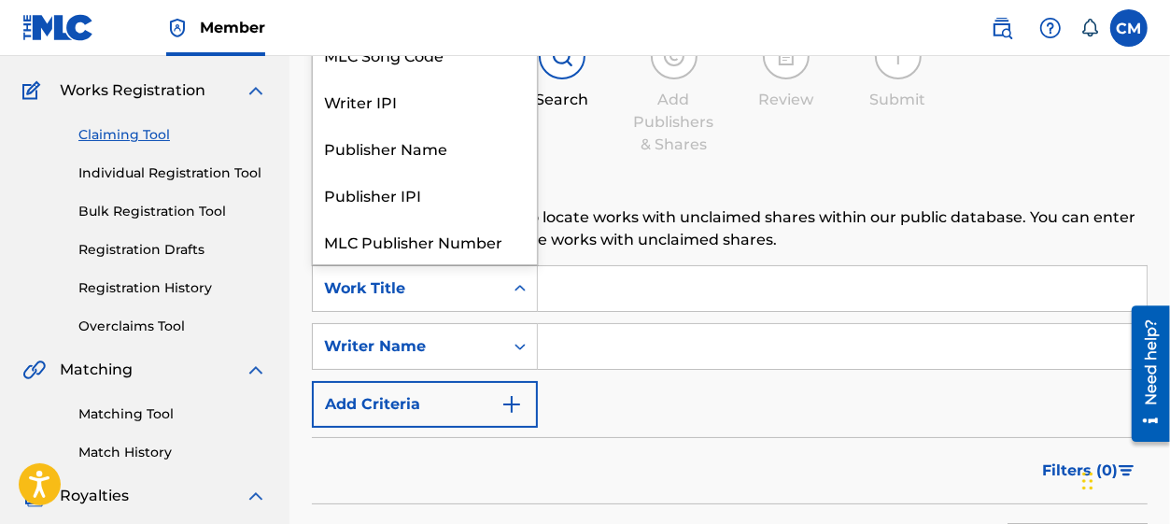
scroll to position [46, 0]
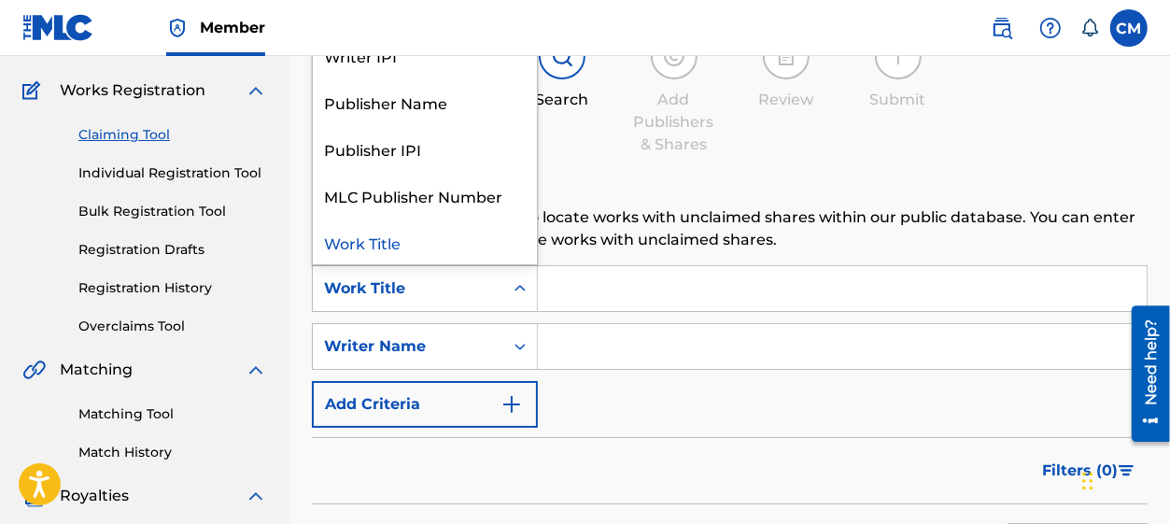
click at [488, 233] on div "Work Title" at bounding box center [425, 242] width 224 height 47
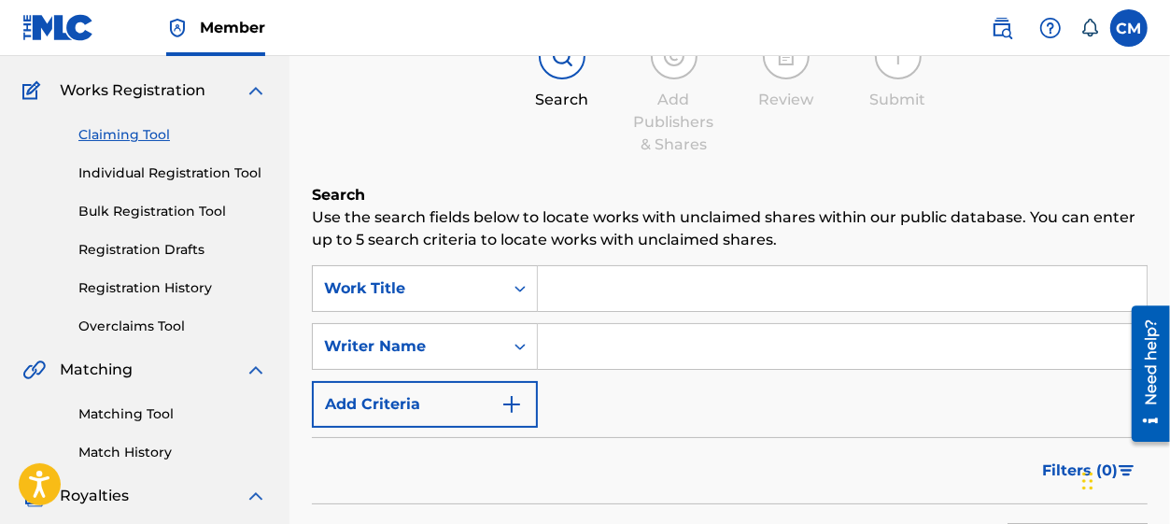
click at [650, 294] on input "Search Form" at bounding box center [842, 288] width 609 height 45
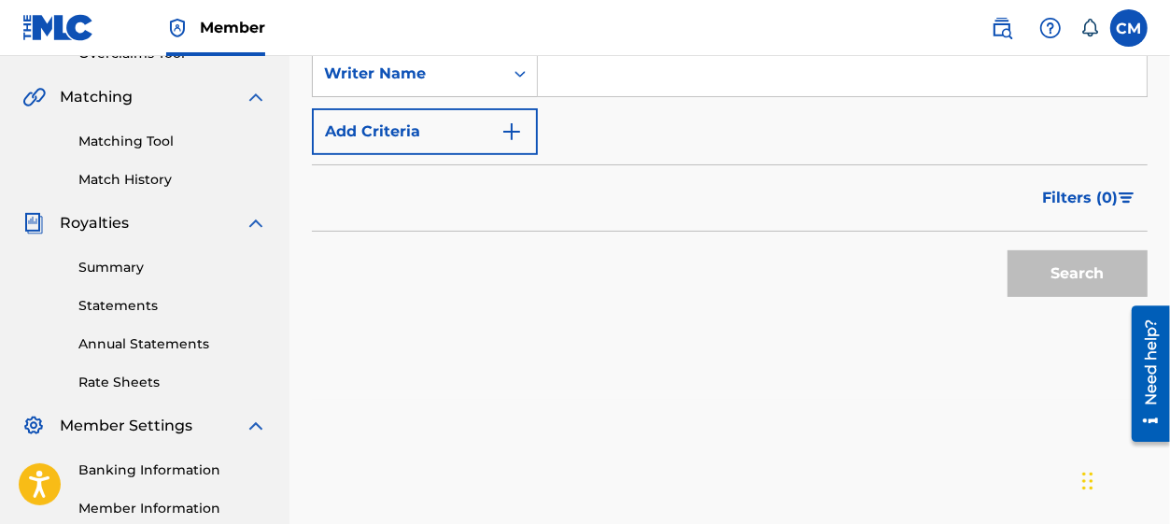
scroll to position [420, 0]
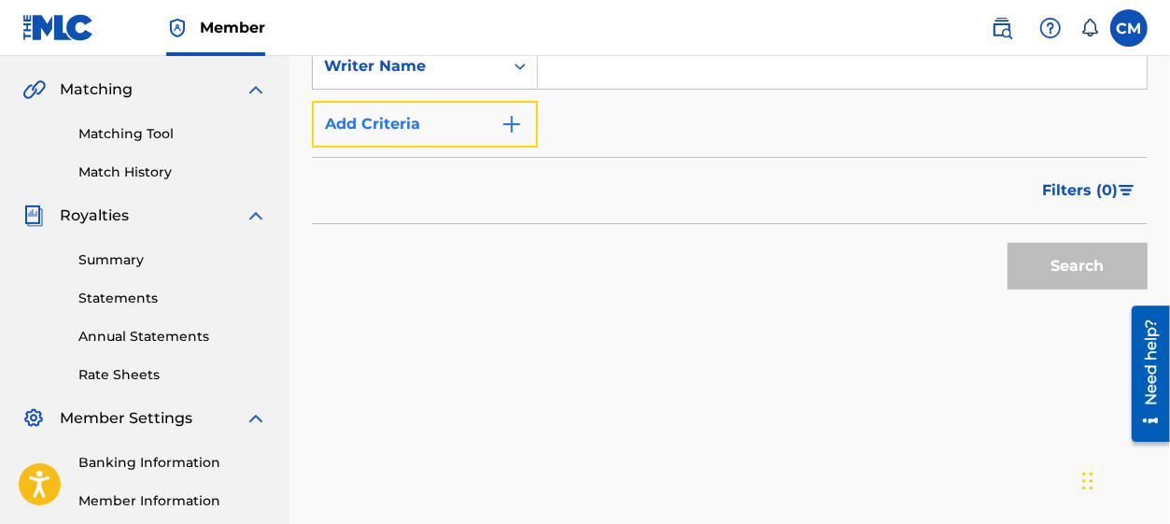
click at [386, 134] on button "Add Criteria" at bounding box center [425, 124] width 226 height 47
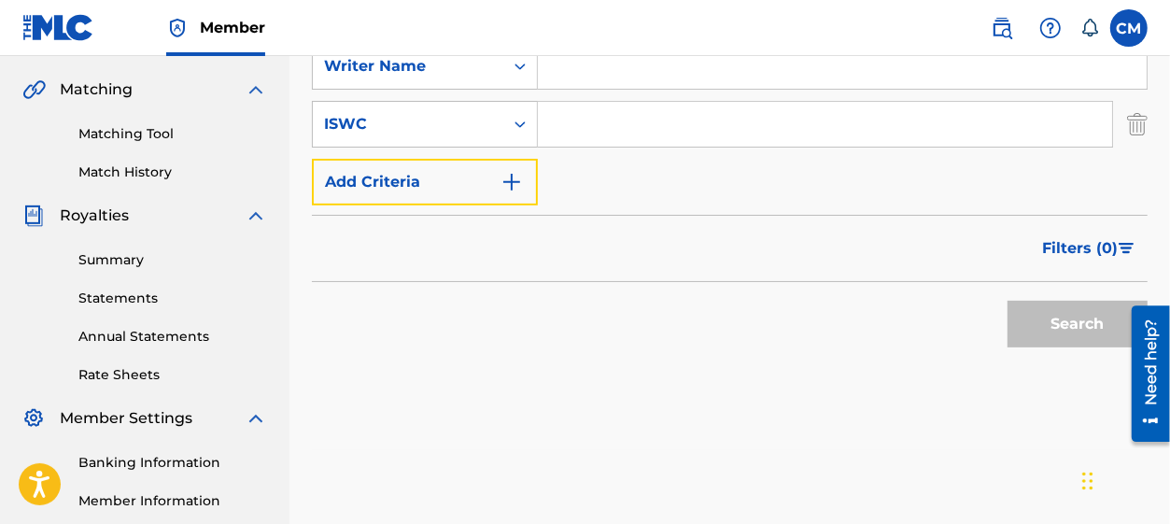
scroll to position [280, 0]
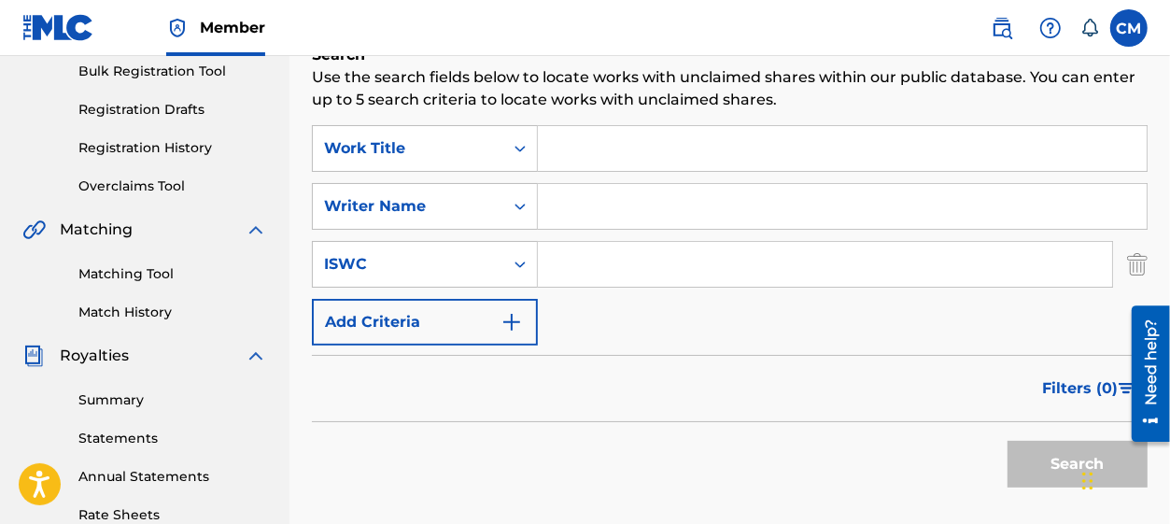
click at [578, 151] on input "Search Form" at bounding box center [842, 148] width 609 height 45
paste input "a"
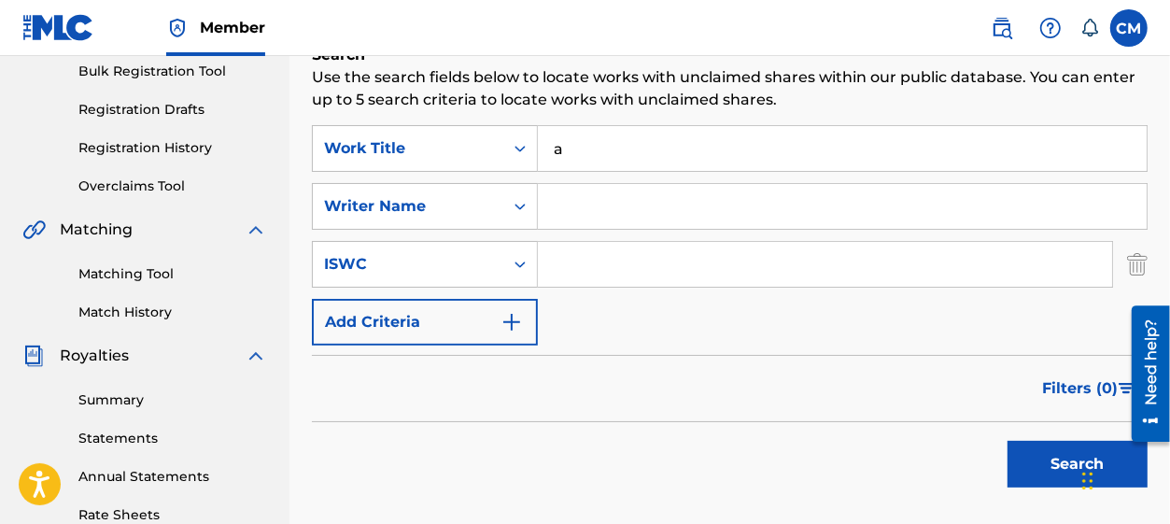
type input "aa"
drag, startPoint x: 579, startPoint y: 151, endPoint x: 537, endPoint y: 166, distance: 44.6
click at [538, 166] on input "aa" at bounding box center [842, 148] width 609 height 45
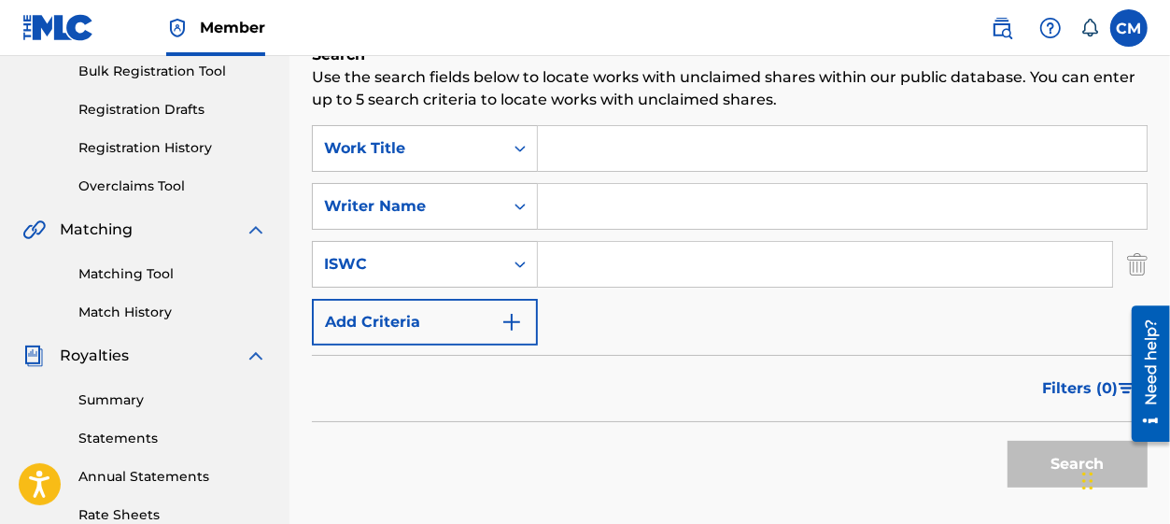
click at [625, 148] on input "Search Form" at bounding box center [842, 148] width 609 height 45
paste input "Anniversary"
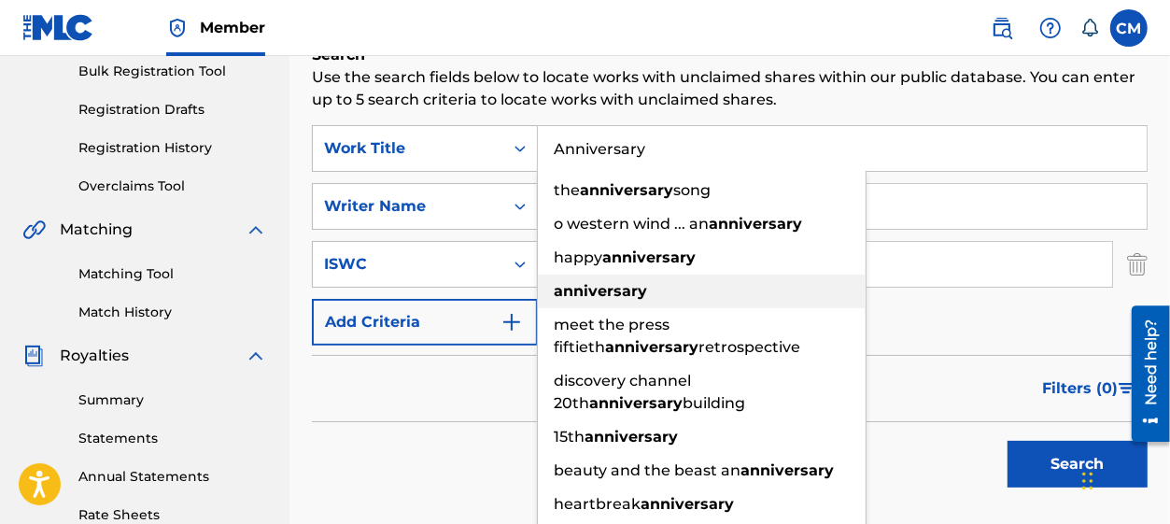
click at [602, 296] on strong "anniversary" at bounding box center [600, 291] width 93 height 18
type input "anniversary"
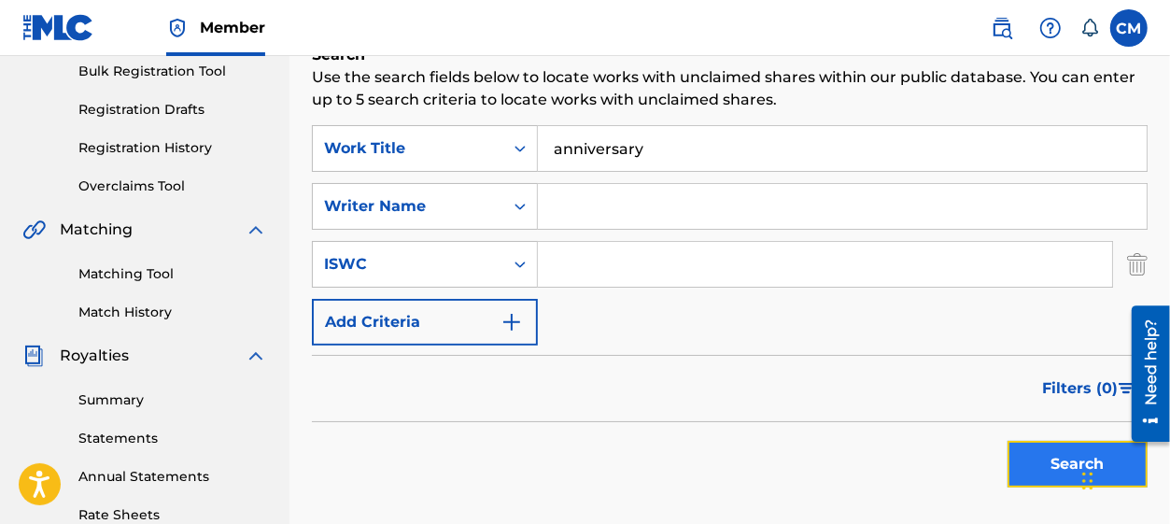
click at [1037, 457] on button "Search" at bounding box center [1078, 464] width 140 height 47
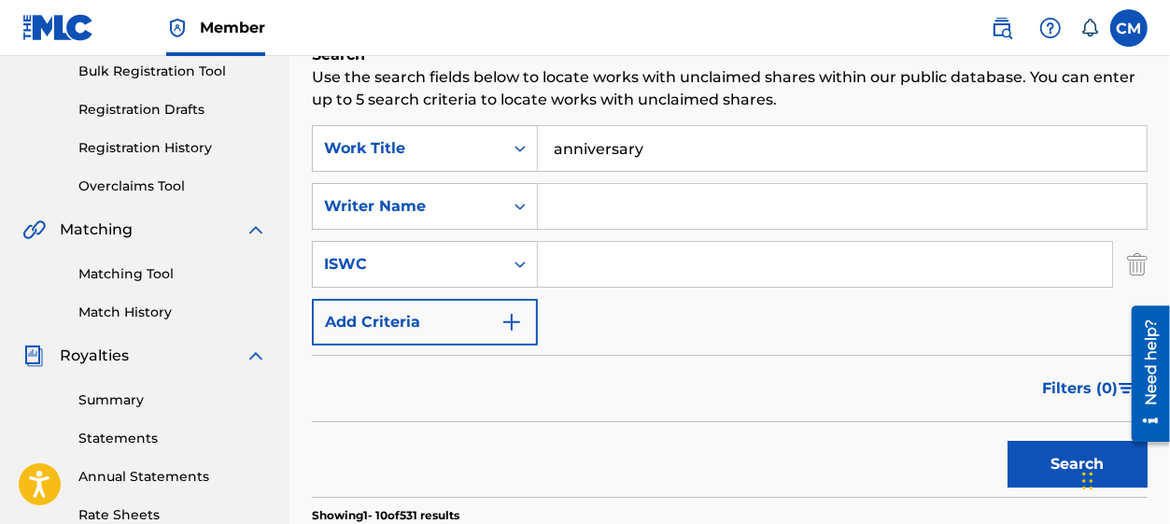
click at [625, 211] on input "Search Form" at bounding box center [842, 206] width 609 height 45
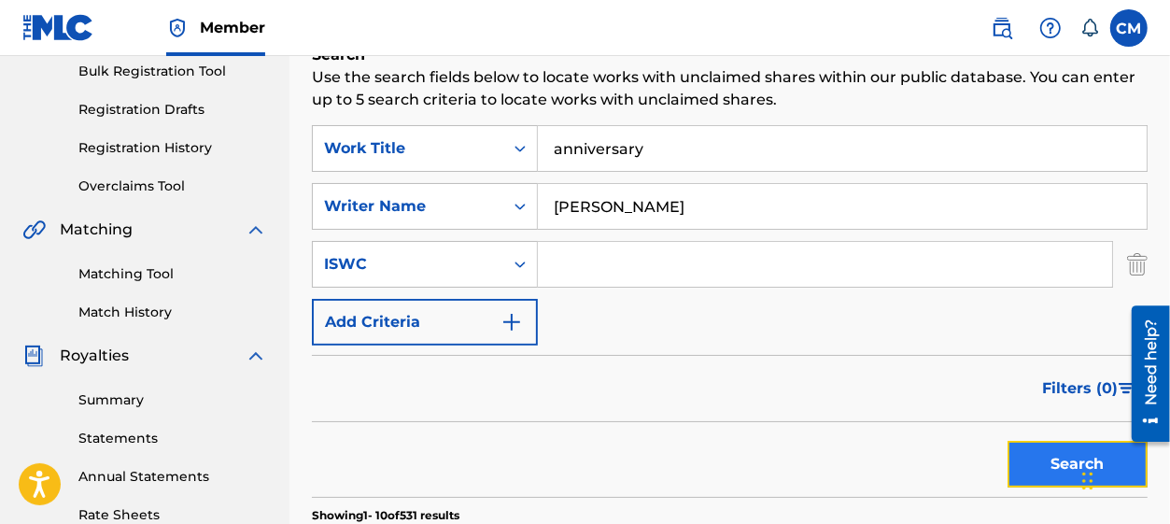
click at [1036, 450] on button "Search" at bounding box center [1078, 464] width 140 height 47
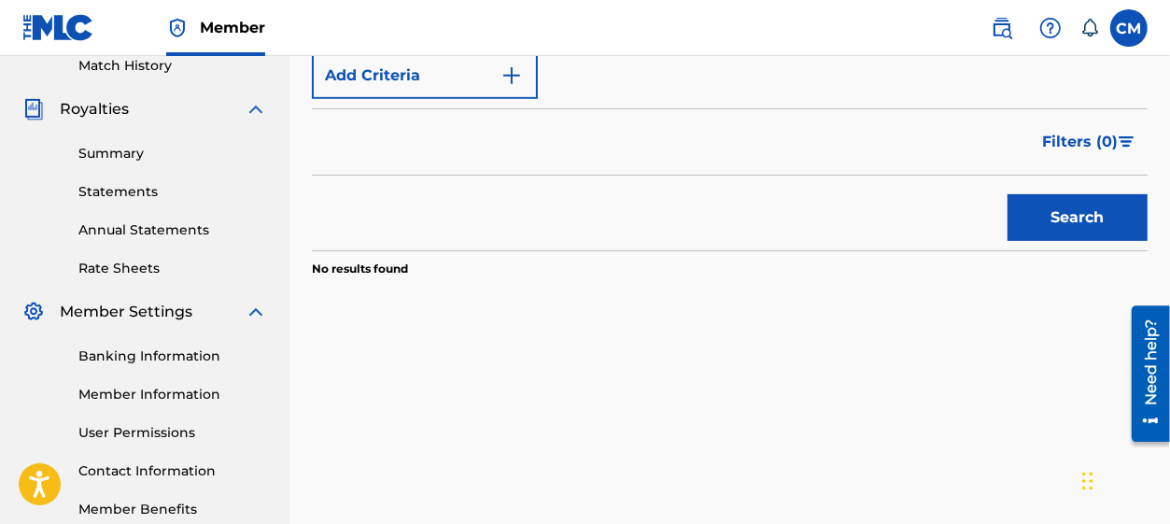
scroll to position [560, 0]
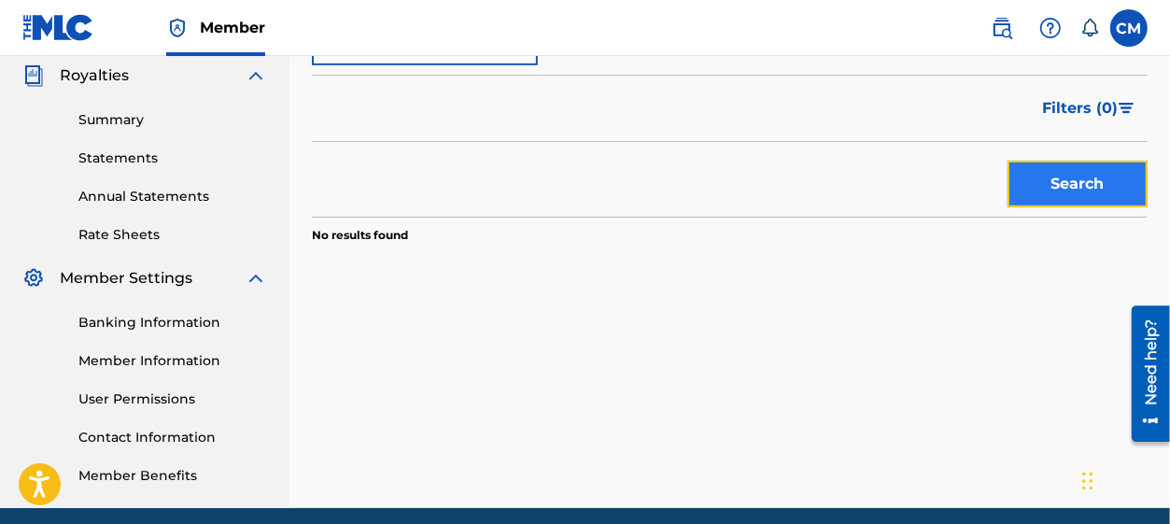
click at [1095, 188] on button "Search" at bounding box center [1078, 184] width 140 height 47
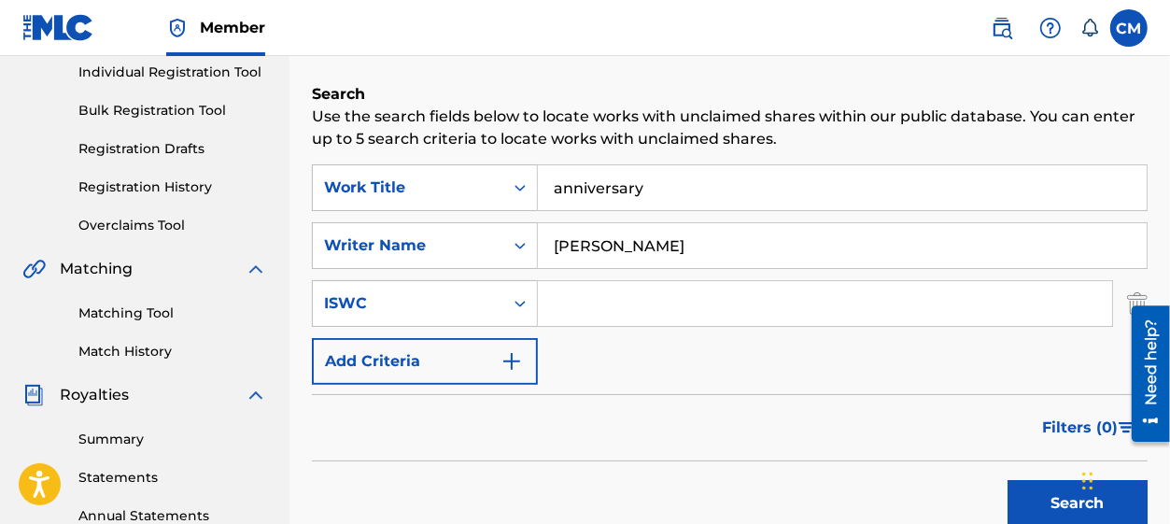
scroll to position [213, 0]
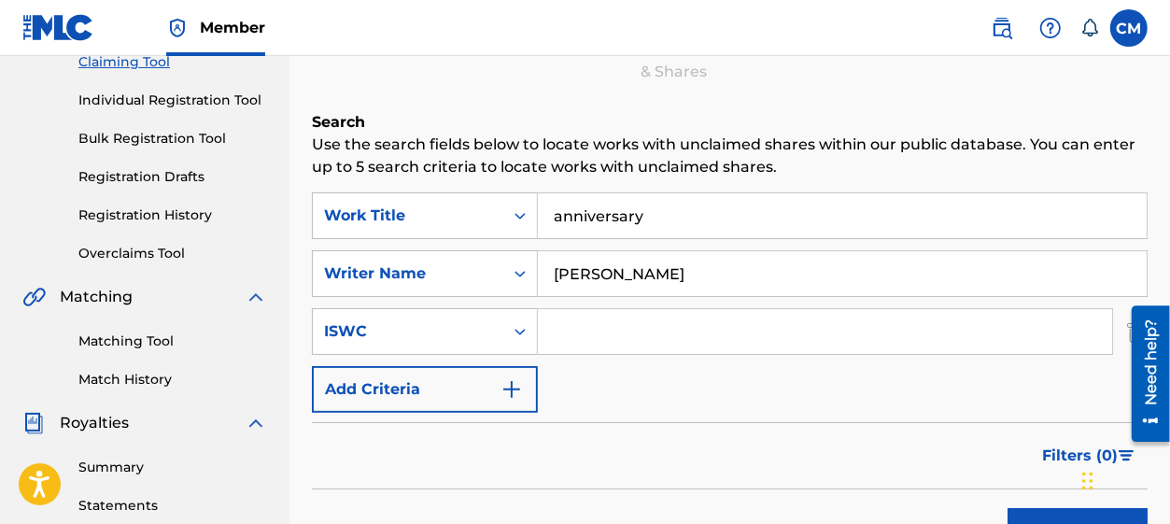
click at [586, 276] on input "[PERSON_NAME]" at bounding box center [842, 273] width 609 height 45
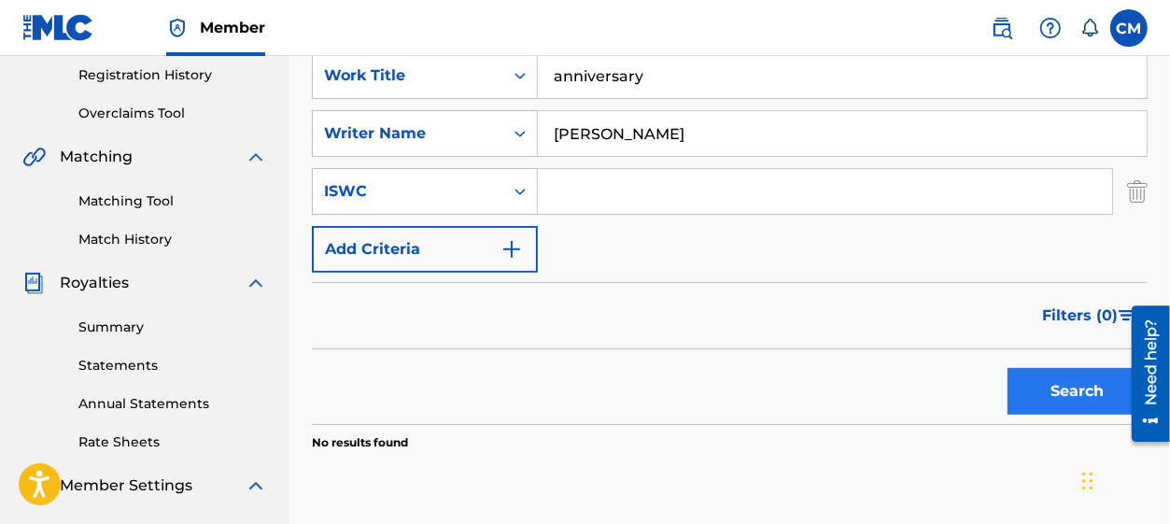
type input "[PERSON_NAME]"
click at [1082, 392] on button "Search" at bounding box center [1078, 391] width 140 height 47
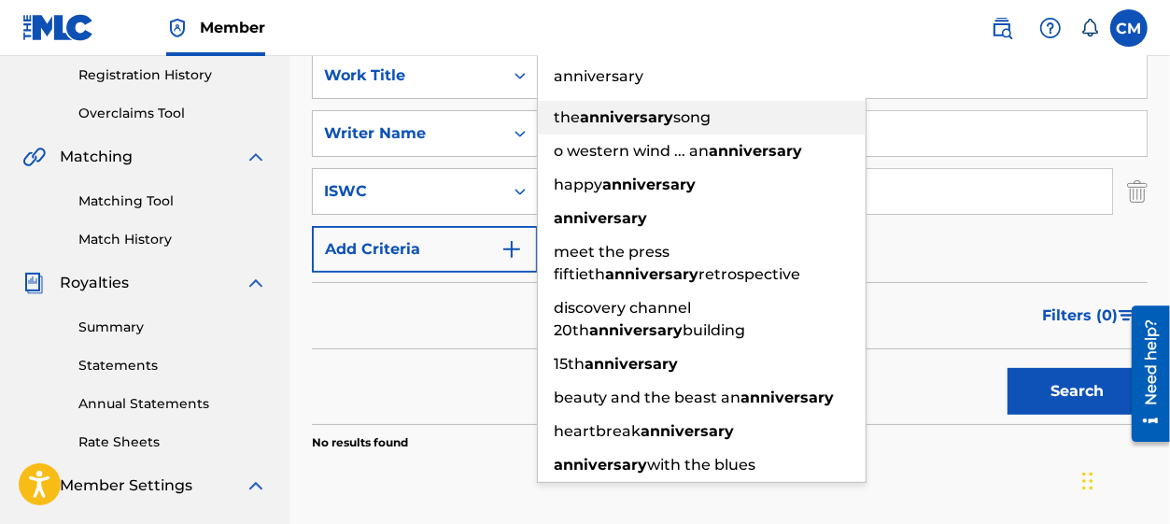
drag, startPoint x: 631, startPoint y: 90, endPoint x: 564, endPoint y: 99, distance: 67.9
click at [539, 98] on div "anniversary the anniversary song o western wind ... an anniversary happy annive…" at bounding box center [842, 75] width 609 height 45
click at [539, 104] on div "the anniversary song" at bounding box center [702, 118] width 328 height 34
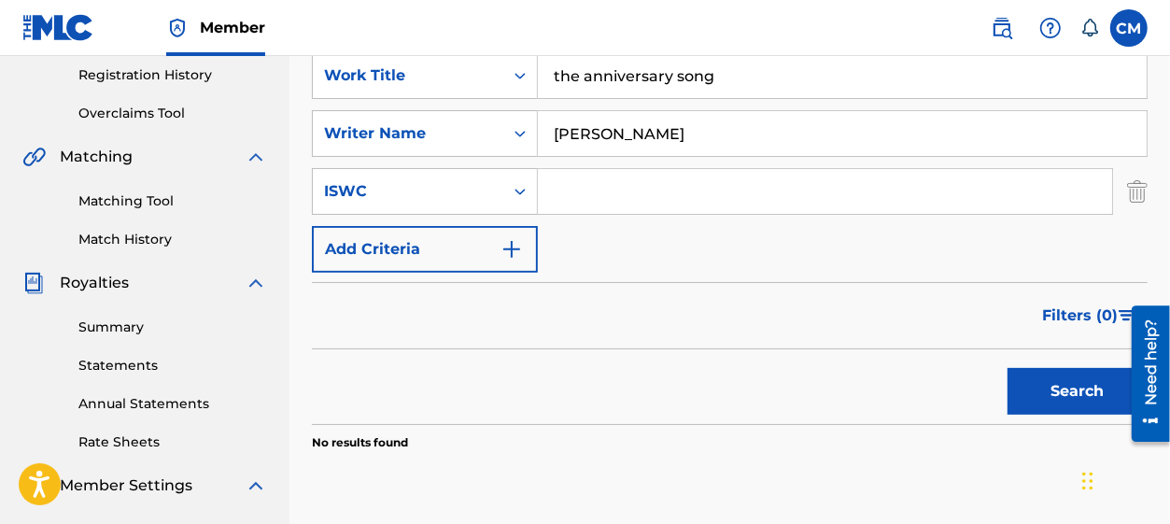
paste input "[DATE]"
drag, startPoint x: 714, startPoint y: 78, endPoint x: 544, endPoint y: 93, distance: 170.7
click at [544, 93] on input "the anniversary songThanksgiving" at bounding box center [842, 75] width 609 height 45
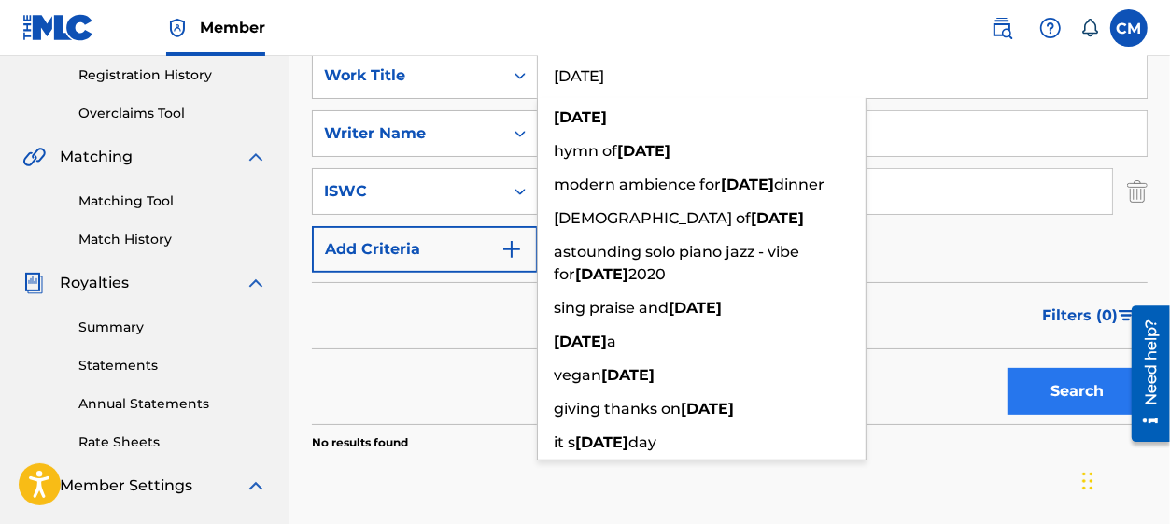
type input "[DATE]"
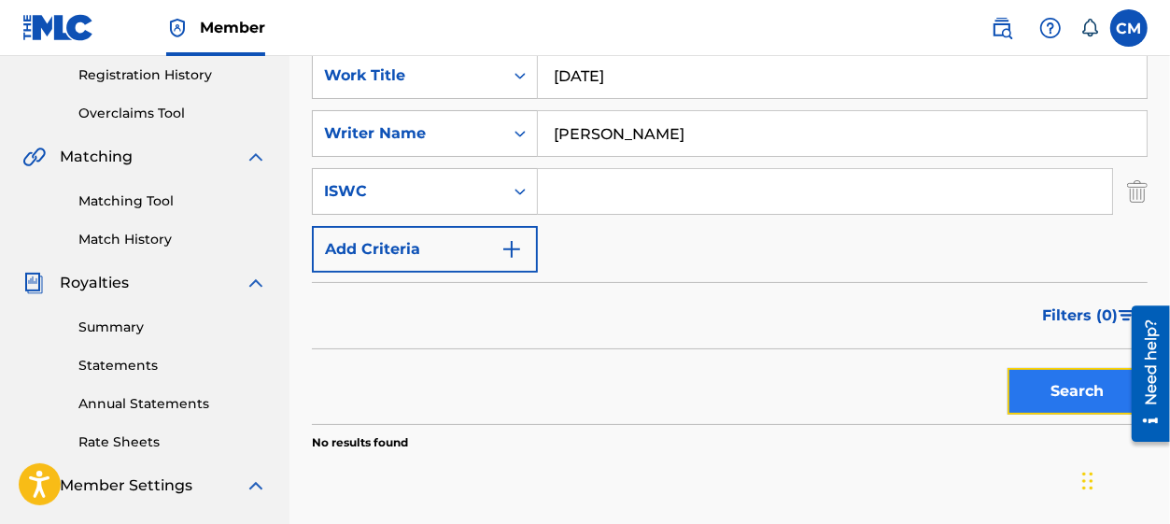
click at [1076, 396] on button "Search" at bounding box center [1078, 391] width 140 height 47
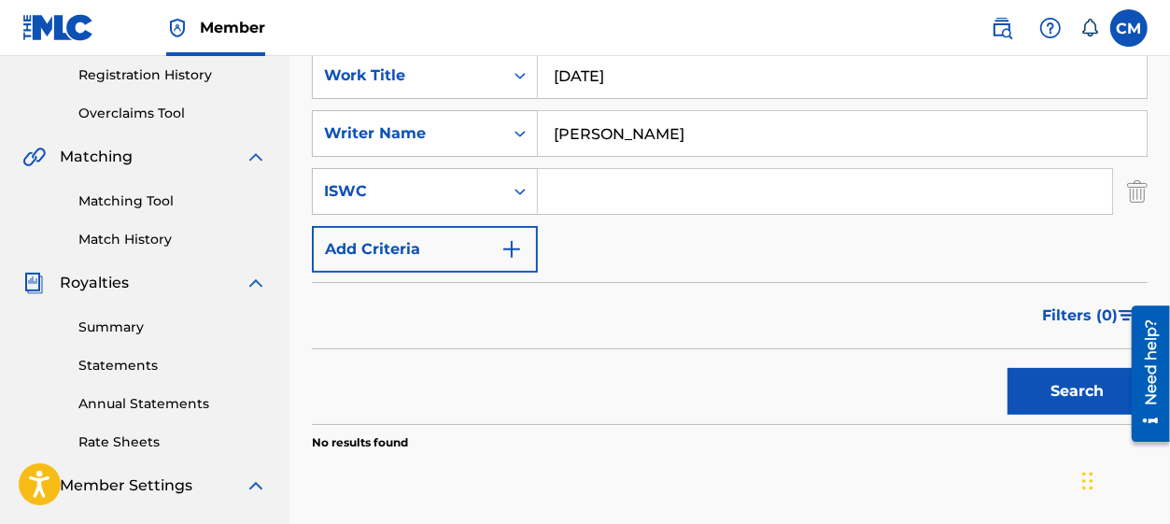
drag, startPoint x: 637, startPoint y: 134, endPoint x: 589, endPoint y: 134, distance: 47.6
click at [589, 134] on input "[PERSON_NAME]" at bounding box center [842, 133] width 609 height 45
click at [645, 140] on input "[PERSON_NAME]" at bounding box center [842, 133] width 609 height 45
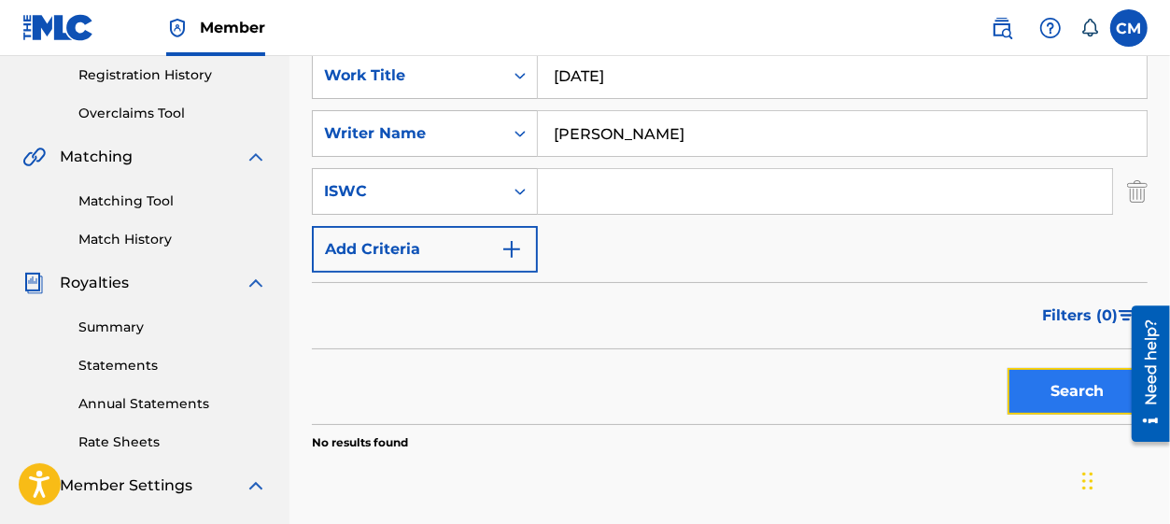
click at [1058, 381] on button "Search" at bounding box center [1078, 391] width 140 height 47
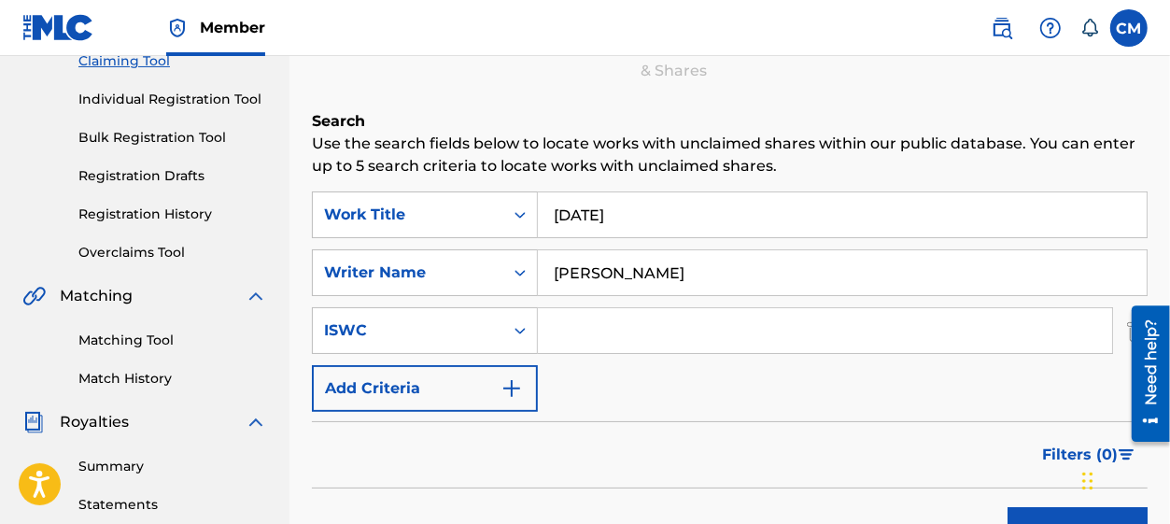
scroll to position [213, 0]
drag, startPoint x: 703, startPoint y: 136, endPoint x: 609, endPoint y: 163, distance: 98.1
click at [608, 162] on div "Search Use the search fields below to locate works with unclaimed shares within…" at bounding box center [730, 397] width 836 height 573
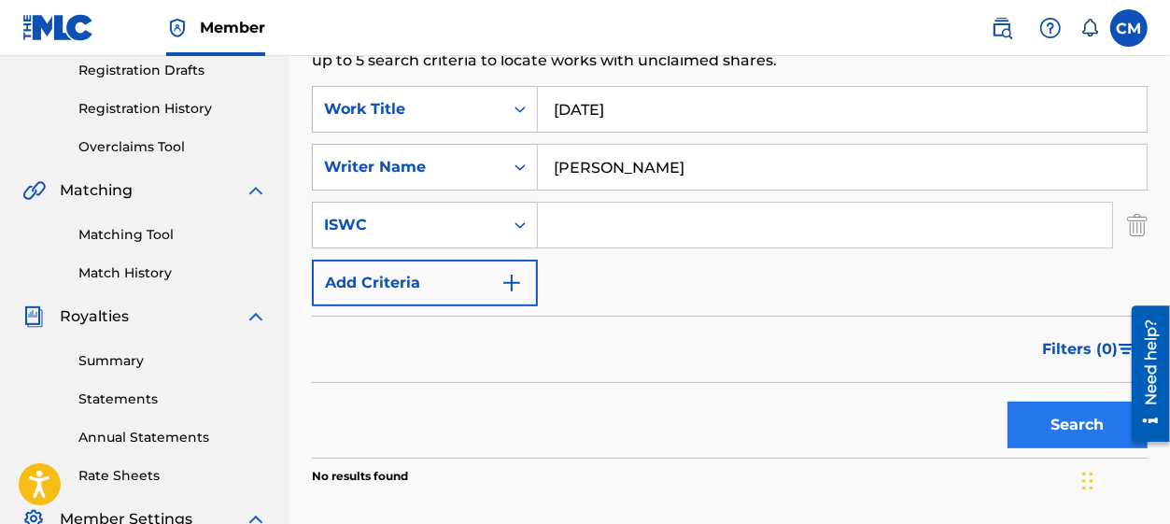
scroll to position [353, 0]
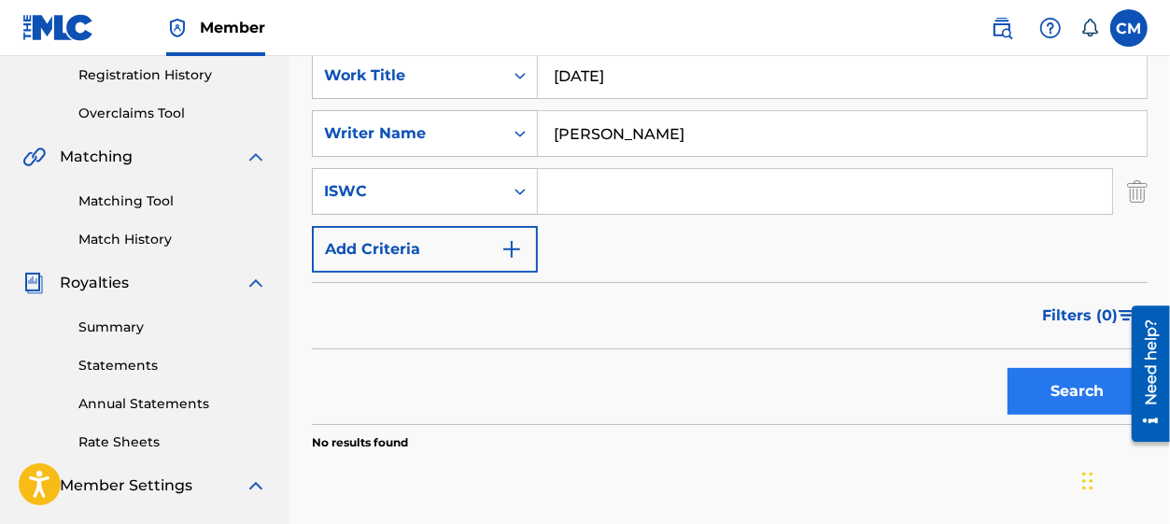
type input "[PERSON_NAME]"
click at [1070, 375] on button "Search" at bounding box center [1078, 391] width 140 height 47
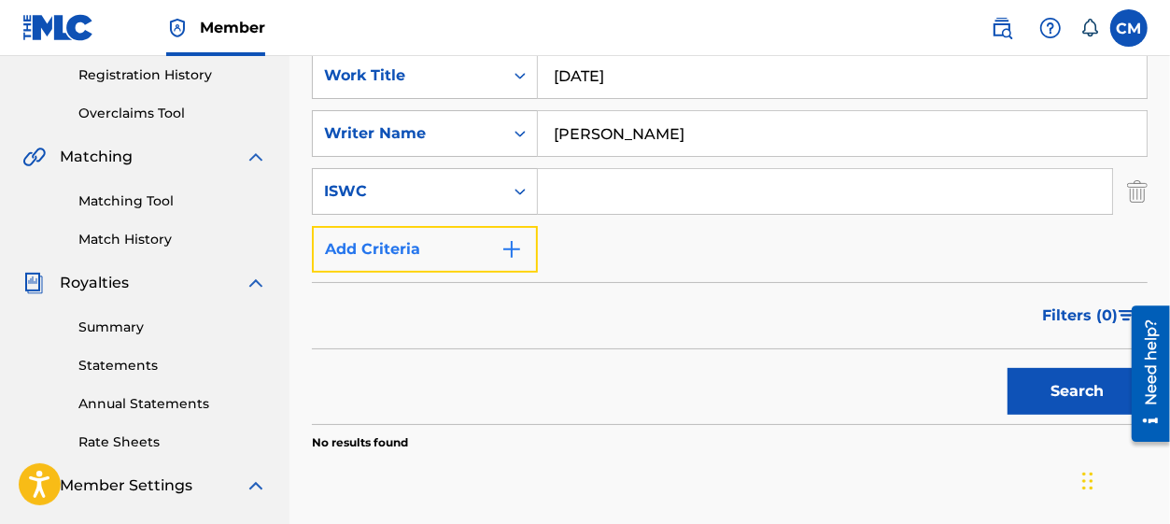
click at [446, 235] on button "Add Criteria" at bounding box center [425, 249] width 226 height 47
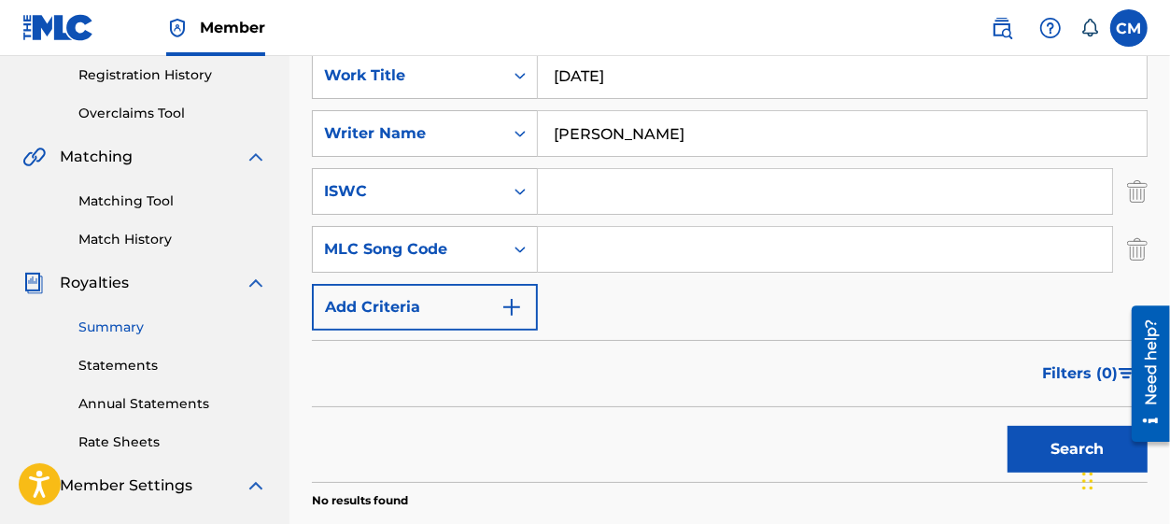
click at [118, 325] on link "Summary" at bounding box center [172, 328] width 189 height 20
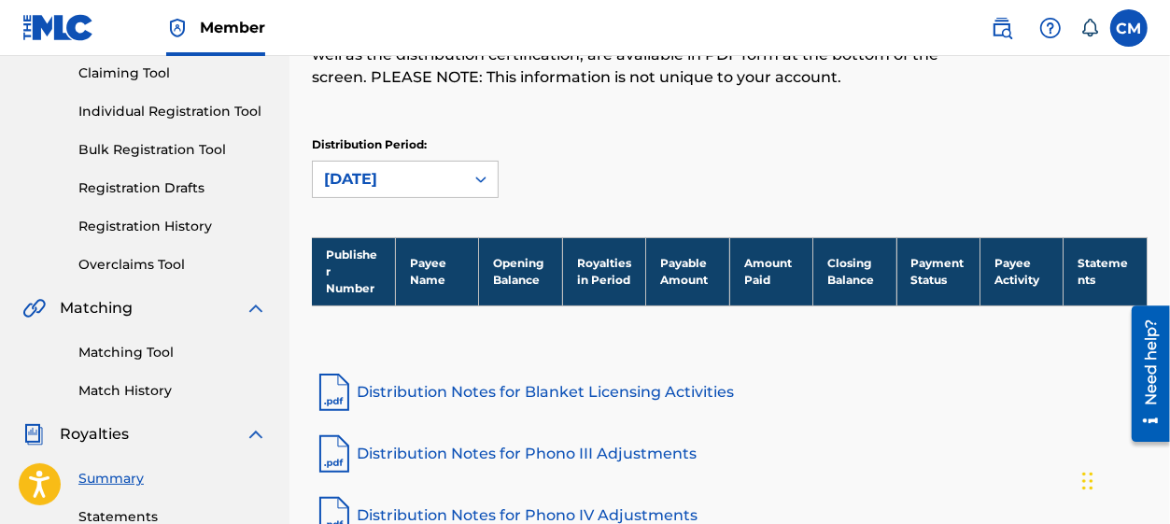
scroll to position [280, 0]
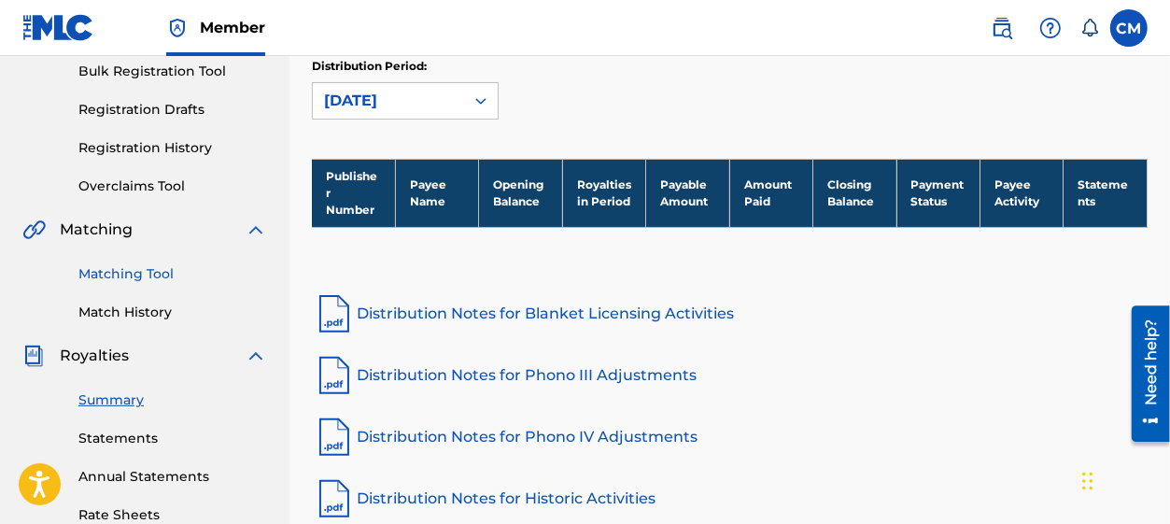
click at [129, 280] on link "Matching Tool" at bounding box center [172, 274] width 189 height 20
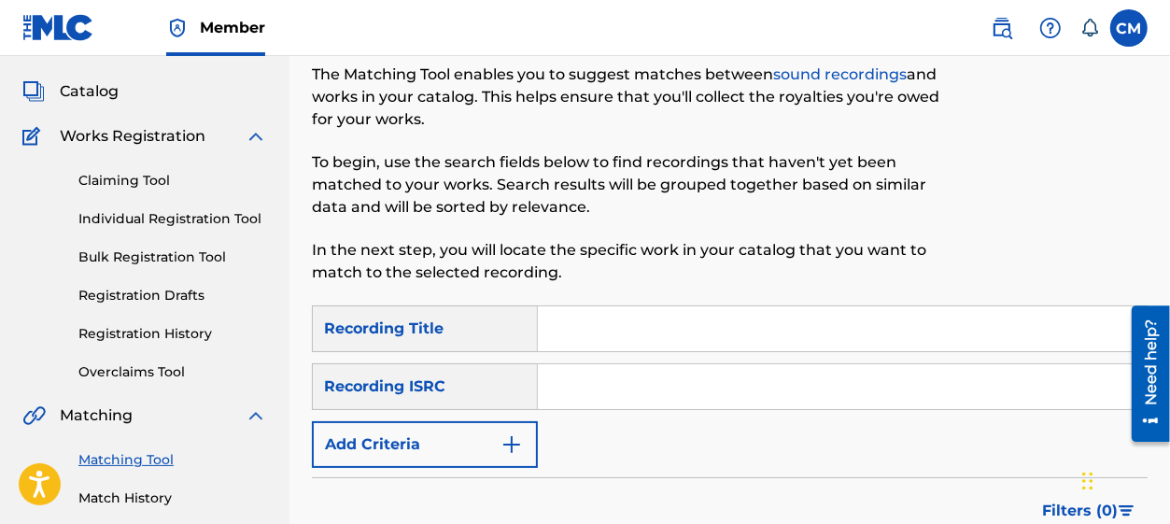
scroll to position [140, 0]
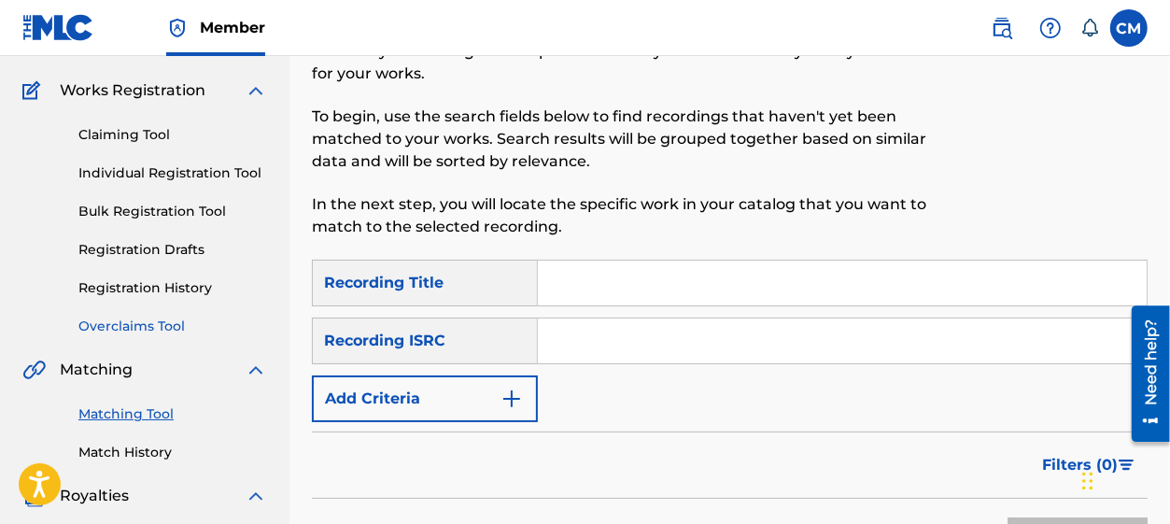
click at [150, 335] on link "Overclaims Tool" at bounding box center [172, 327] width 189 height 20
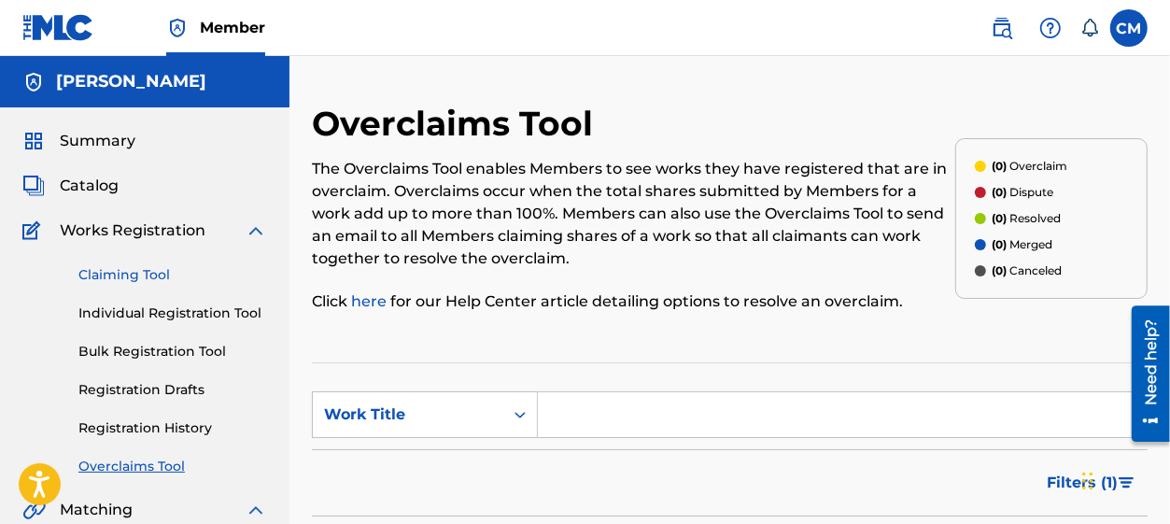
click at [123, 277] on link "Claiming Tool" at bounding box center [172, 275] width 189 height 20
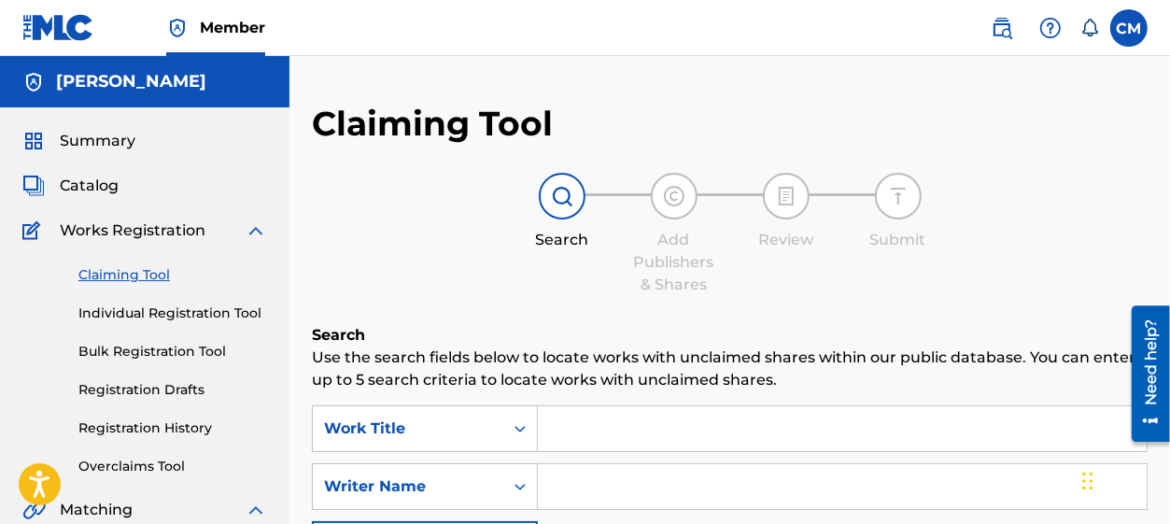
click at [123, 277] on link "Claiming Tool" at bounding box center [172, 275] width 189 height 20
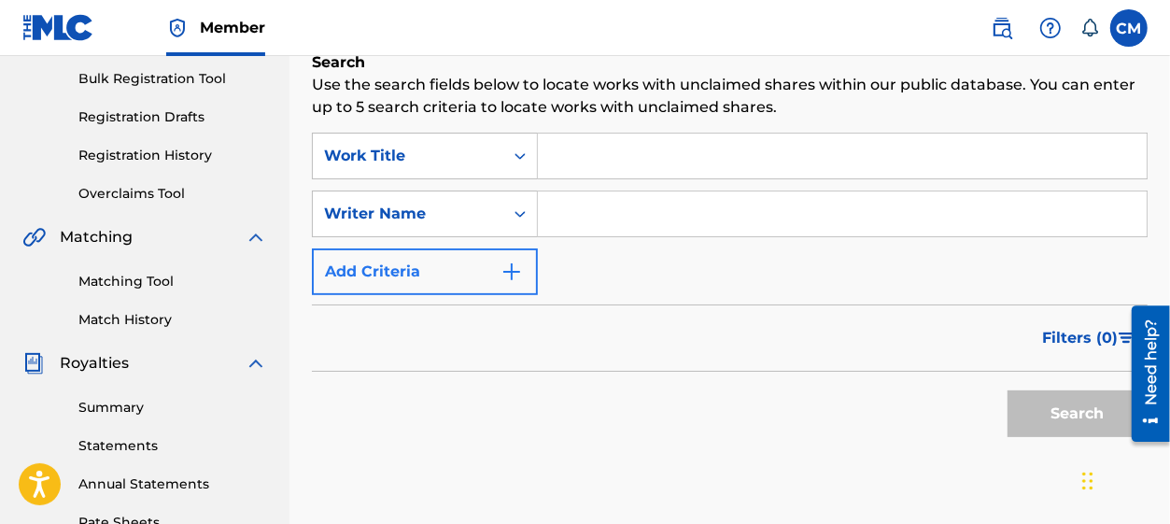
scroll to position [280, 0]
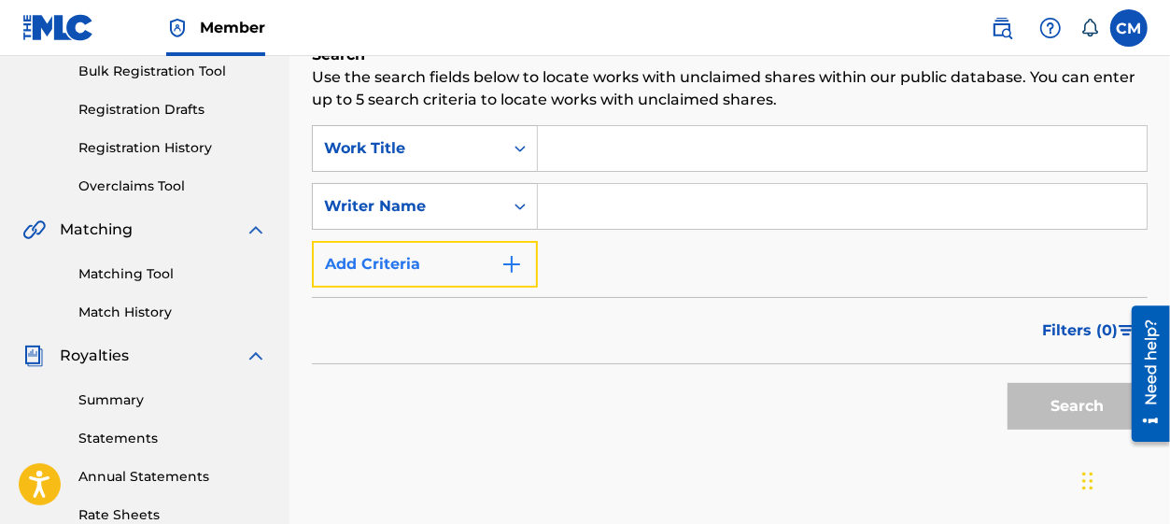
click at [426, 268] on button "Add Criteria" at bounding box center [425, 264] width 226 height 47
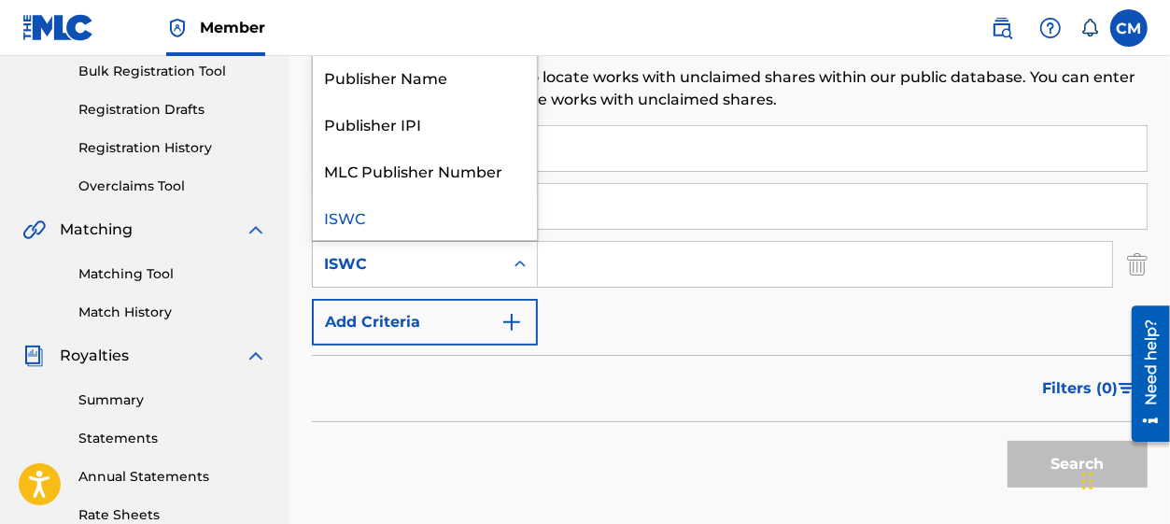
click at [523, 272] on icon "Search Form" at bounding box center [520, 264] width 19 height 19
